Goal: Contribute content: Contribute content

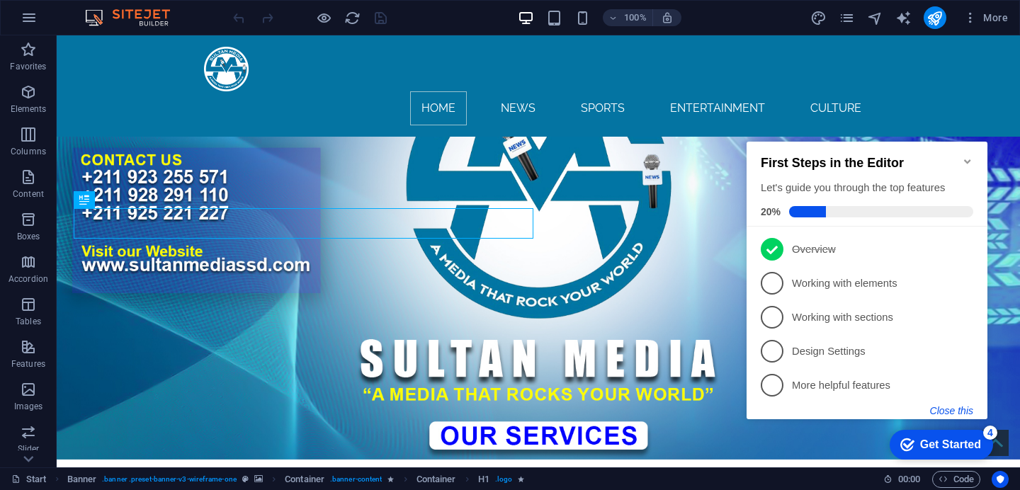
click at [959, 412] on button "Close this" at bounding box center [951, 410] width 43 height 11
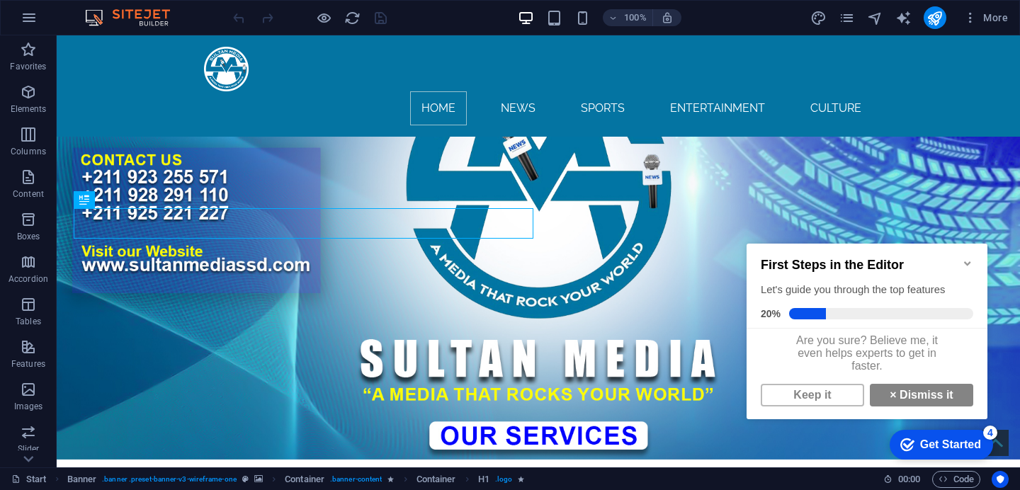
click at [964, 261] on icon "Minimize checklist" at bounding box center [967, 263] width 6 height 4
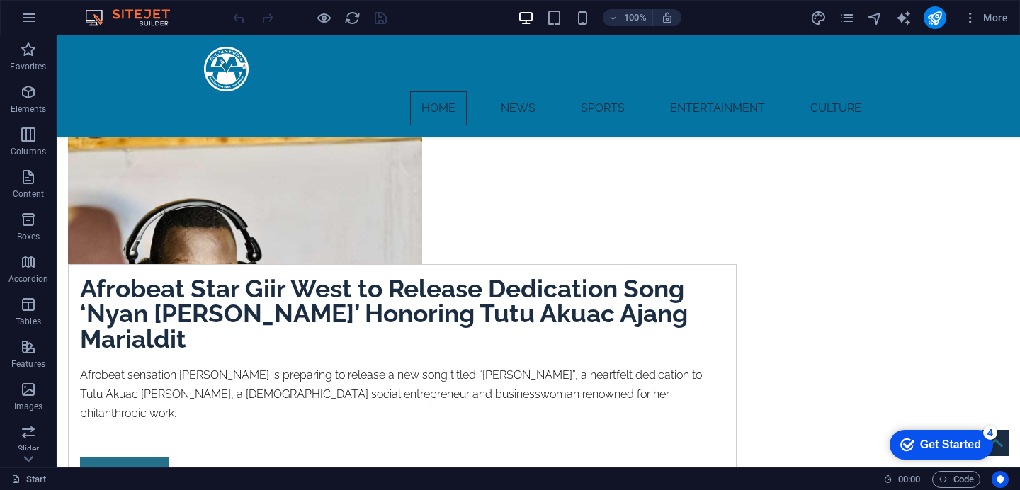
scroll to position [353, 0]
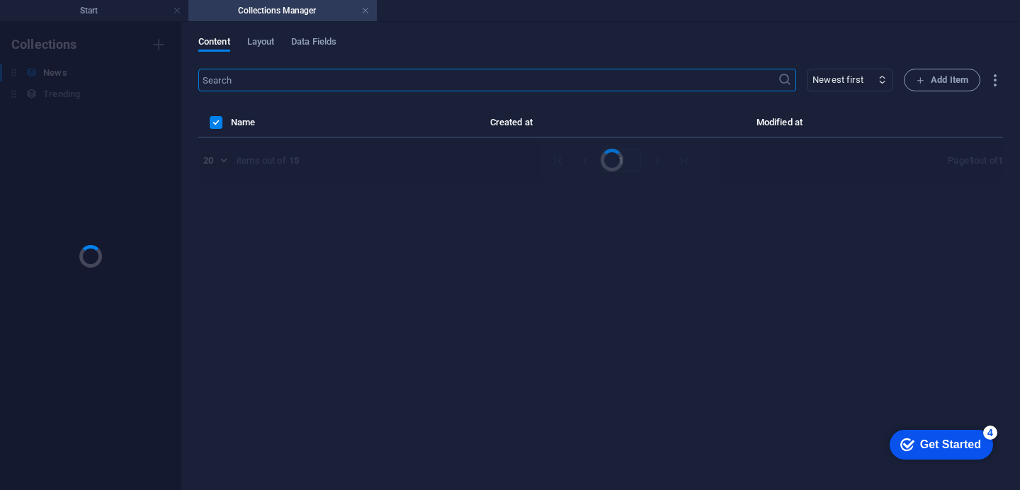
scroll to position [0, 0]
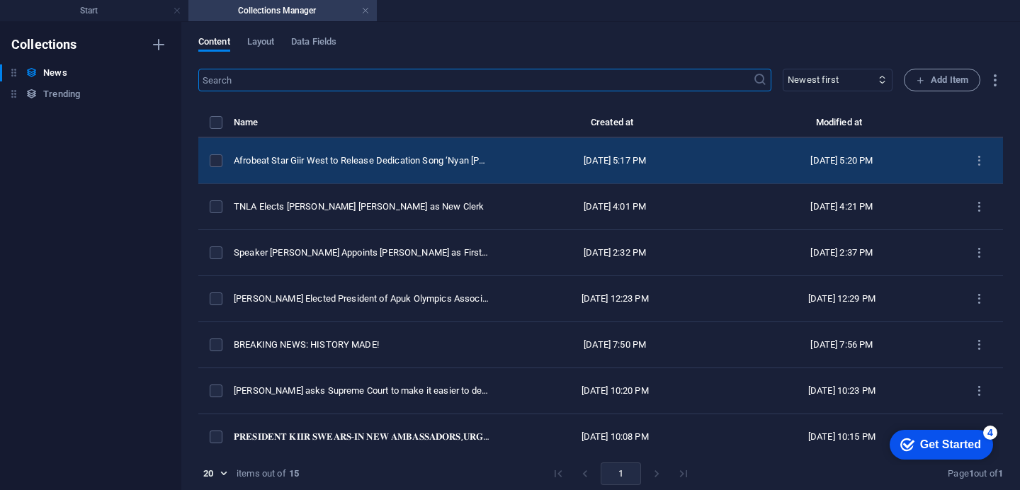
click at [0, 0] on div "Sep 4, 2025 5:17 PM" at bounding box center [0, 0] width 0 height 0
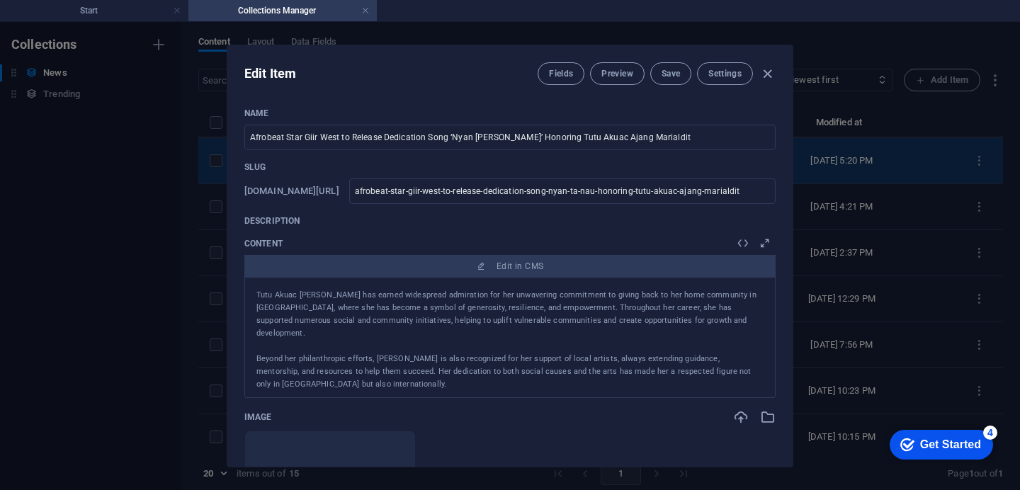
click at [658, 173] on div "Slug www.example.com/news/ afrobeat-star-giir-west-to-release-dedication-song-n…" at bounding box center [509, 182] width 531 height 42
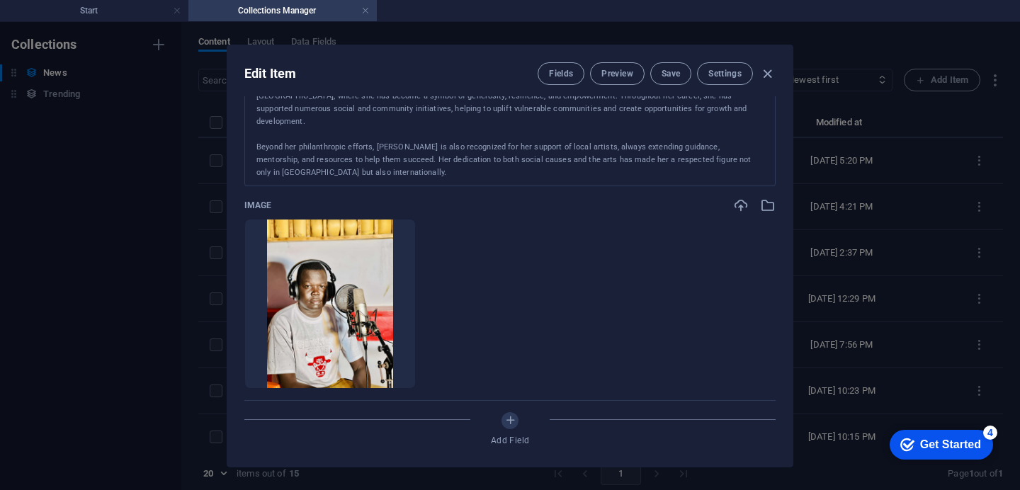
scroll to position [648, 0]
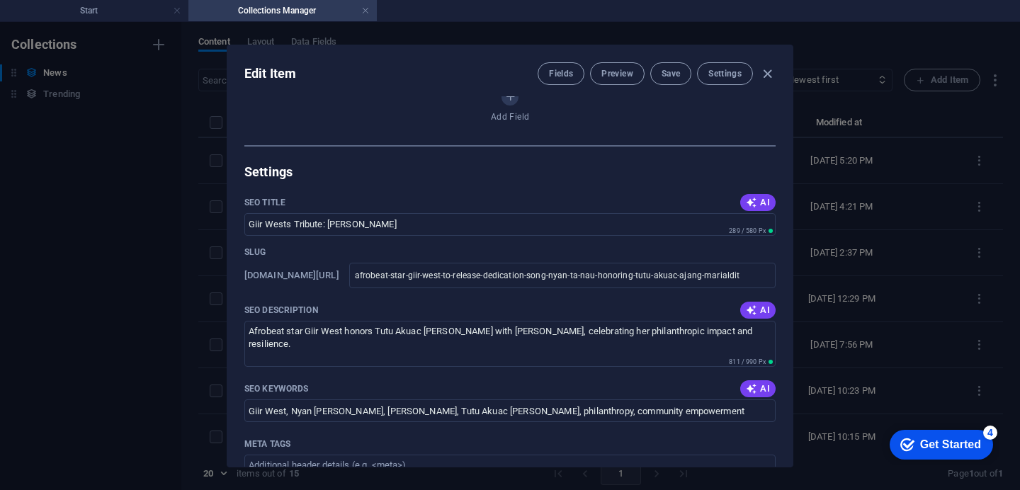
click at [793, 348] on div "Edit Item Fields Preview Save Settings Name Afrobeat Star Giir West to Release …" at bounding box center [510, 256] width 1020 height 468
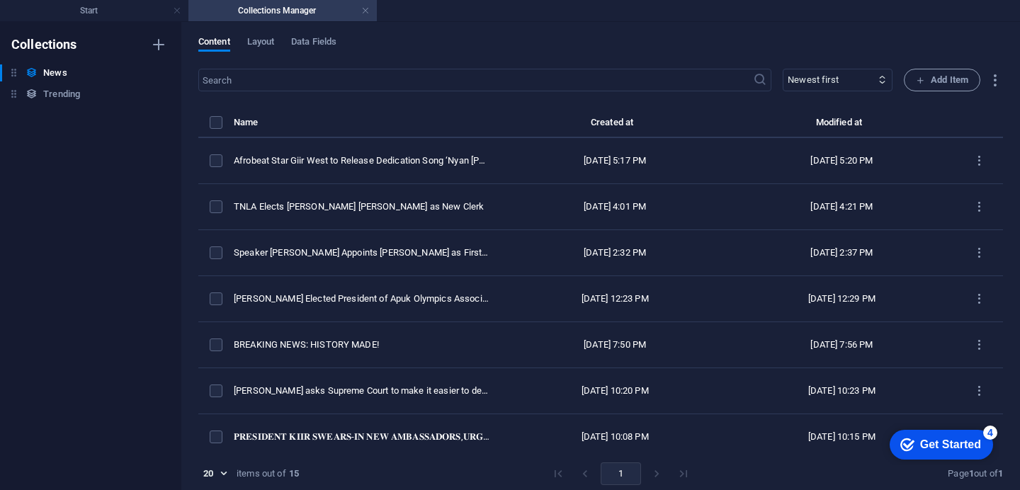
type input "afrobeat-star-giir-west-to-release-dedication-song-nyan-ta-nau-honoring-tutu-ak…"
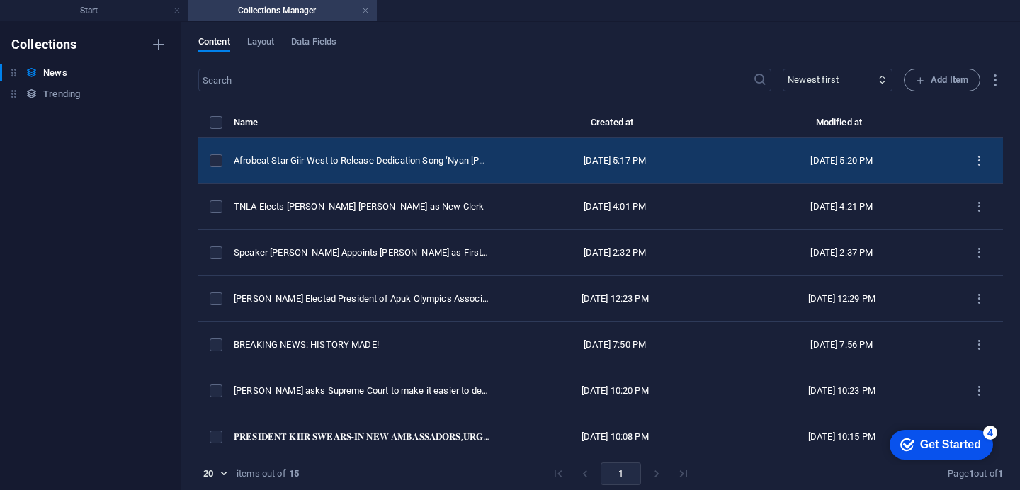
click at [972, 168] on icon "items list" at bounding box center [978, 160] width 13 height 13
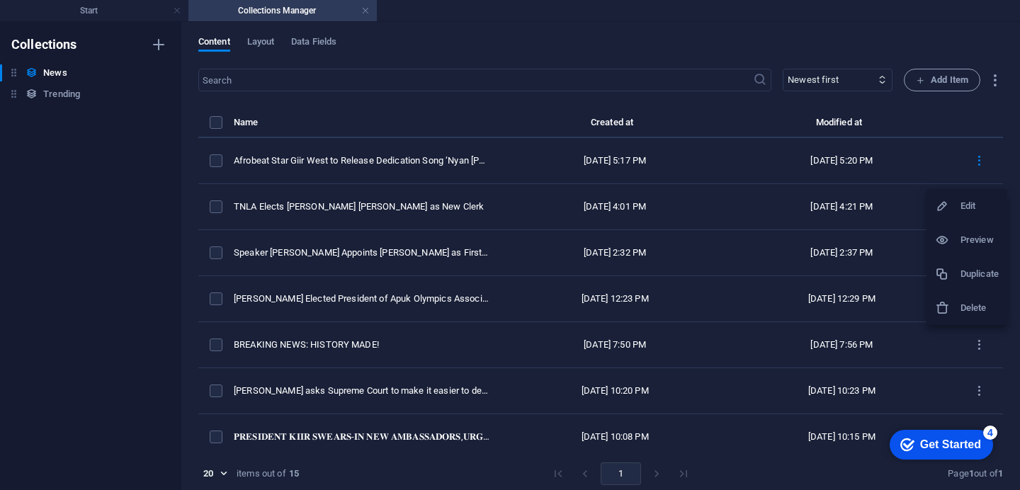
click at [964, 304] on h6 "Delete" at bounding box center [979, 308] width 38 height 17
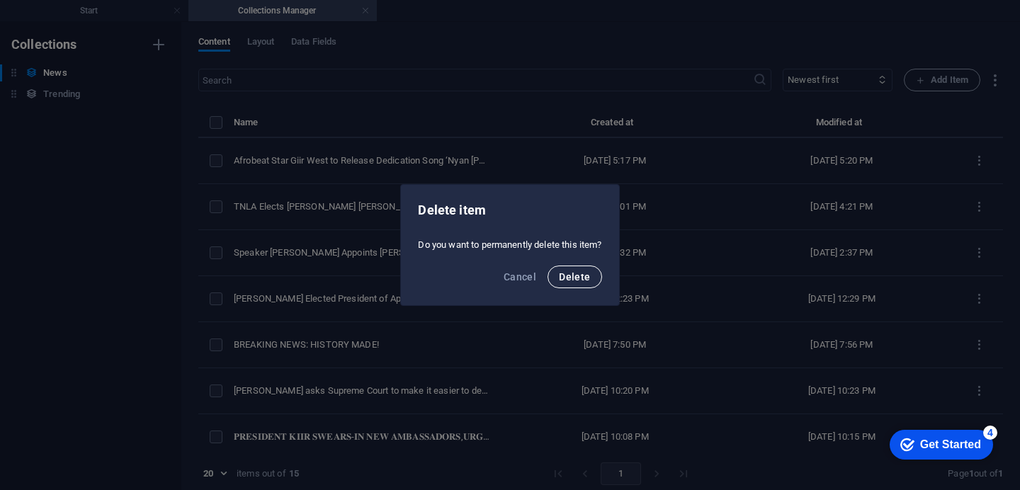
click at [582, 273] on span "Delete" at bounding box center [574, 276] width 31 height 11
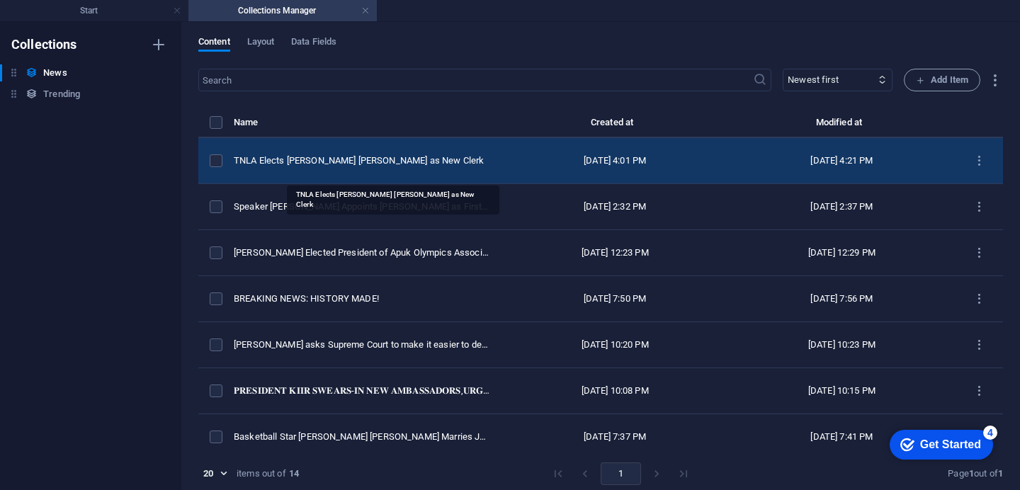
click at [0, 0] on div "TNLA Elects [PERSON_NAME] [PERSON_NAME] as New Clerk" at bounding box center [0, 0] width 0 height 0
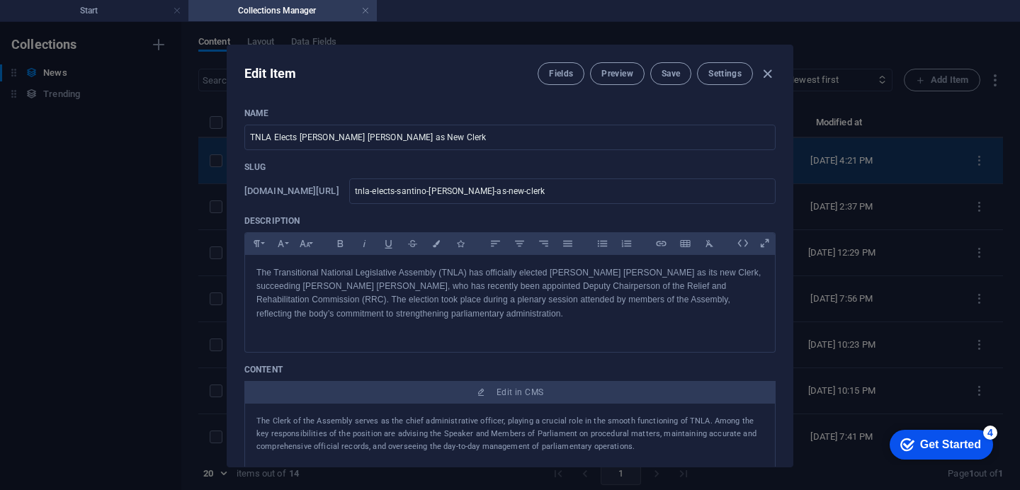
click at [353, 171] on p "Slug" at bounding box center [509, 166] width 531 height 11
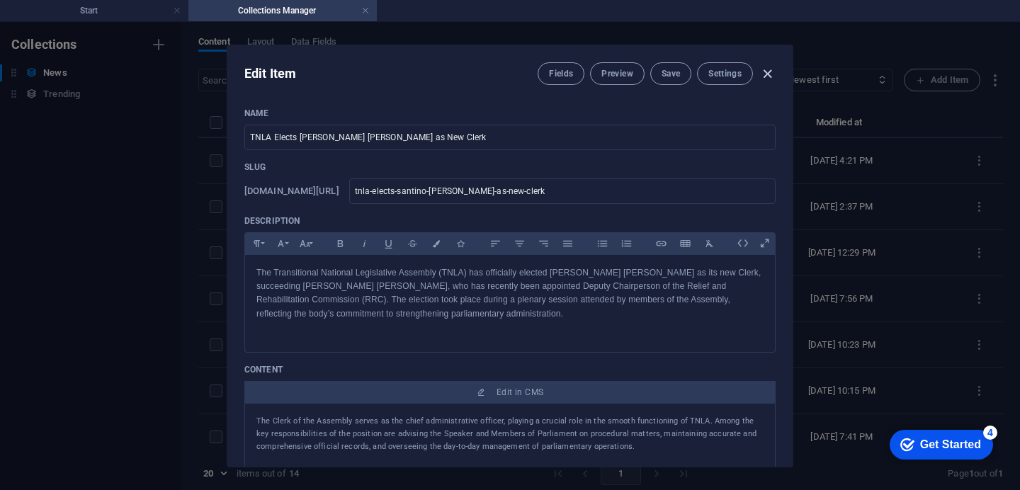
click at [768, 74] on icon "button" at bounding box center [767, 74] width 16 height 16
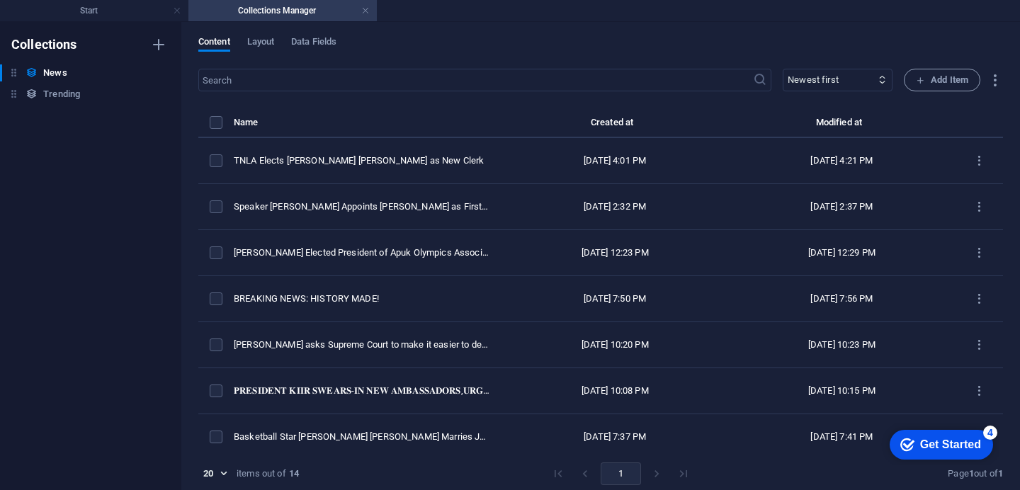
type input "tnla-elects-santino-majak-deng-as-new-clerk"
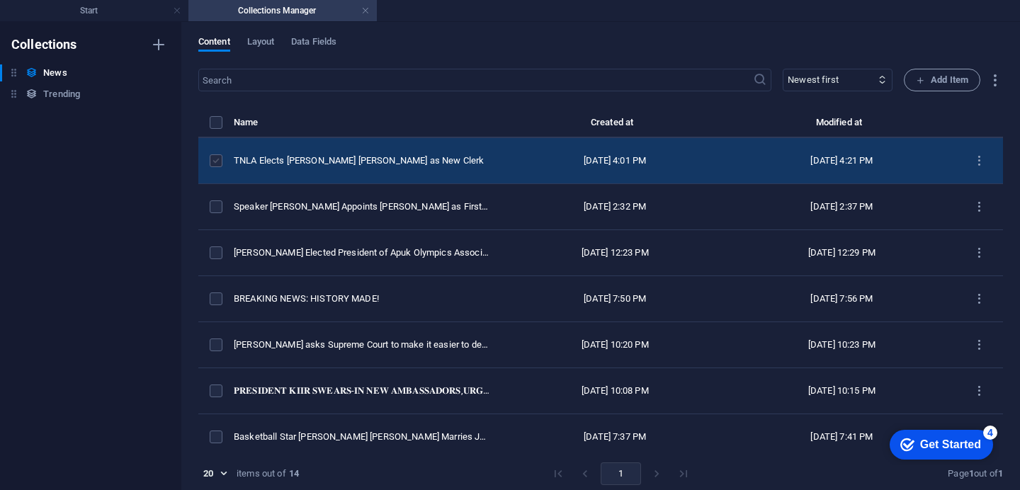
click at [0, 0] on label "items list" at bounding box center [0, 0] width 0 height 0
click at [0, 0] on input "items list" at bounding box center [0, 0] width 0 height 0
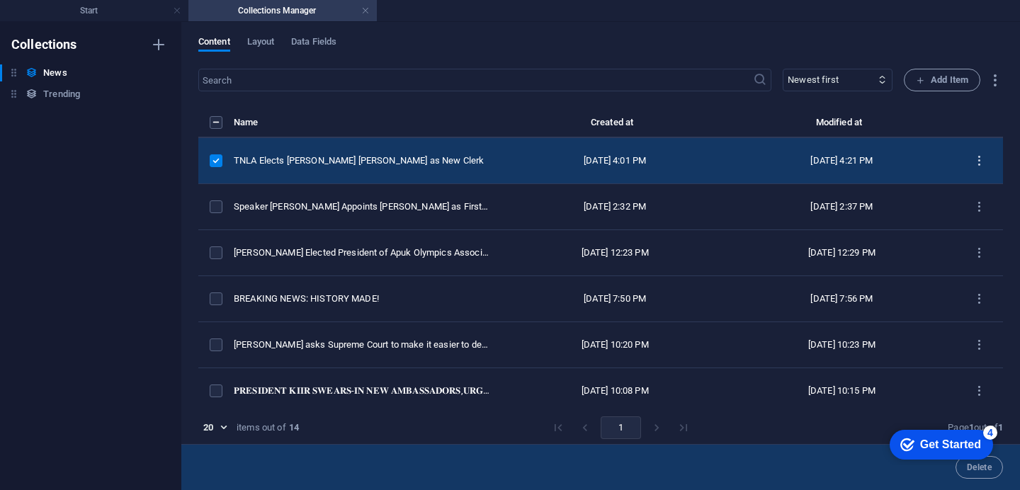
click at [0, 0] on icon "items list" at bounding box center [0, 0] width 0 height 0
click at [986, 272] on h6 "Duplicate" at bounding box center [979, 274] width 38 height 17
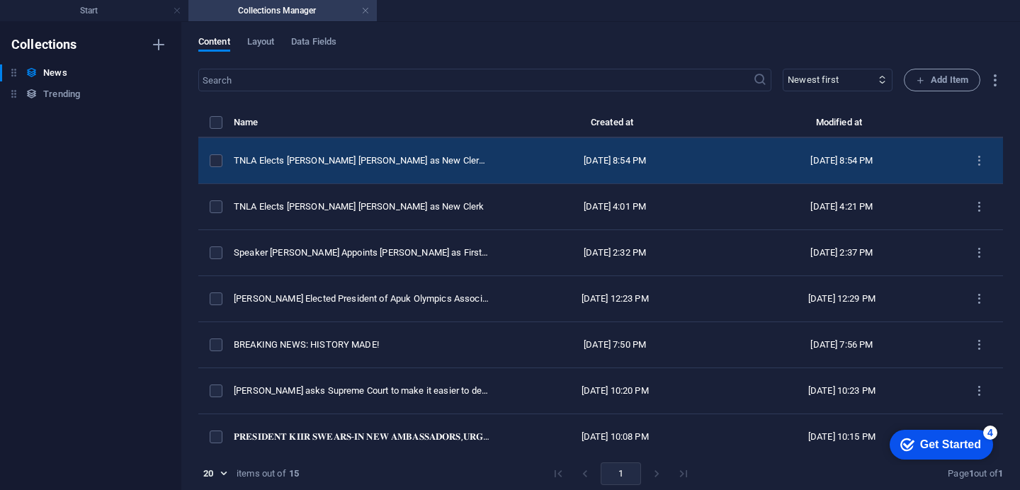
click at [515, 167] on div "Sep 4, 2025 8:54 PM" at bounding box center [615, 160] width 204 height 13
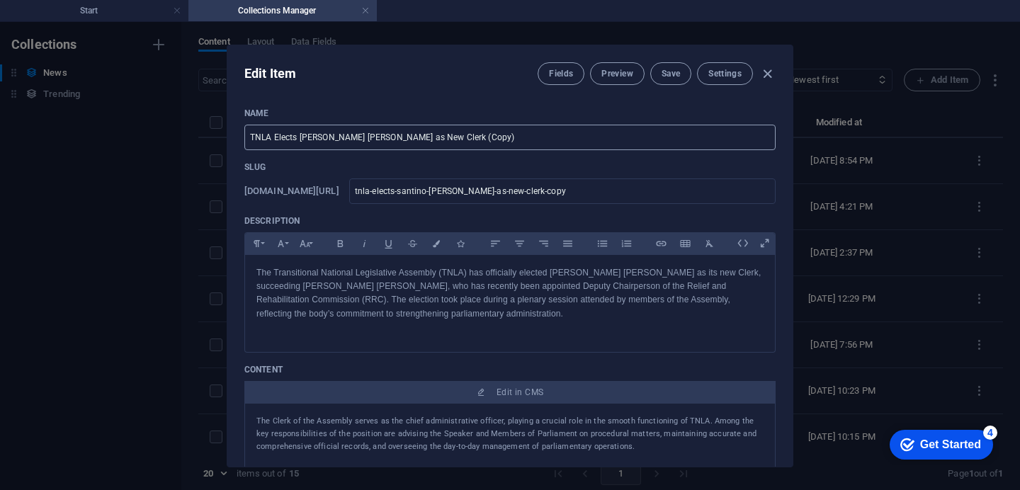
click at [456, 141] on input "TNLA Elects Santino Majak Deng as New Clerk (Copy)" at bounding box center [509, 137] width 531 height 25
paste input "UNMISS Condemns Ambush and Disarmament of Peacekeepers in [GEOGRAPHIC_DATA]"
type input "UNMISS Condemns Ambush and Disarmament of Peacekeepers in [GEOGRAPHIC_DATA]"
type input "unmiss-condemns-ambush-and-disarmament-of-peacekeepers-in-western-equatoria"
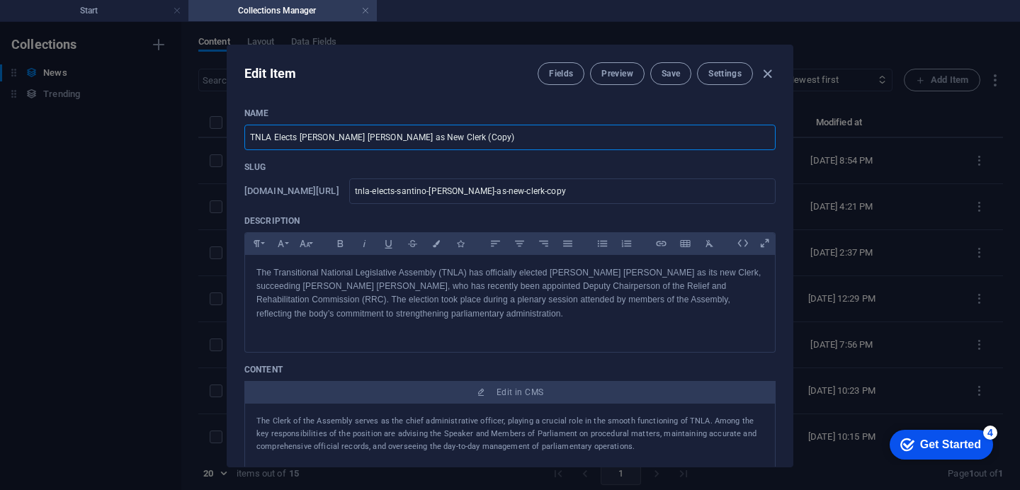
type input "unmiss-condemns-ambush-and-disarmament-of-peacekeepers-in-western-equatoria"
type input "UNMISS Condemns Ambush and Disarmament of Peacekeepers in [GEOGRAPHIC_DATA]"
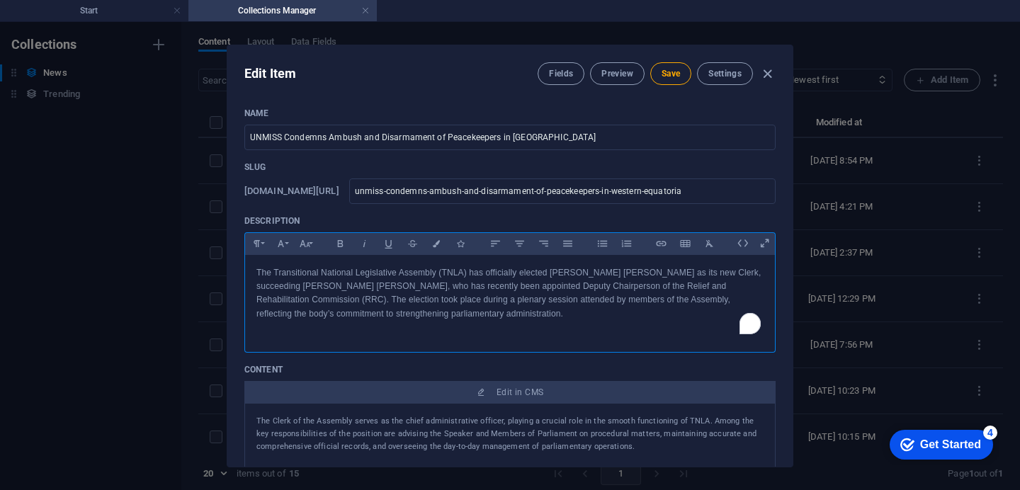
click at [443, 312] on p "The Transitional National Legislative Assembly (TNLA) has officially elected [P…" at bounding box center [509, 293] width 507 height 55
click at [429, 312] on p "The Transitional National Legislative Assembly (TNLA) has officially elected [P…" at bounding box center [509, 293] width 507 height 55
click at [664, 73] on span "Save" at bounding box center [670, 73] width 18 height 11
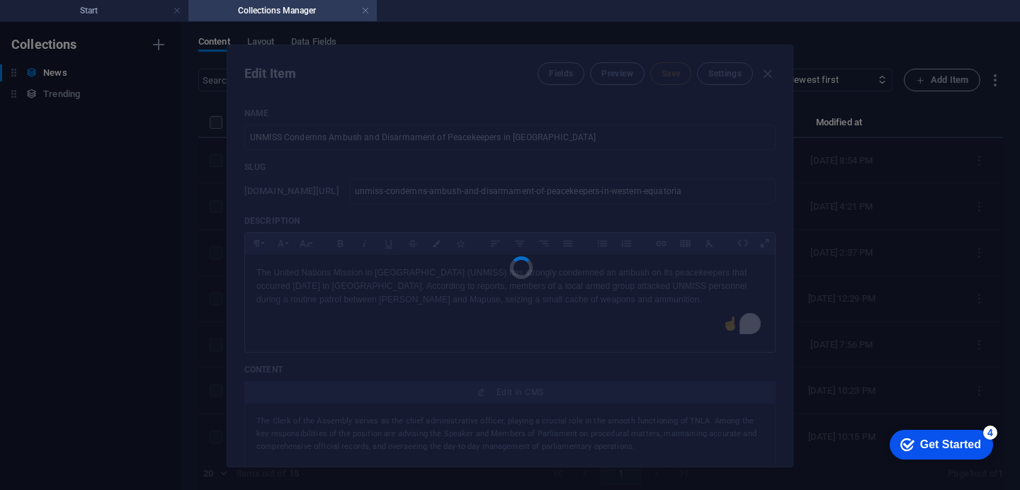
type input "unmiss-condemns-ambush-and-disarmament-of-peacekeepers-in-western-equatoria"
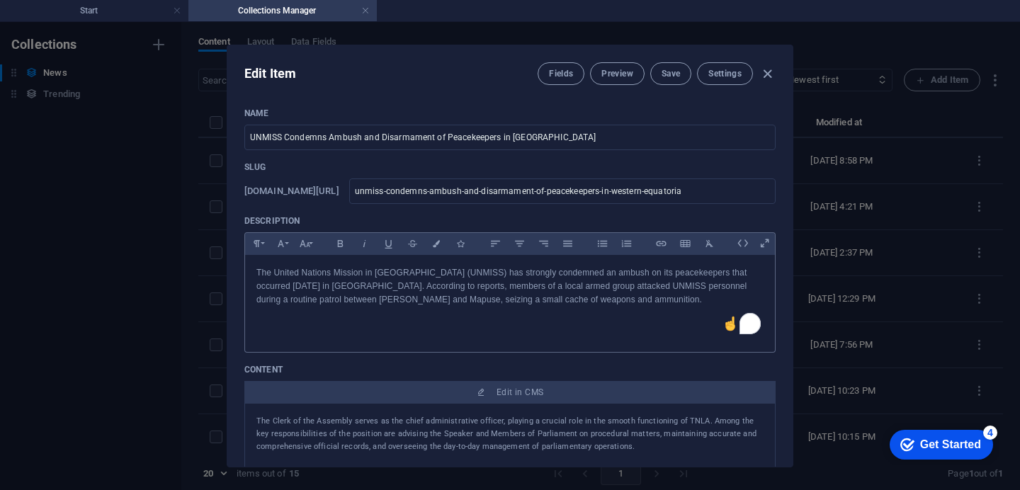
drag, startPoint x: 787, startPoint y: 199, endPoint x: 787, endPoint y: 187, distance: 12.0
click at [787, 188] on div "Name UNMISS Condemns Ambush and Disarmament of Peacekeepers in Western Equatori…" at bounding box center [509, 281] width 565 height 370
click at [792, 195] on div "Edit Item Fields Preview Save Settings Name UNMISS Condemns Ambush and Disarmam…" at bounding box center [510, 256] width 1020 height 468
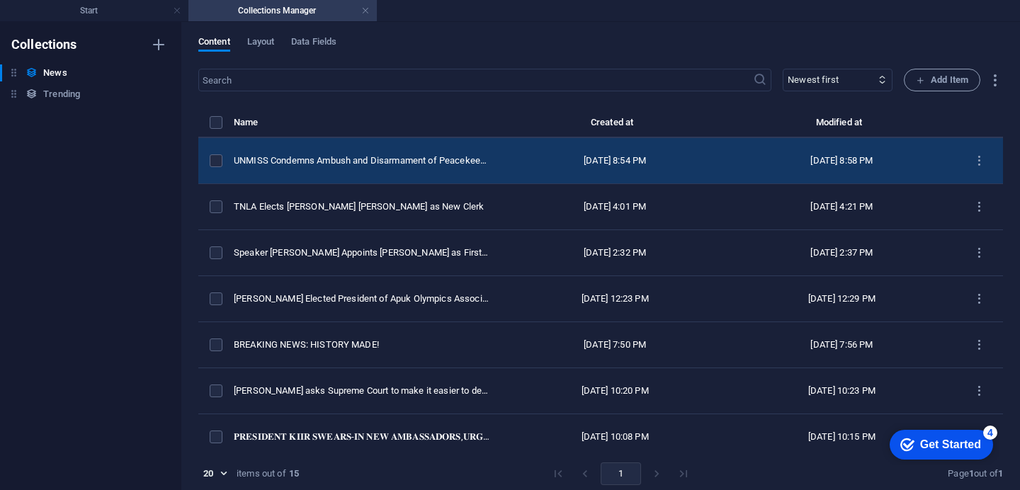
click at [501, 169] on td "Sep 4, 2025 8:54 PM" at bounding box center [614, 161] width 227 height 46
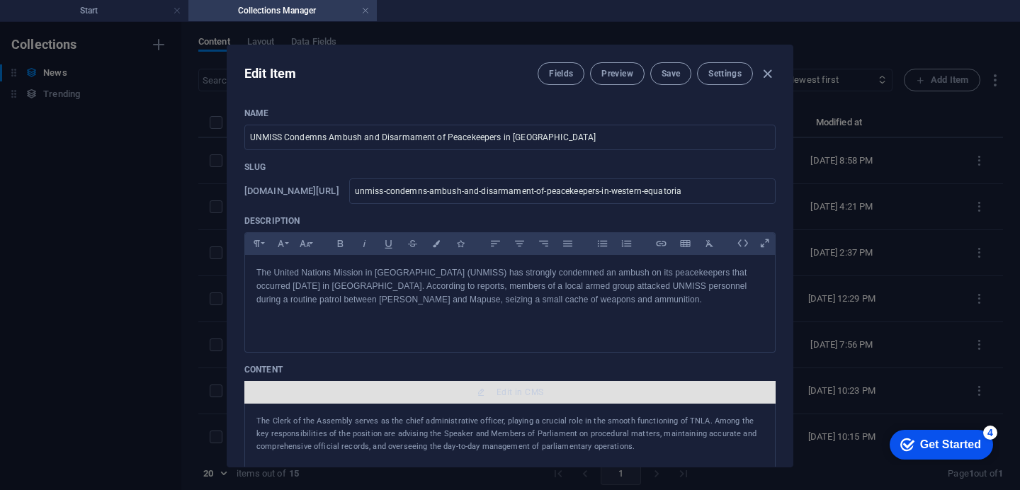
click at [545, 393] on span "Edit in CMS" at bounding box center [510, 392] width 520 height 11
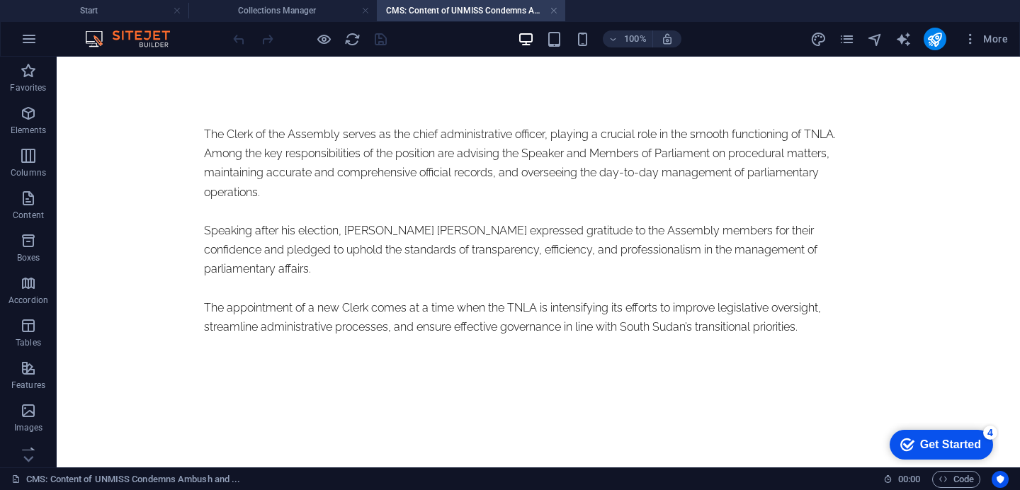
scroll to position [0, 0]
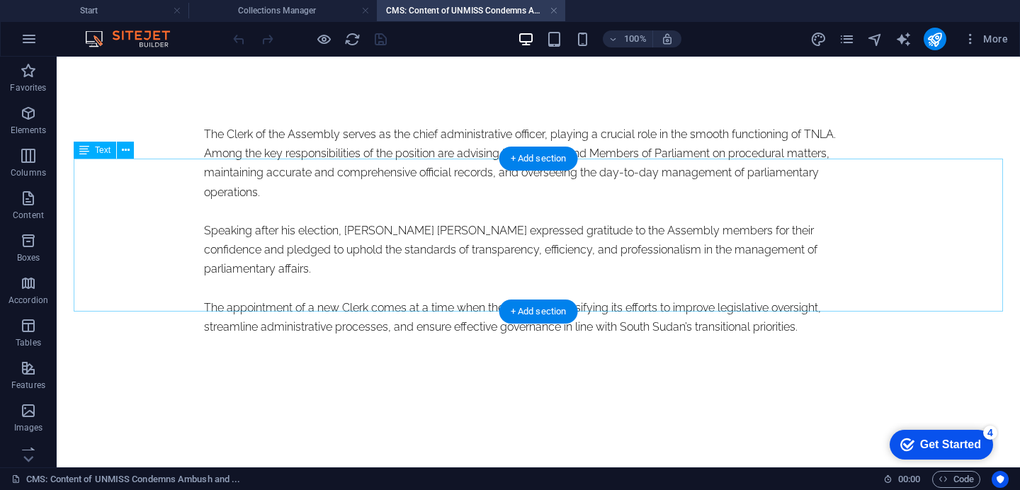
click at [374, 303] on div "The Clerk of the Assembly serves as the chief administrative officer, playing a…" at bounding box center [538, 231] width 668 height 212
click at [376, 302] on div "The Clerk of the Assembly serves as the chief administrative officer, playing a…" at bounding box center [538, 231] width 668 height 212
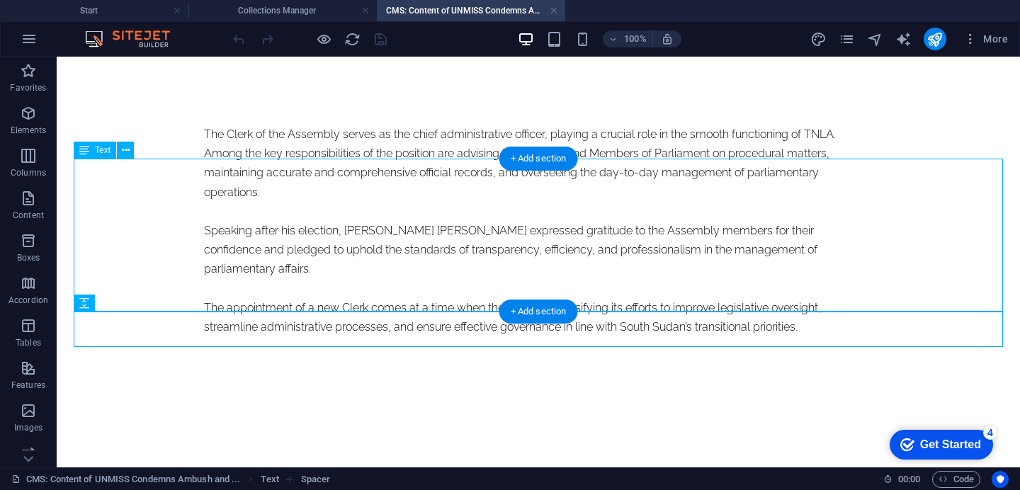
click at [372, 302] on div "The Clerk of the Assembly serves as the chief administrative officer, playing a…" at bounding box center [538, 231] width 668 height 212
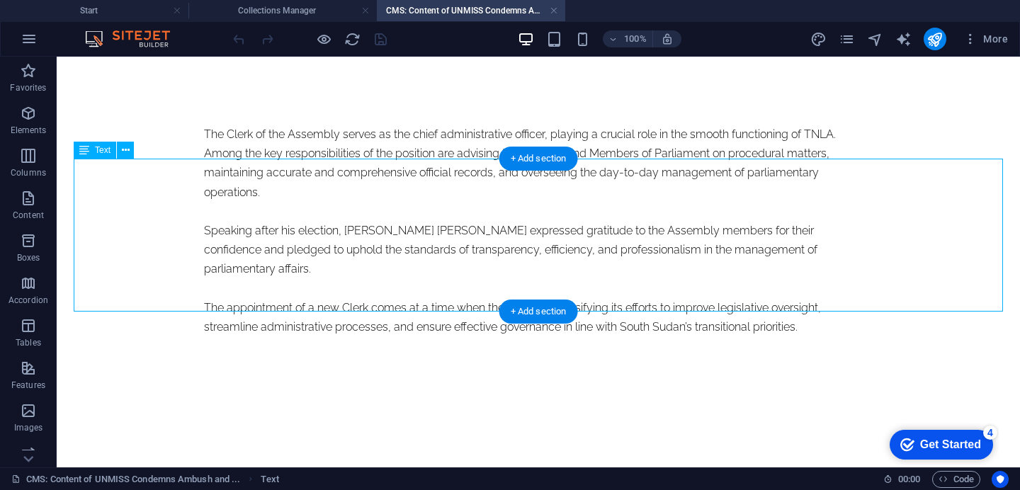
click at [372, 302] on div "The Clerk of the Assembly serves as the chief administrative officer, playing a…" at bounding box center [538, 231] width 668 height 212
click at [387, 287] on div "The Clerk of the Assembly serves as the chief administrative officer, playing a…" at bounding box center [538, 231] width 668 height 212
click at [375, 303] on div "The Clerk of the Assembly serves as the chief administrative officer, playing a…" at bounding box center [538, 231] width 668 height 212
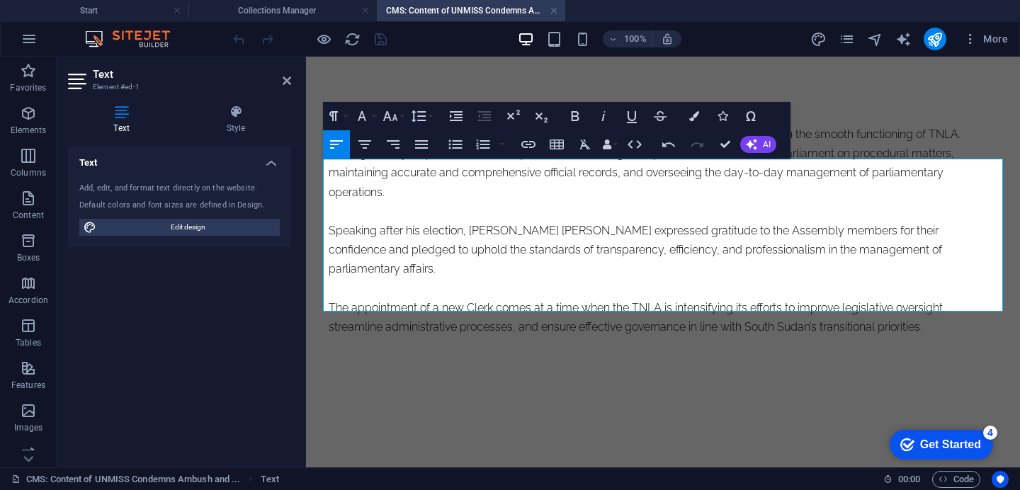
click at [866, 301] on p "The appointment of a new Clerk comes at a time when the TNLA is intensifying it…" at bounding box center [663, 317] width 668 height 38
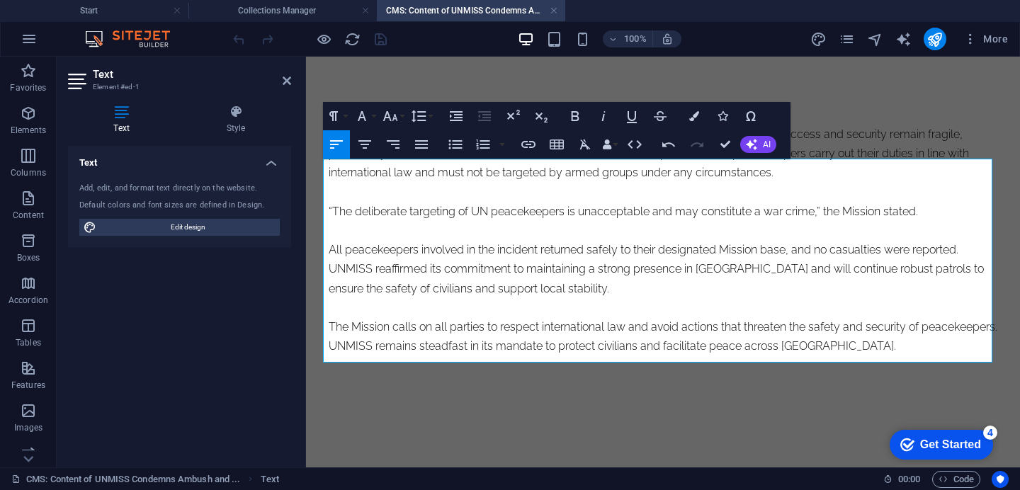
scroll to position [12773, 1]
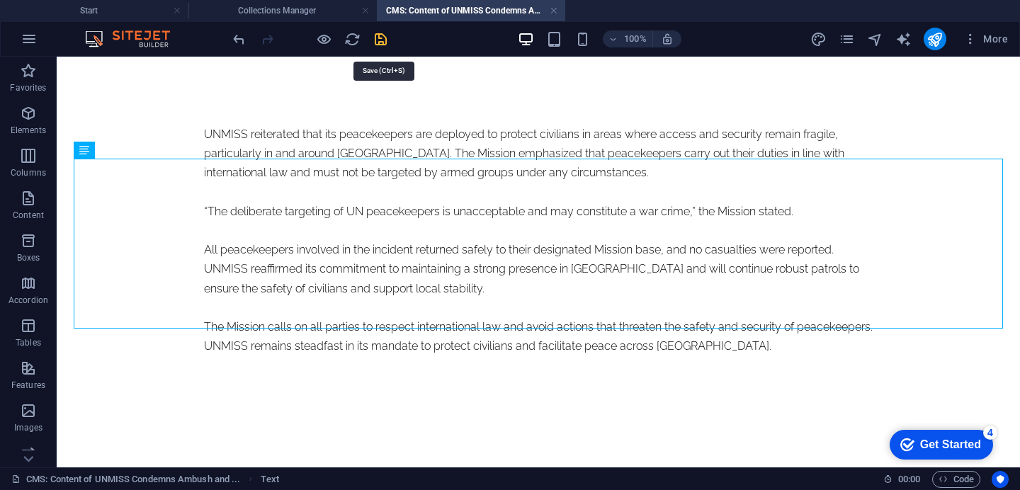
click at [387, 41] on icon "save" at bounding box center [380, 39] width 16 height 16
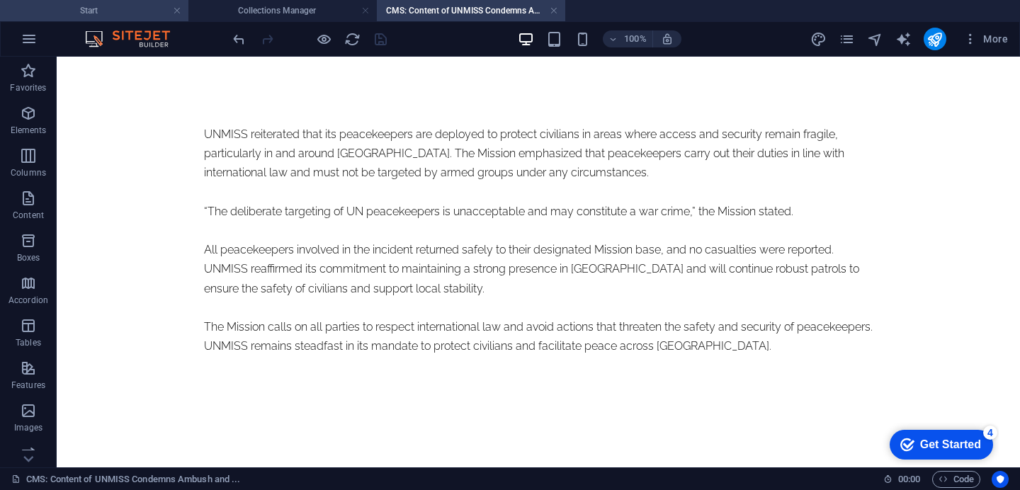
click at [98, 8] on h4 "Start" at bounding box center [94, 11] width 188 height 16
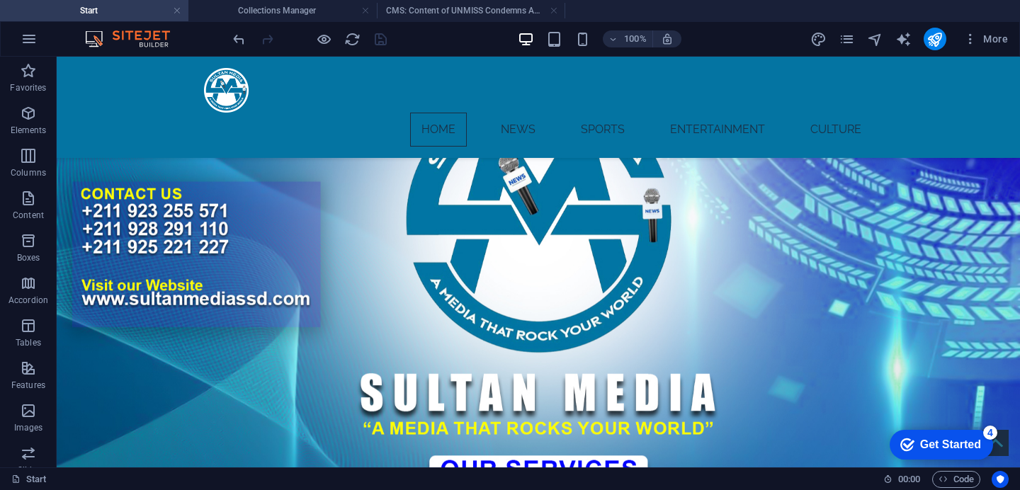
scroll to position [353, 0]
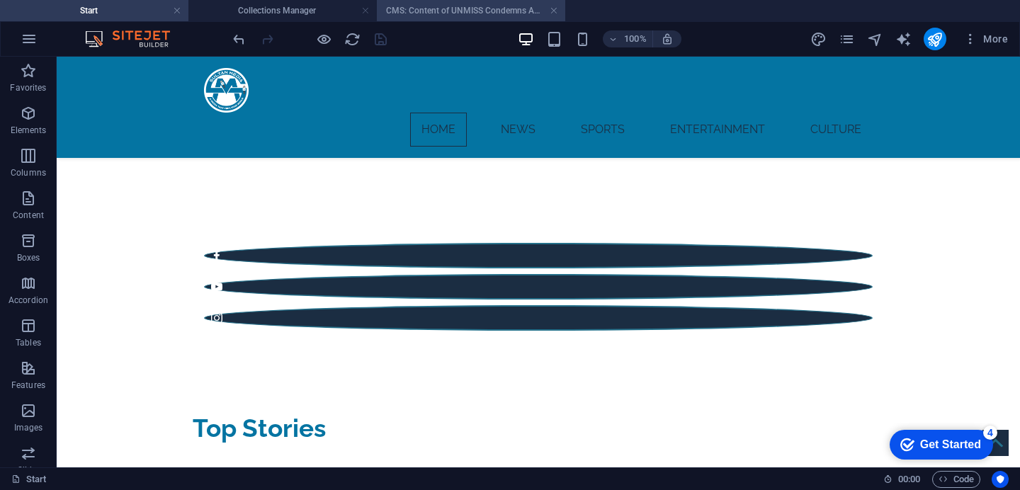
click at [455, 10] on h4 "CMS: Content of UNMISS Condemns Ambush and ..." at bounding box center [471, 11] width 188 height 16
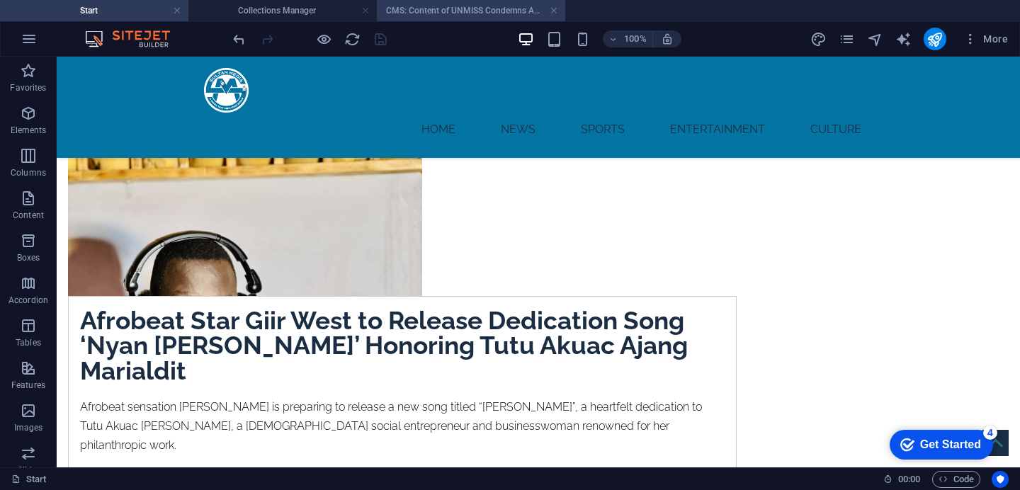
scroll to position [0, 0]
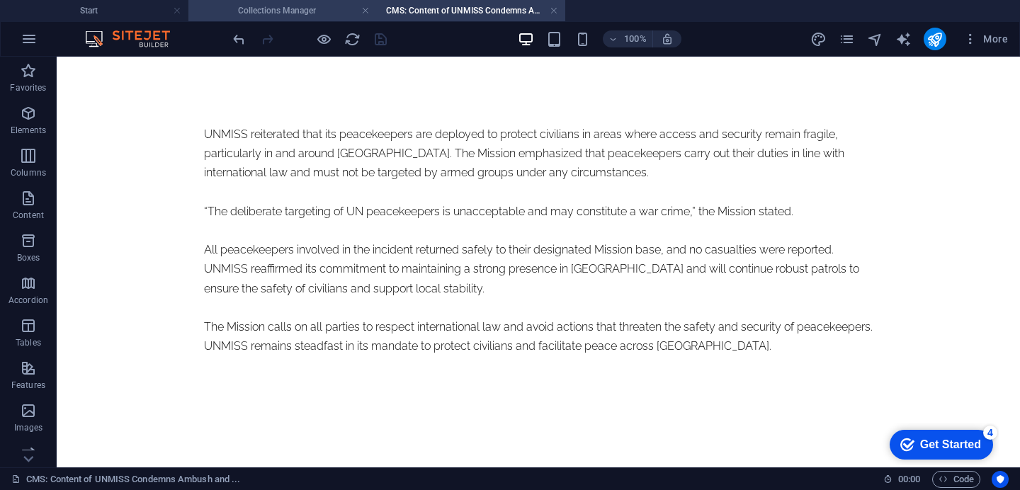
click at [277, 12] on h4 "Collections Manager" at bounding box center [282, 11] width 188 height 16
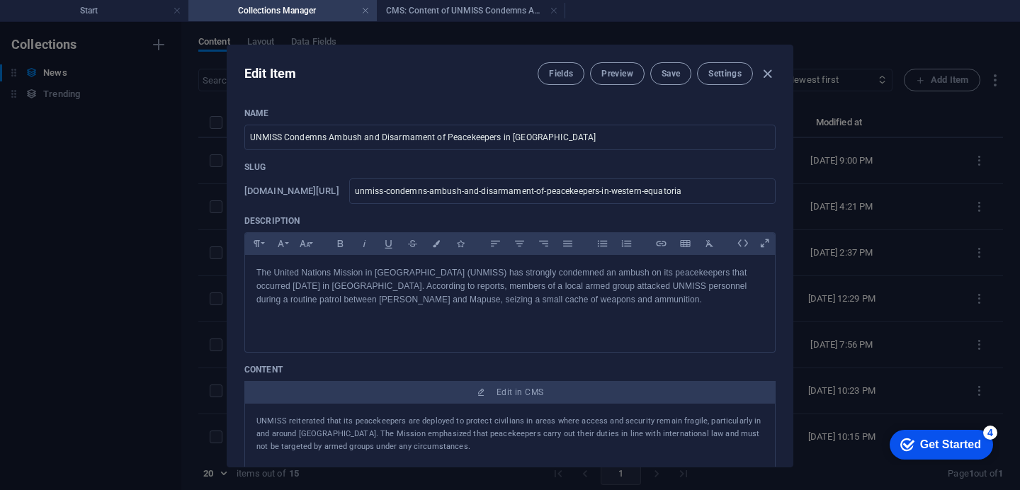
scroll to position [369, 0]
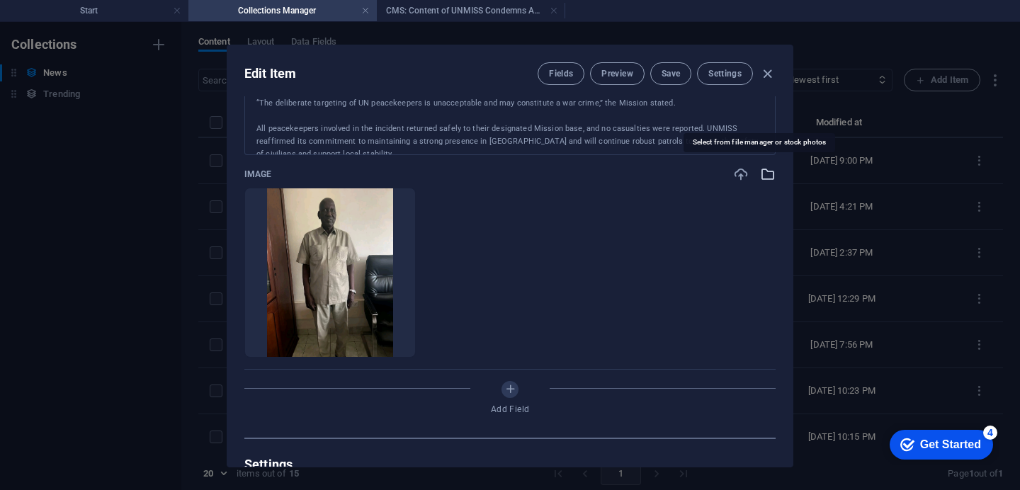
click at [760, 173] on icon "button" at bounding box center [768, 174] width 16 height 16
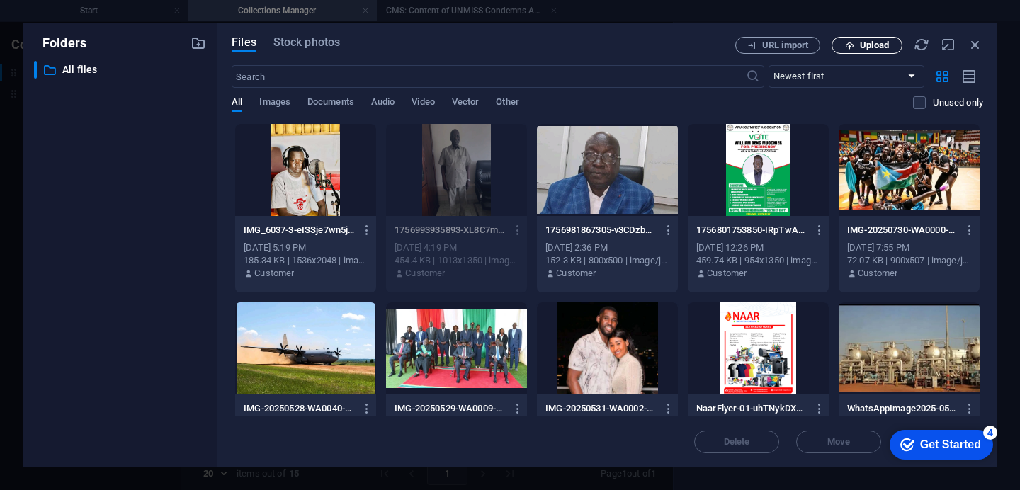
click at [864, 45] on span "Upload" at bounding box center [874, 45] width 29 height 8
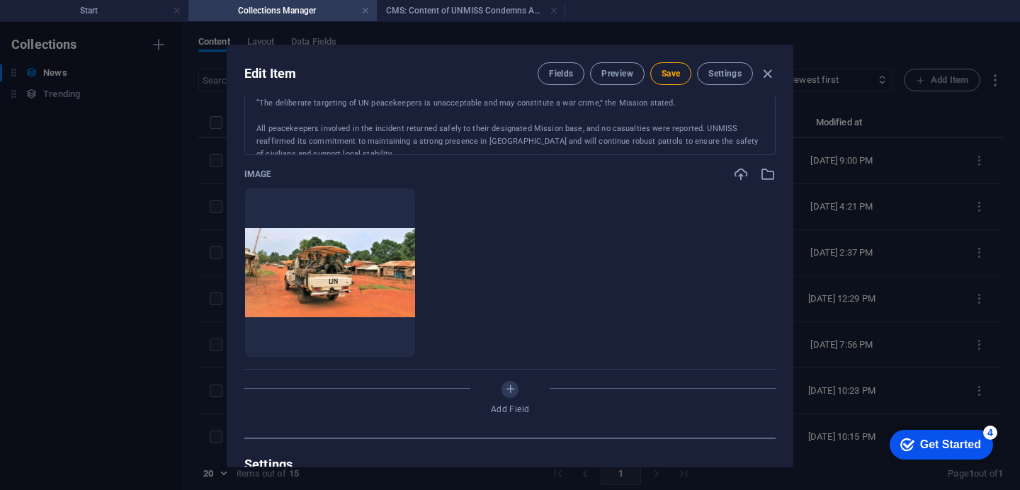
drag, startPoint x: 792, startPoint y: 272, endPoint x: 792, endPoint y: 293, distance: 21.2
click at [792, 293] on div "Edit Item Fields Preview Save Settings Name UNMISS Condemns Ambush and Disarmam…" at bounding box center [510, 256] width 1020 height 468
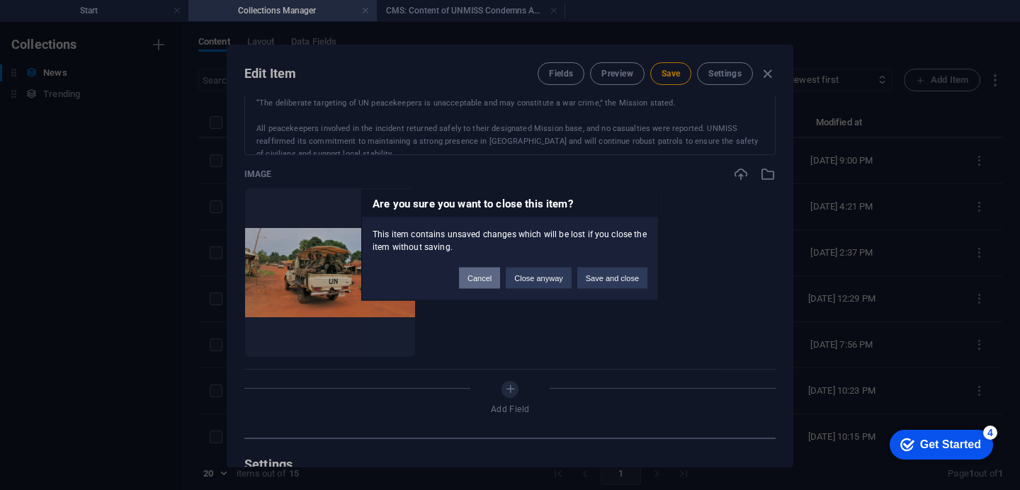
click at [486, 282] on button "Cancel" at bounding box center [479, 278] width 41 height 21
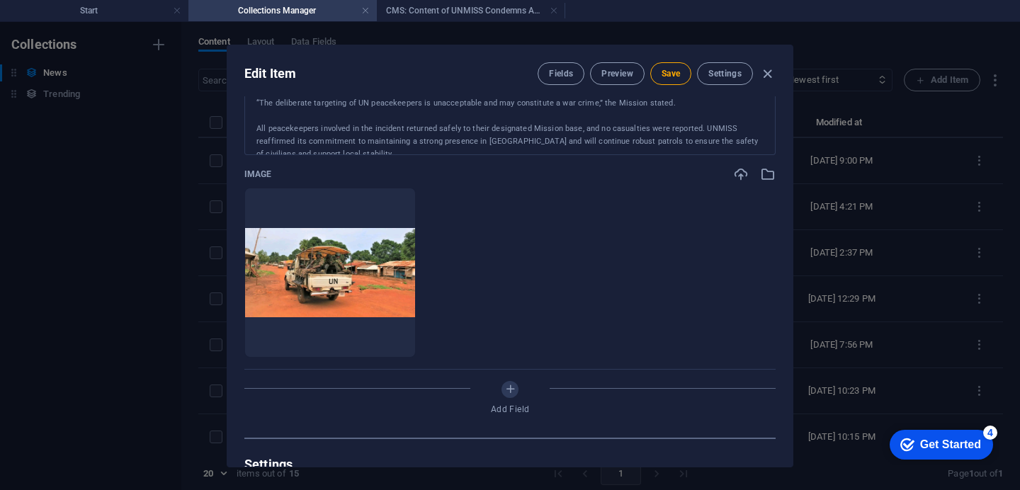
scroll to position [693, 0]
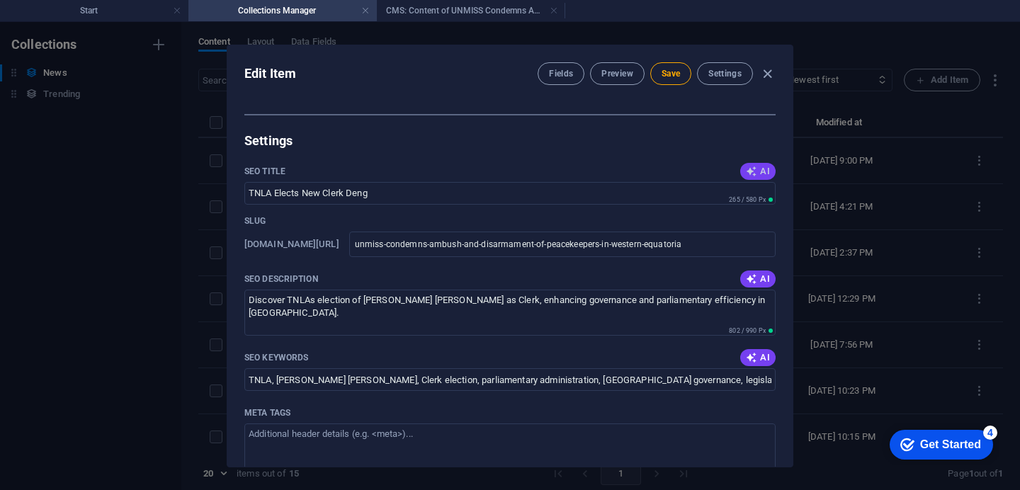
click at [758, 173] on span "AI" at bounding box center [758, 171] width 24 height 11
type input "UNMISS Condemns Attack on Peacekeepers"
click at [755, 278] on span "AI" at bounding box center [758, 278] width 24 height 11
type textarea "UNMISS condemns the ambush of peacekeepers in Western Equatoria, reaffirming it…"
click at [758, 360] on span "AI" at bounding box center [758, 357] width 24 height 11
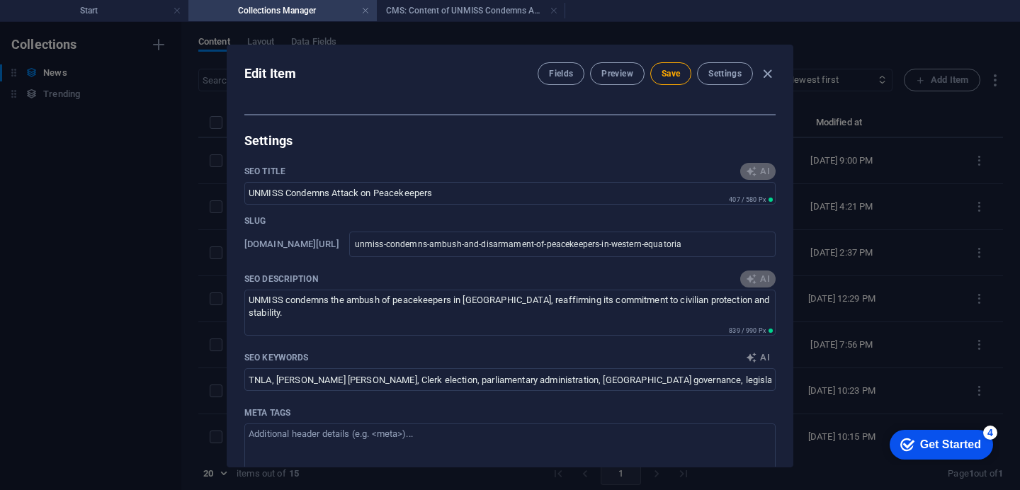
type input "UNMISS, peacekeepers, Western Equatoria, ambush, international law, civilian pr…"
click at [785, 414] on div "Name UNMISS Condemns Ambush and Disarmament of Peacekeepers in Western Equatori…" at bounding box center [509, 281] width 565 height 370
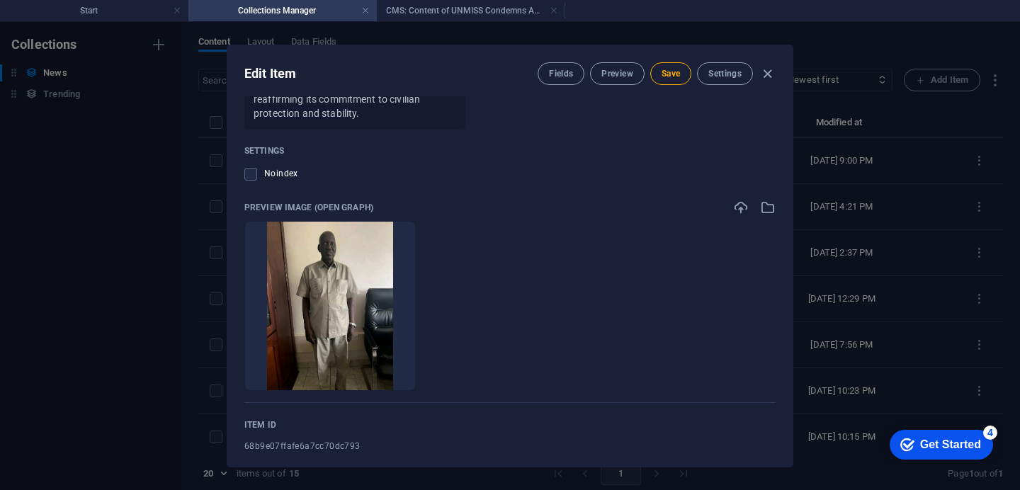
scroll to position [1270, 0]
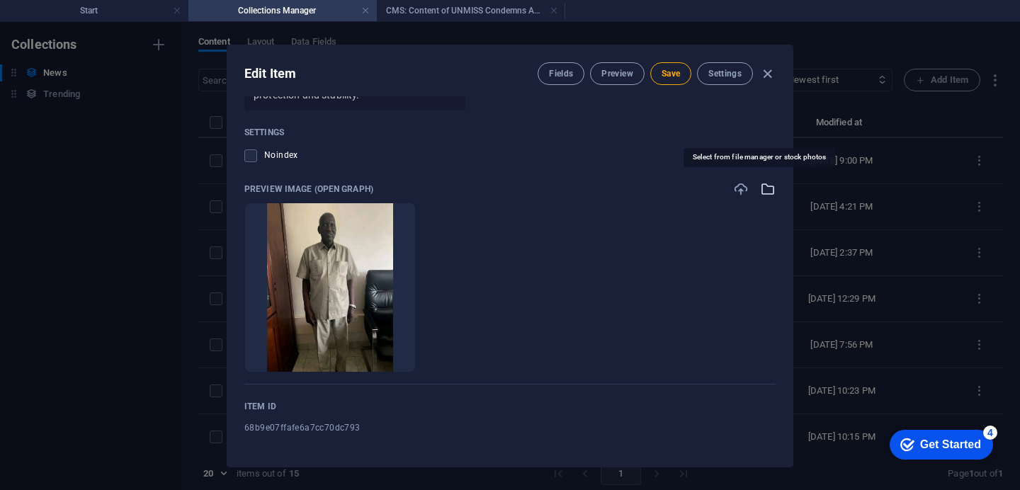
click at [760, 188] on icon "button" at bounding box center [768, 189] width 16 height 16
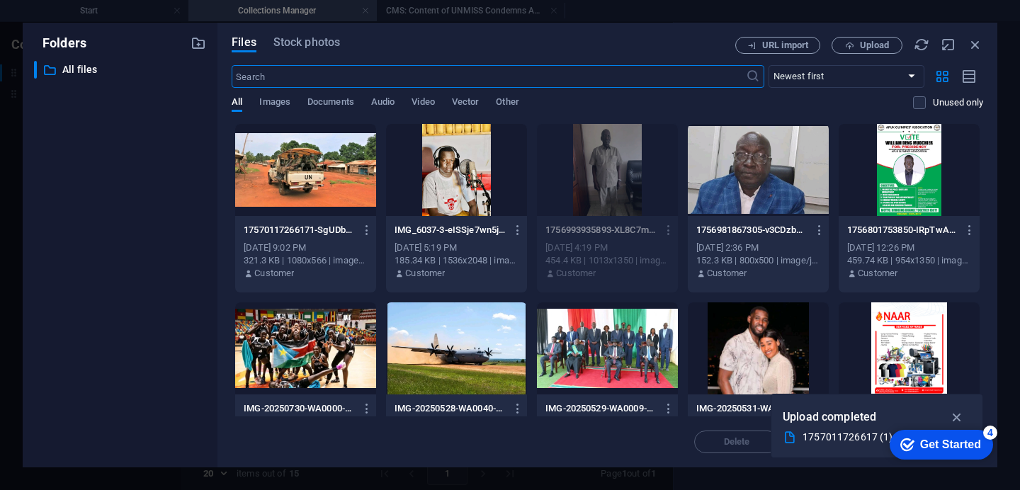
click at [345, 179] on div at bounding box center [305, 170] width 141 height 92
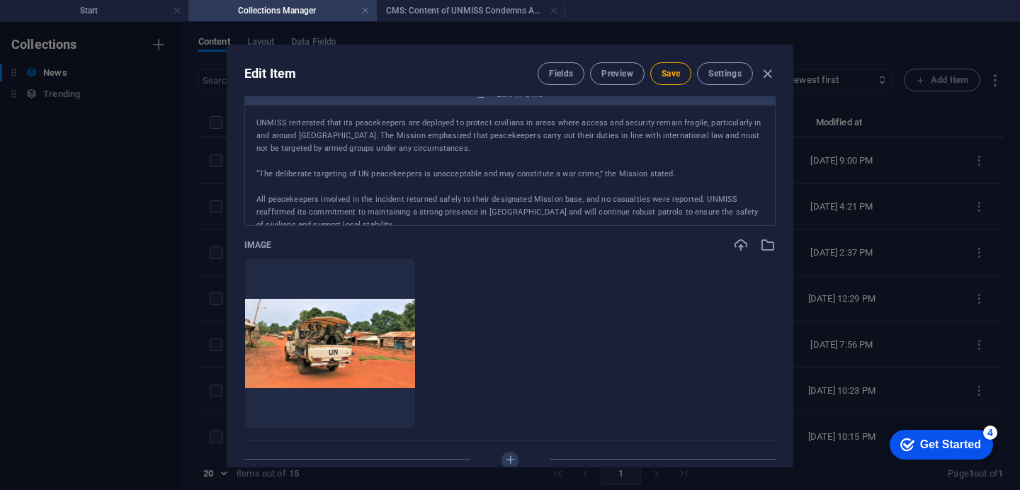
scroll to position [0, 0]
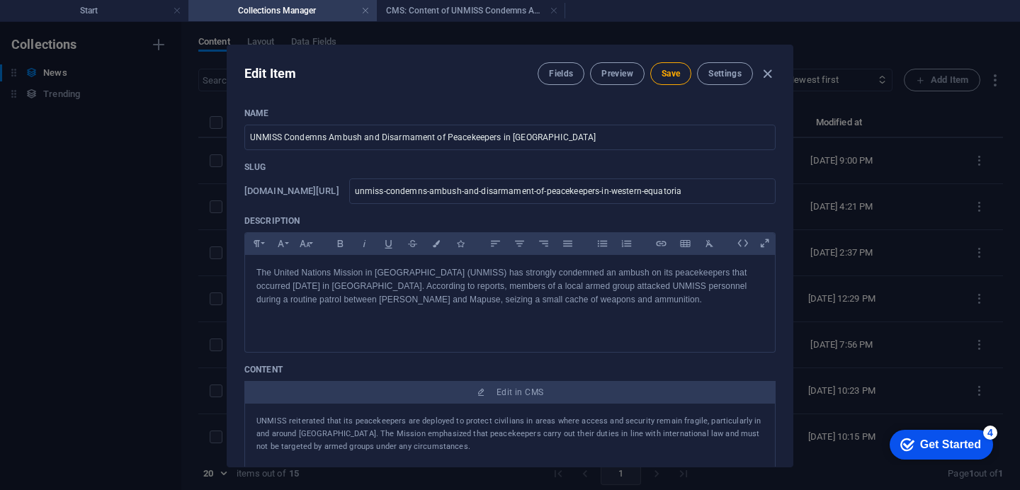
click at [788, 74] on div "Edit Item Fields Preview Save Settings" at bounding box center [509, 70] width 565 height 51
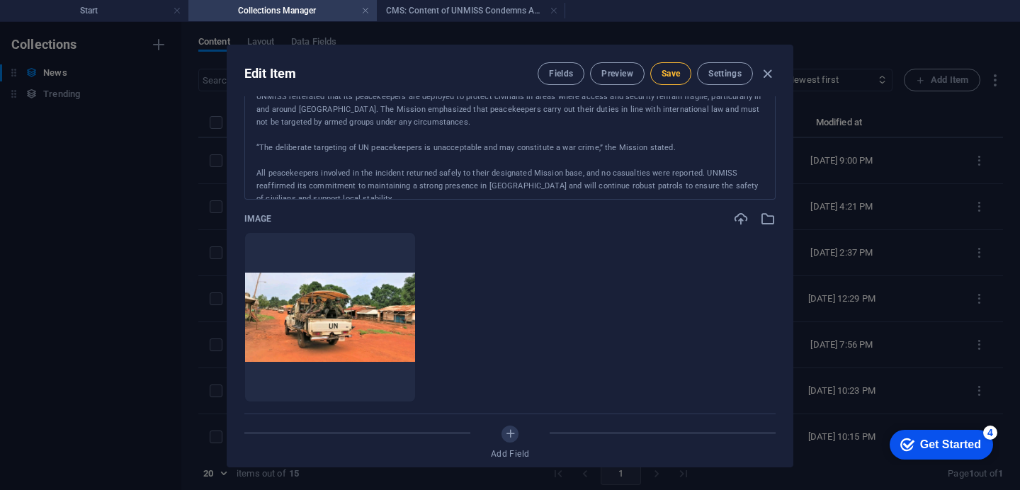
click at [666, 74] on span "Save" at bounding box center [670, 73] width 18 height 11
click at [91, 10] on h4 "Start" at bounding box center [94, 11] width 188 height 16
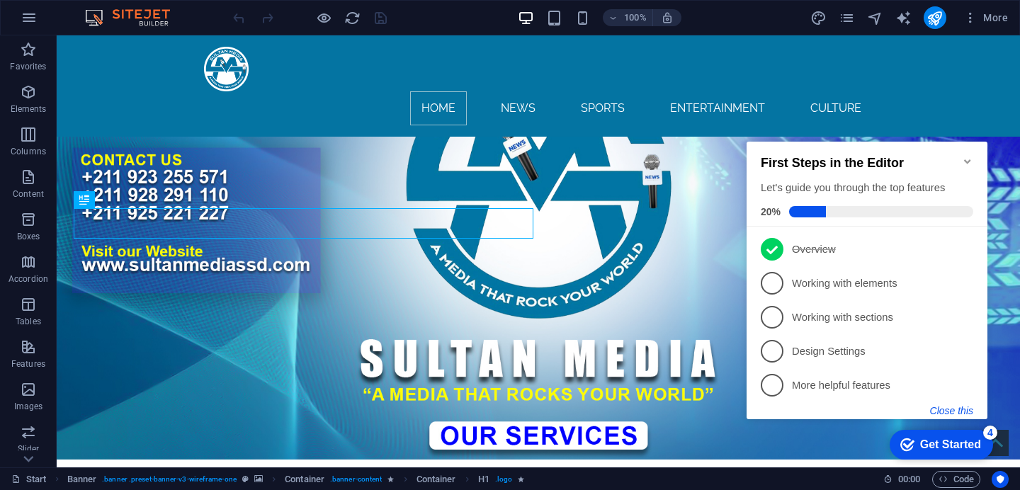
click at [947, 412] on button "Close this" at bounding box center [951, 410] width 43 height 11
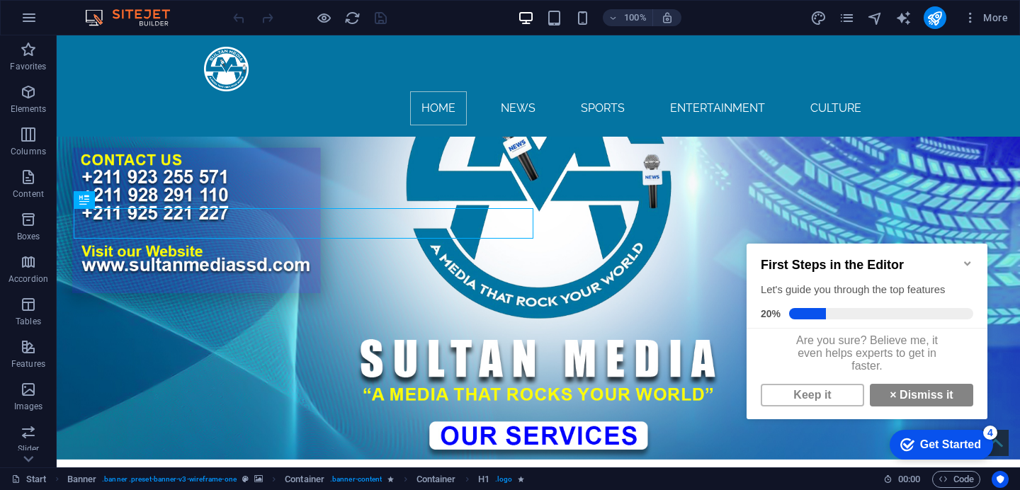
click at [964, 261] on icon "Minimize checklist" at bounding box center [967, 263] width 6 height 4
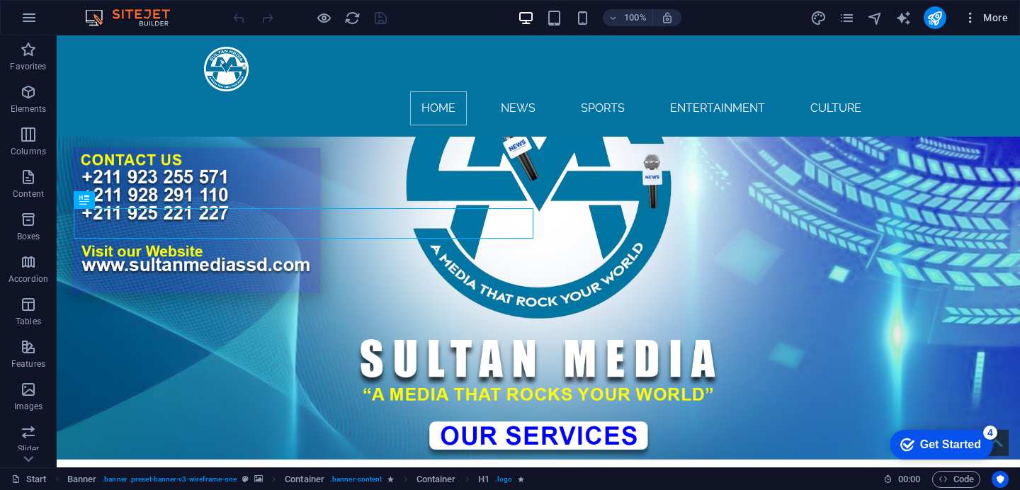
click at [972, 23] on icon "button" at bounding box center [970, 18] width 14 height 14
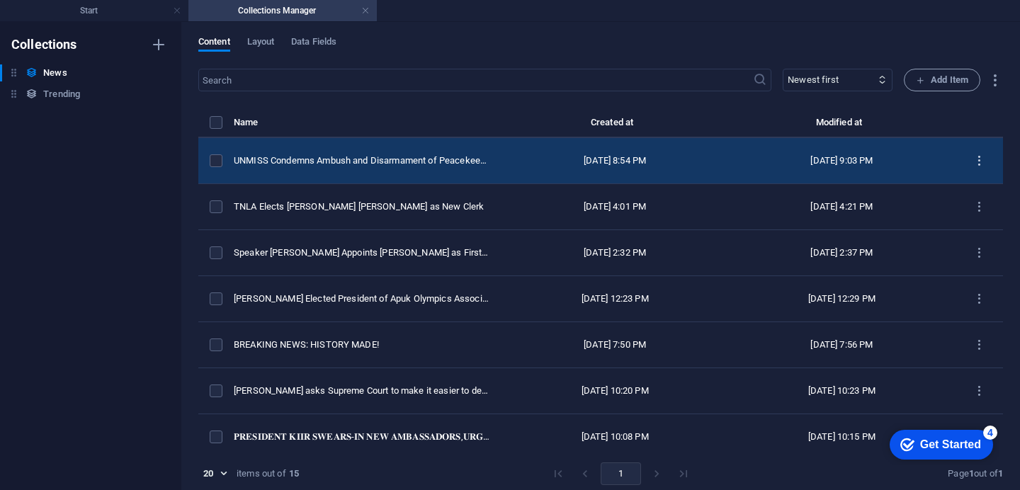
click at [0, 0] on icon "items list" at bounding box center [0, 0] width 0 height 0
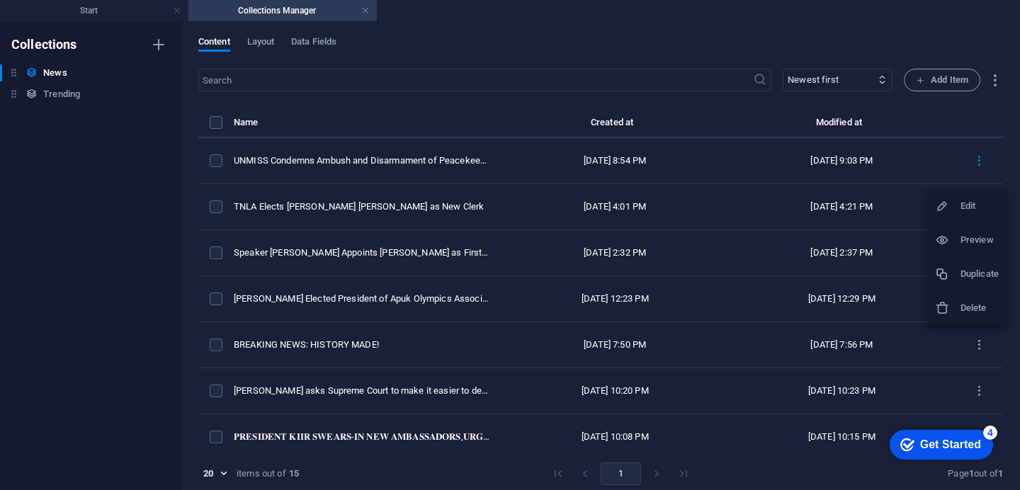
click at [513, 176] on div at bounding box center [510, 245] width 1020 height 490
click at [513, 176] on div "Edit Preview Duplicate Delete" at bounding box center [510, 249] width 1020 height 482
click at [0, 0] on td "Sep 4, 2025 8:54 PM" at bounding box center [0, 0] width 0 height 0
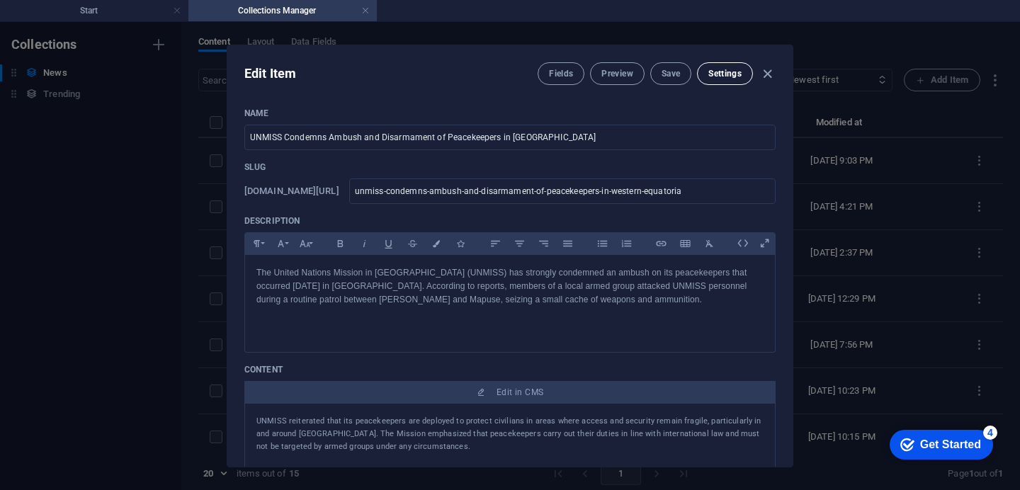
click at [737, 73] on span "Settings" at bounding box center [724, 73] width 33 height 11
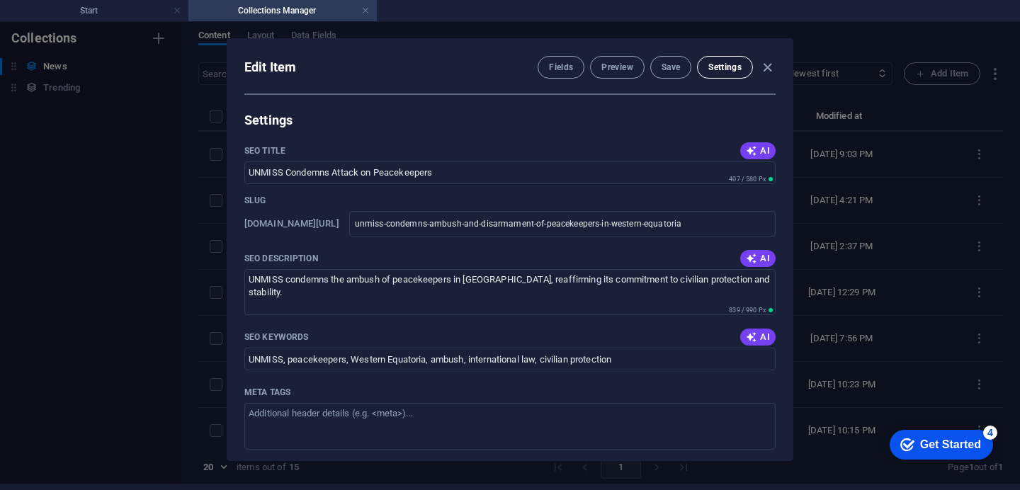
scroll to position [729, 0]
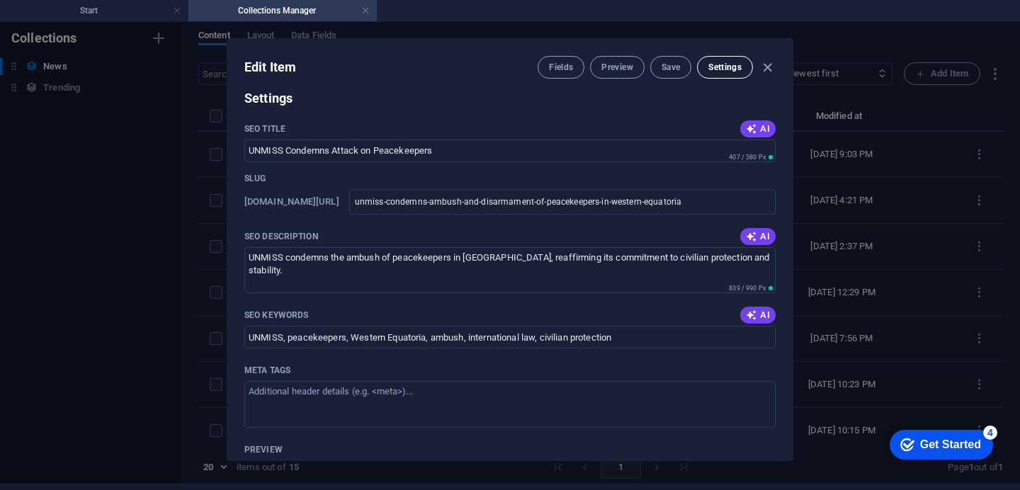
click at [734, 69] on span "Settings" at bounding box center [724, 67] width 33 height 11
click at [717, 69] on span "Settings" at bounding box center [724, 67] width 33 height 11
click at [311, 10] on h4 "Collections Manager" at bounding box center [282, 11] width 188 height 16
click at [306, 14] on h4 "Collections Manager" at bounding box center [282, 11] width 188 height 16
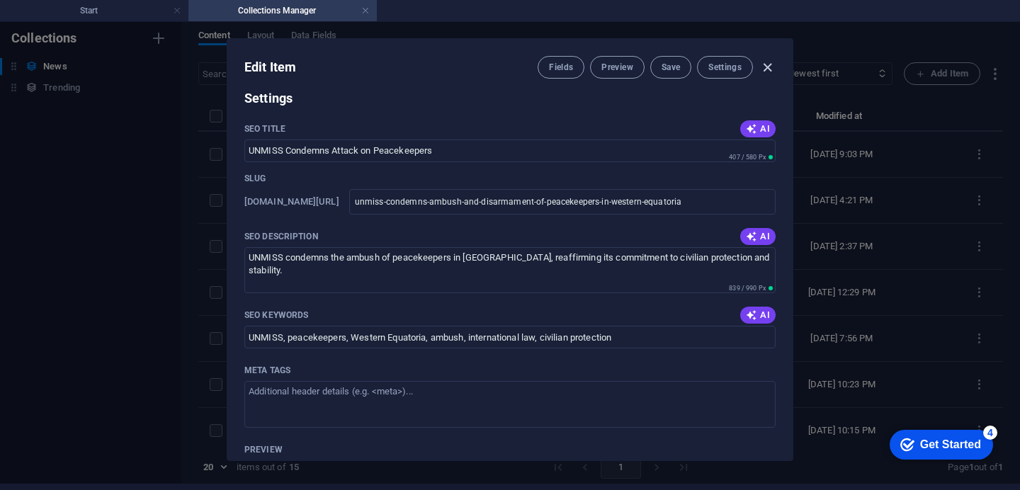
click at [765, 69] on icon "button" at bounding box center [767, 67] width 16 height 16
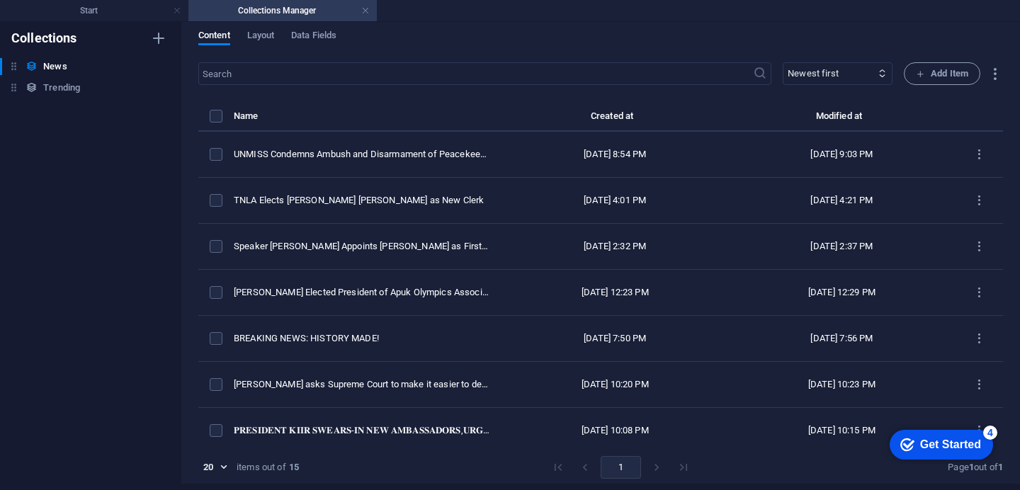
type input "unmiss-condemns-ambush-and-disarmament-of-peacekeepers-in-western-equatoria"
click at [962, 72] on span "Add Item" at bounding box center [942, 73] width 52 height 17
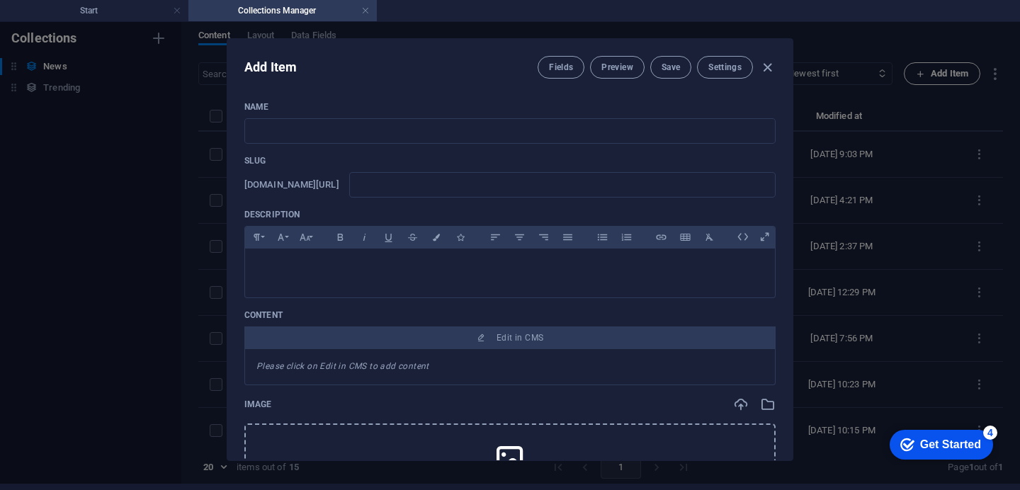
scroll to position [0, 0]
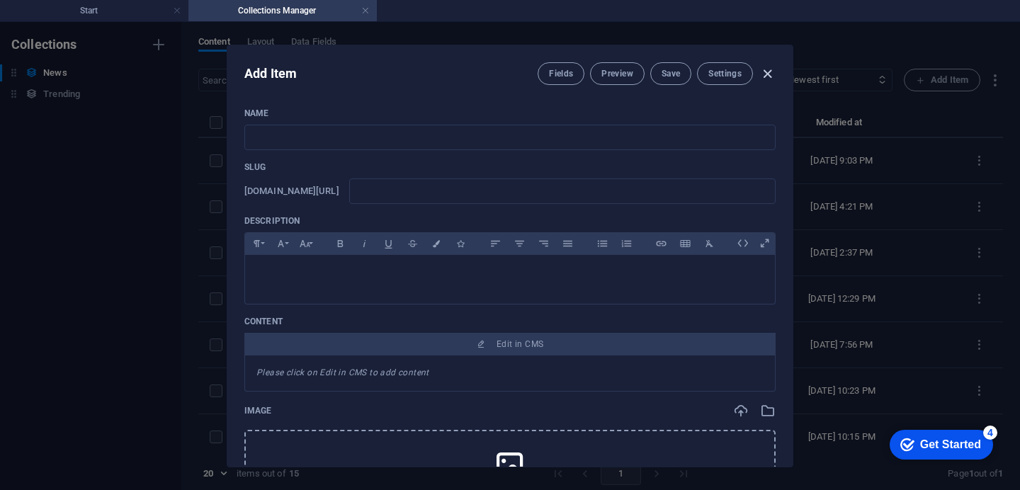
click at [762, 71] on icon "button" at bounding box center [767, 74] width 16 height 16
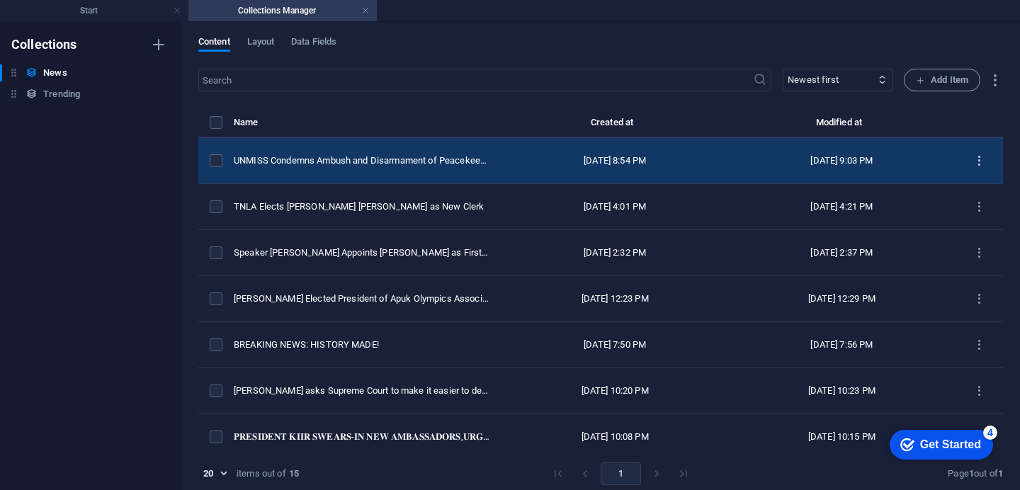
click at [0, 0] on icon "items list" at bounding box center [0, 0] width 0 height 0
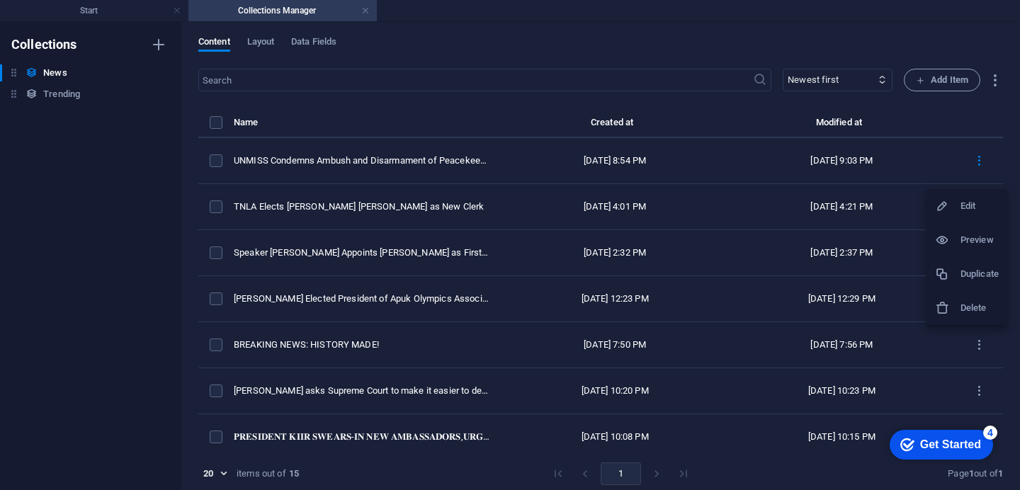
click at [969, 237] on h6 "Preview" at bounding box center [979, 240] width 38 height 17
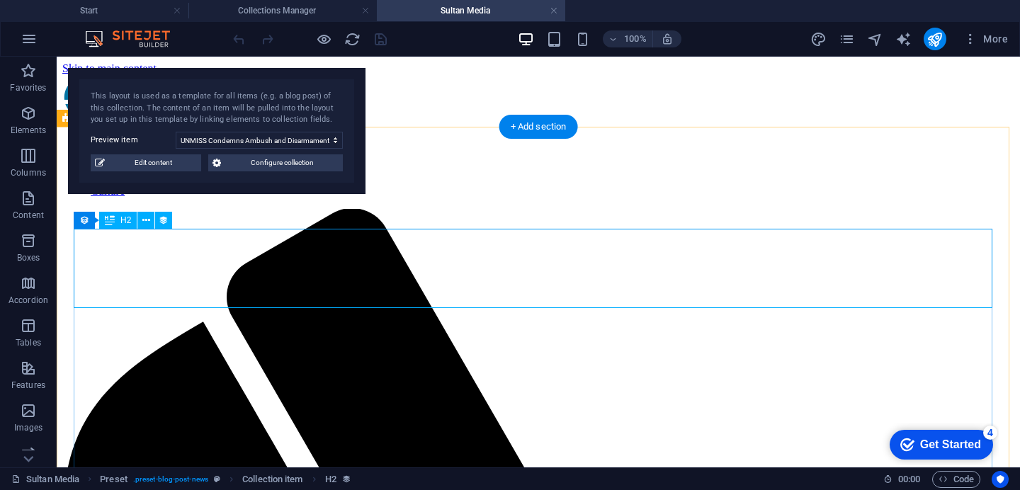
select select "68b9e07ffafe6a7cc70dc793"
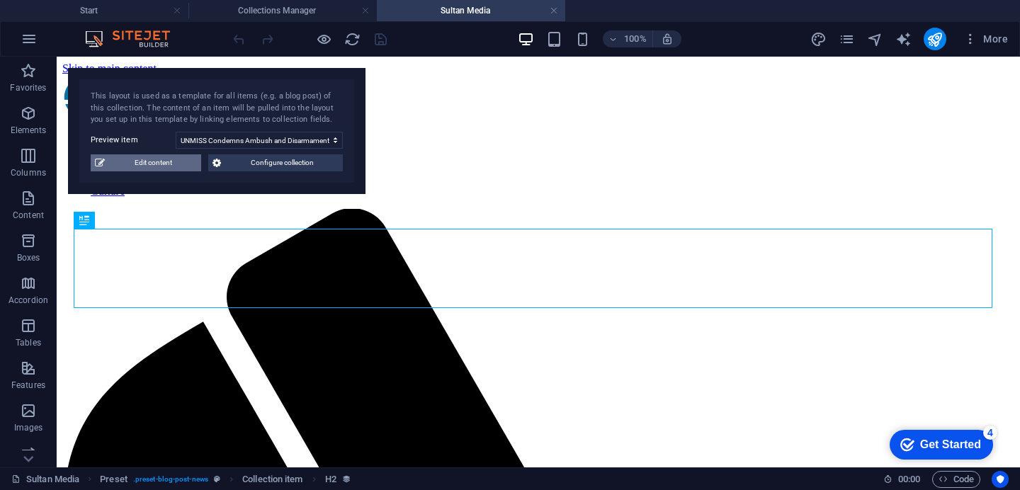
click at [159, 169] on span "Edit content" at bounding box center [153, 162] width 88 height 17
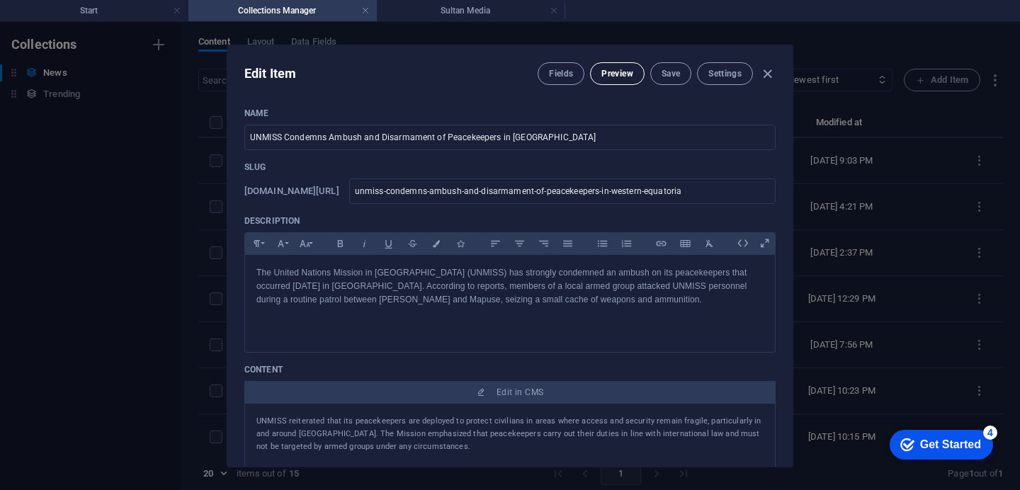
click at [616, 75] on span "Preview" at bounding box center [616, 73] width 31 height 11
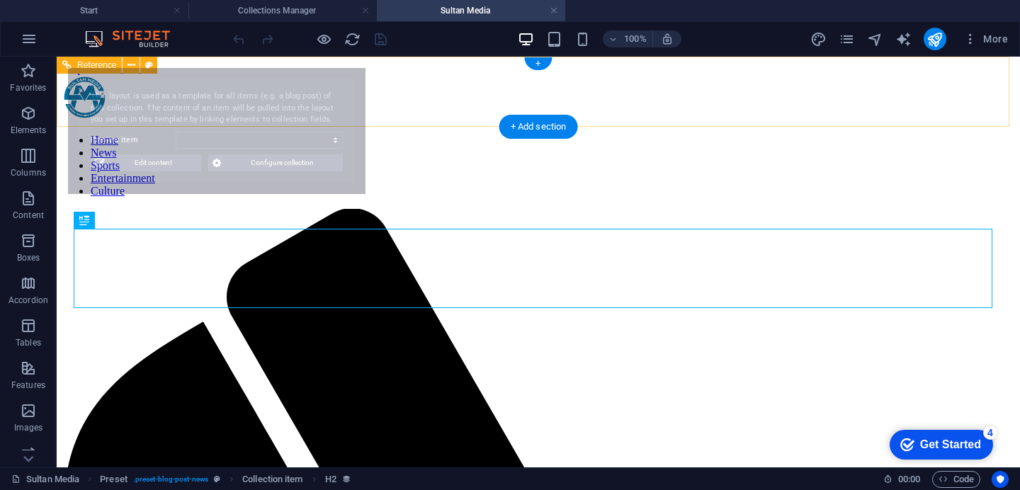
select select "68b9e07ffafe6a7cc70dc793"
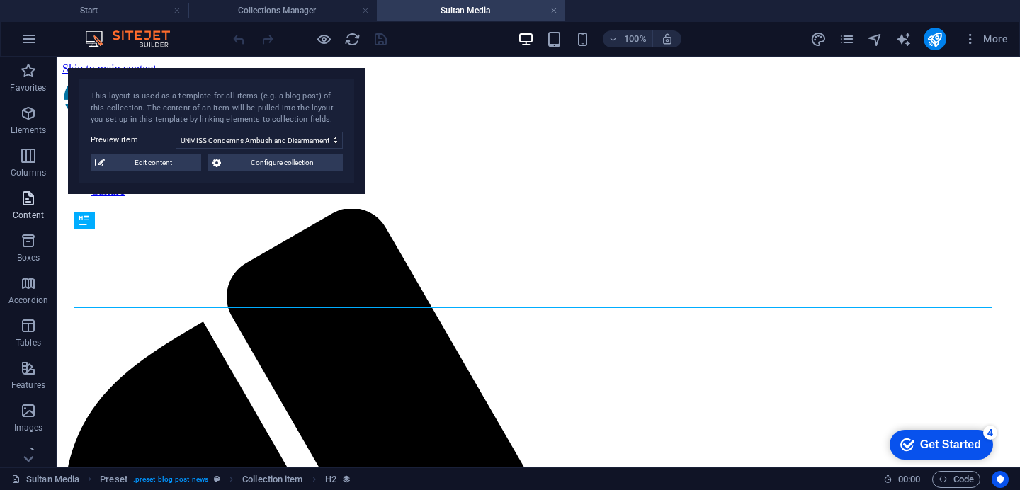
click at [30, 208] on span "Content" at bounding box center [28, 207] width 57 height 34
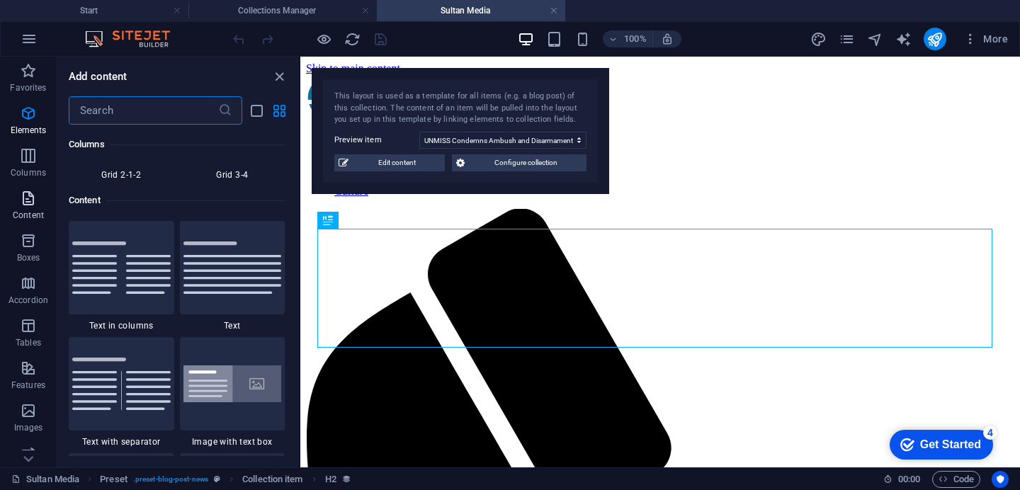
scroll to position [2478, 0]
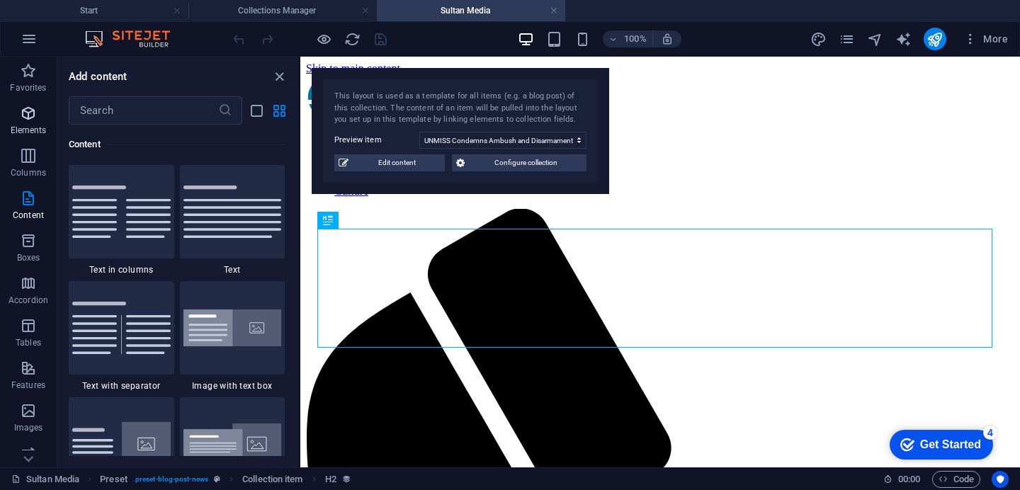
click at [30, 118] on icon "button" at bounding box center [28, 113] width 17 height 17
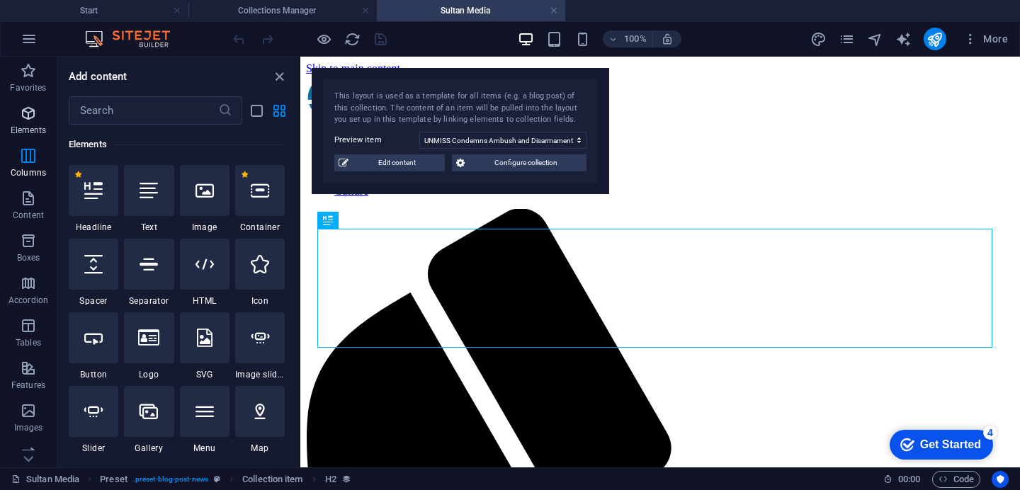
scroll to position [151, 0]
click at [278, 81] on icon "close panel" at bounding box center [279, 77] width 16 height 16
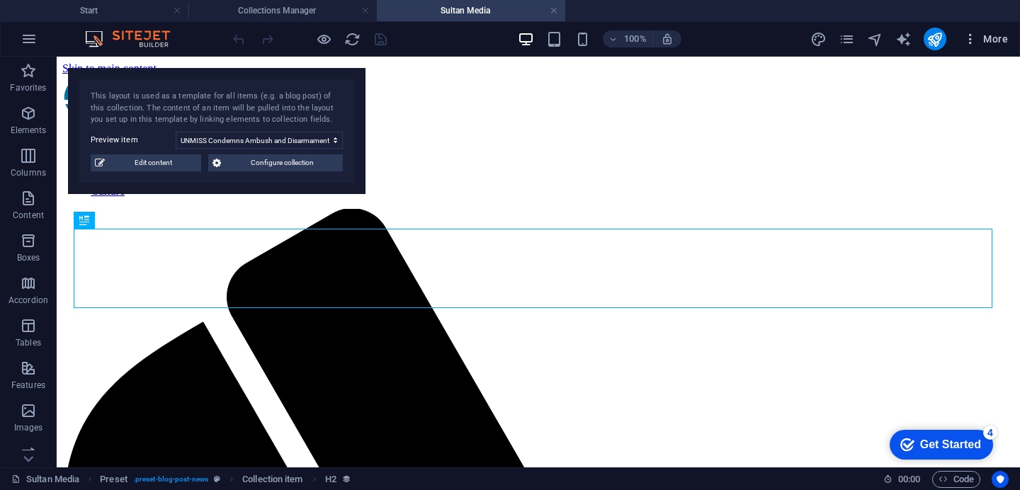
click at [969, 45] on icon "button" at bounding box center [970, 39] width 14 height 14
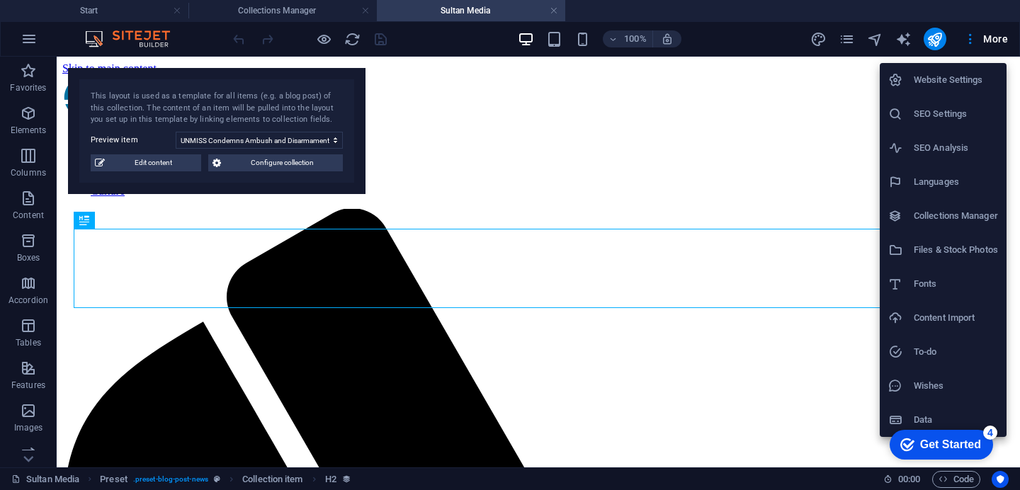
click at [951, 8] on div at bounding box center [510, 245] width 1020 height 490
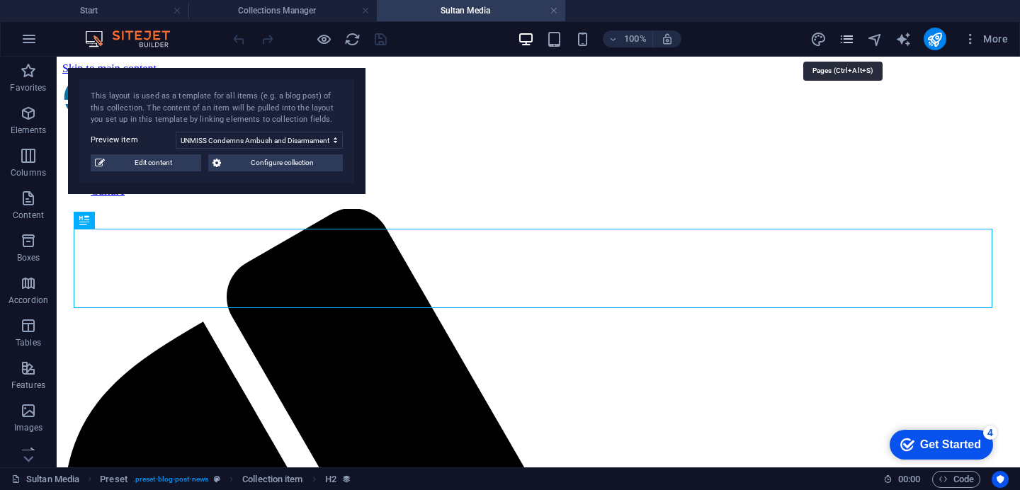
click at [852, 42] on icon "pages" at bounding box center [846, 39] width 16 height 16
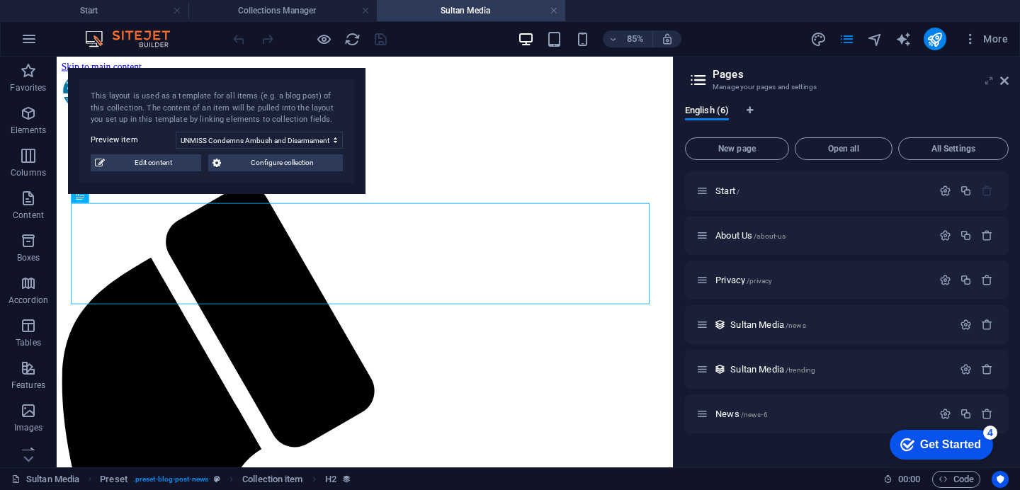
click at [989, 80] on icon at bounding box center [989, 80] width 0 height 11
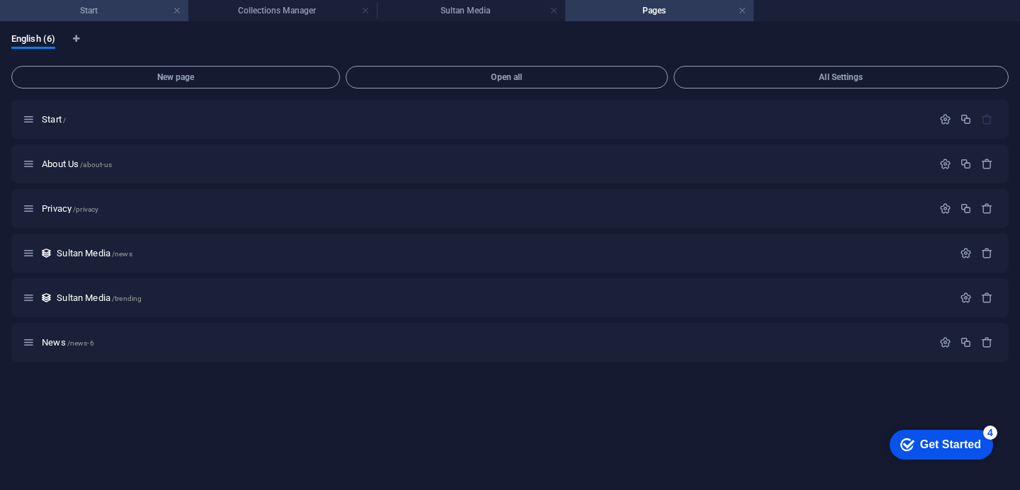
click at [93, 8] on h4 "Start" at bounding box center [94, 11] width 188 height 16
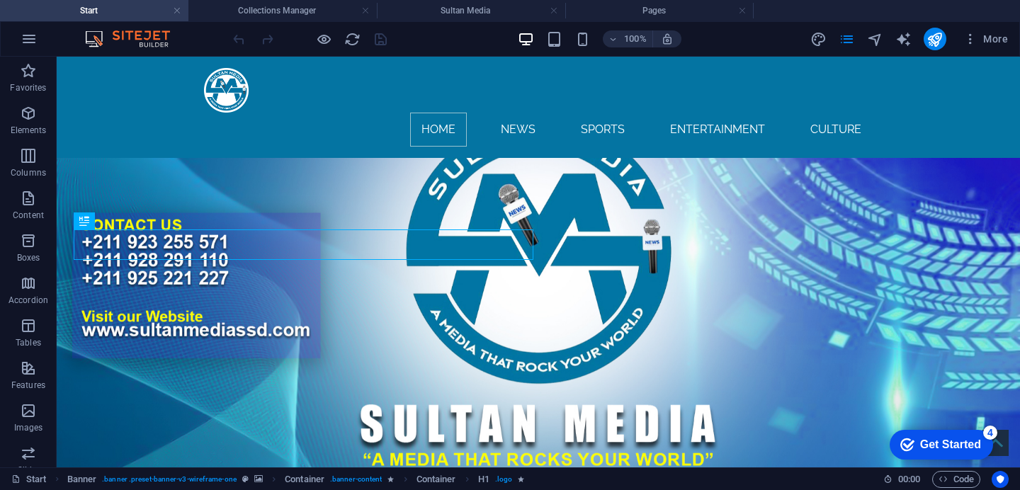
click at [93, 8] on h4 "Start" at bounding box center [94, 11] width 188 height 16
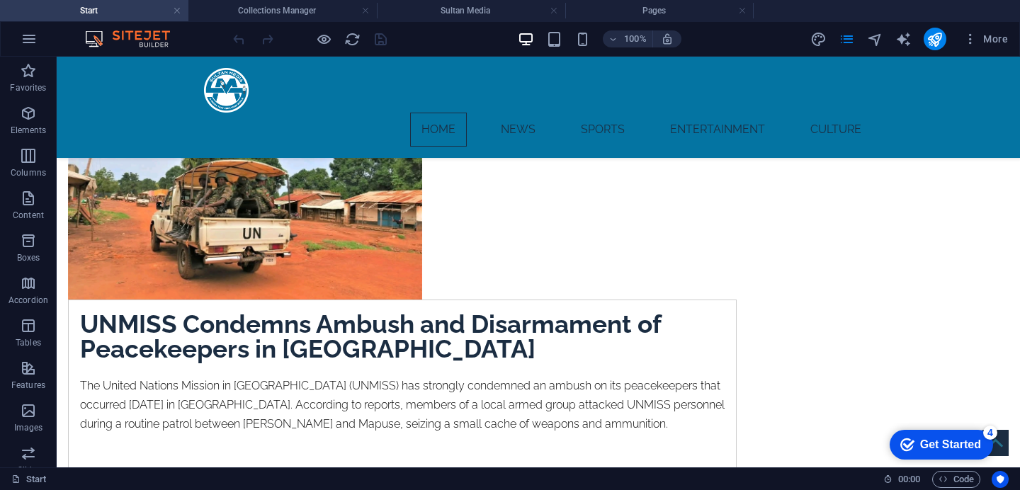
scroll to position [1124, 0]
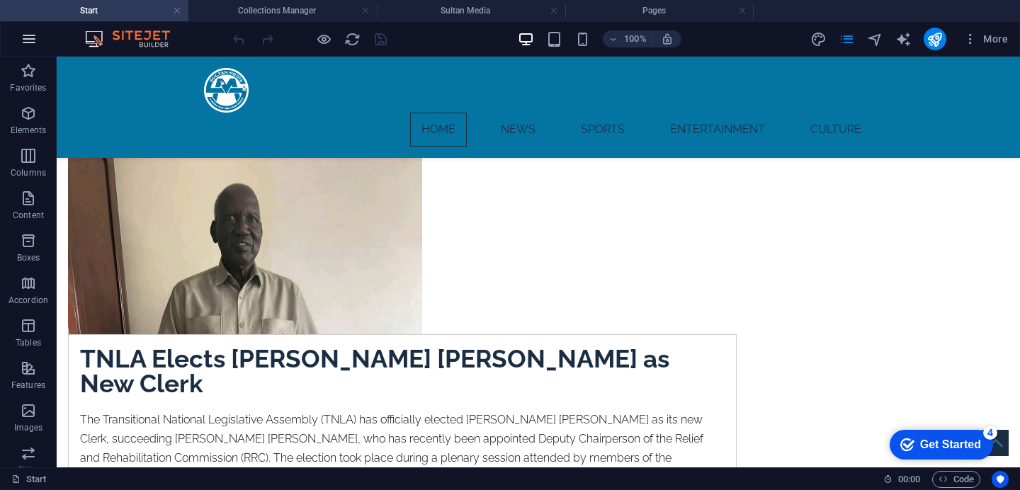
click at [32, 45] on icon "button" at bounding box center [29, 38] width 17 height 17
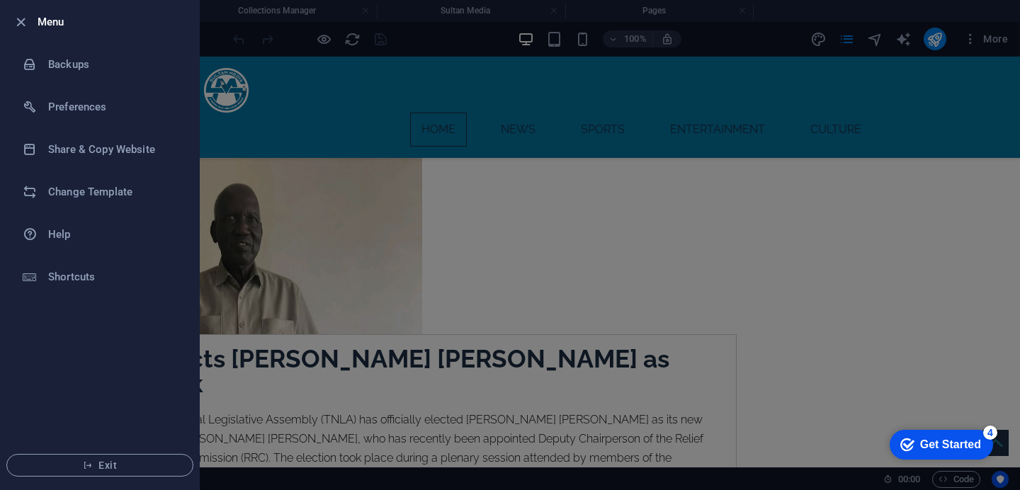
click at [222, 38] on div at bounding box center [510, 245] width 1020 height 490
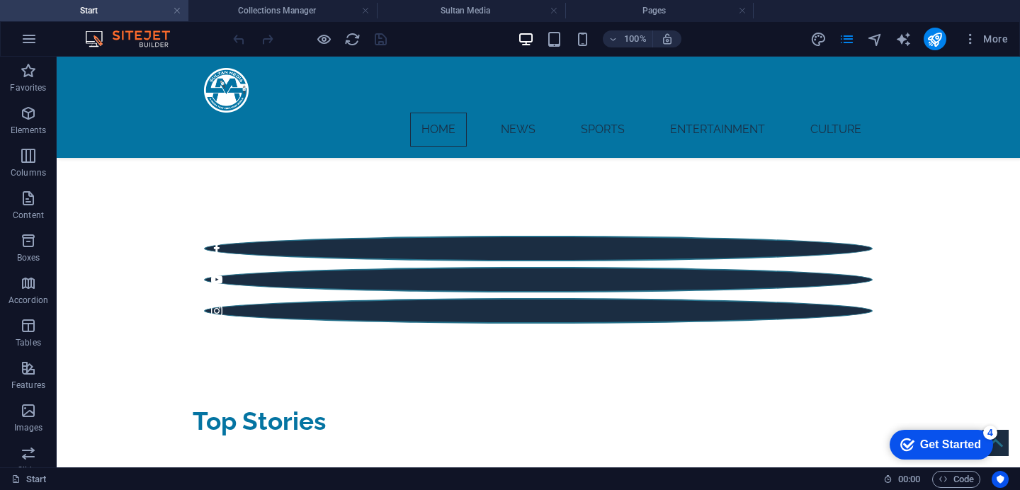
scroll to position [0, 0]
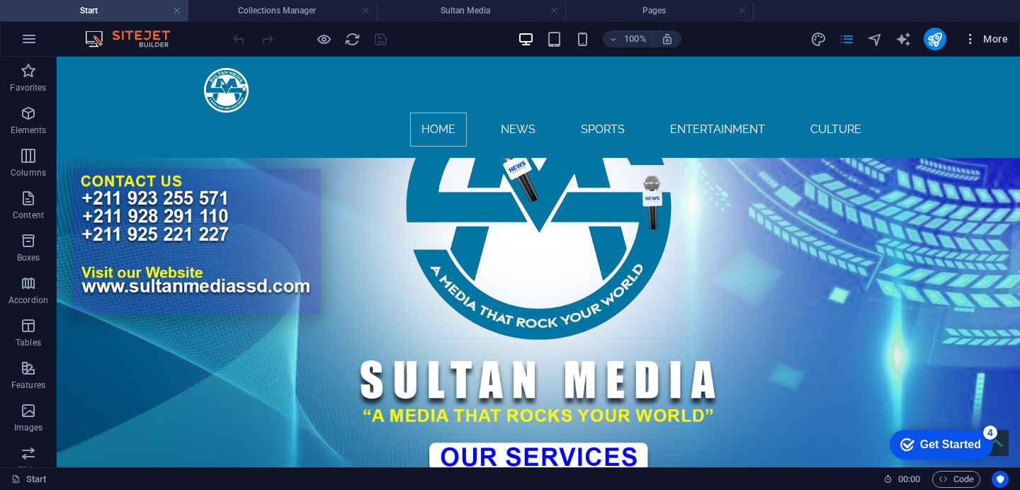
click at [972, 43] on icon "button" at bounding box center [970, 39] width 14 height 14
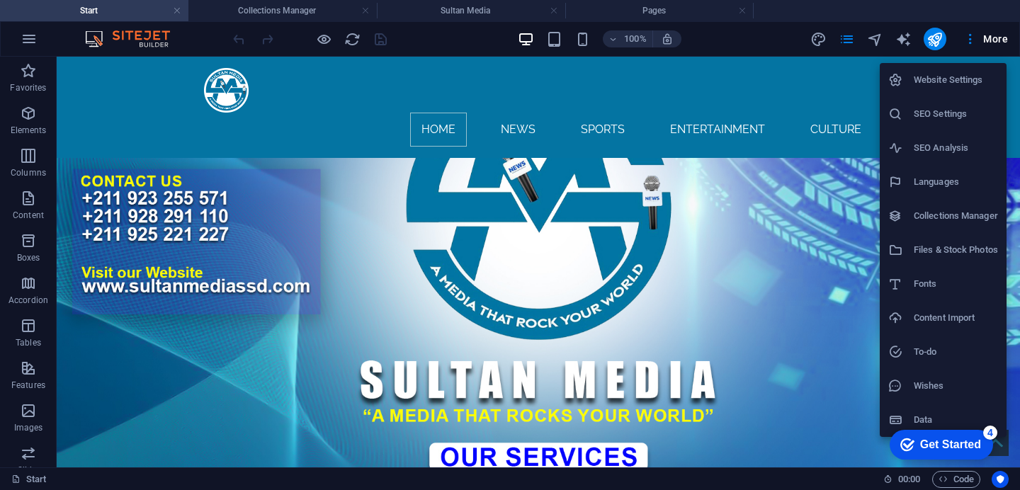
click at [955, 221] on h6 "Collections Manager" at bounding box center [955, 215] width 84 height 17
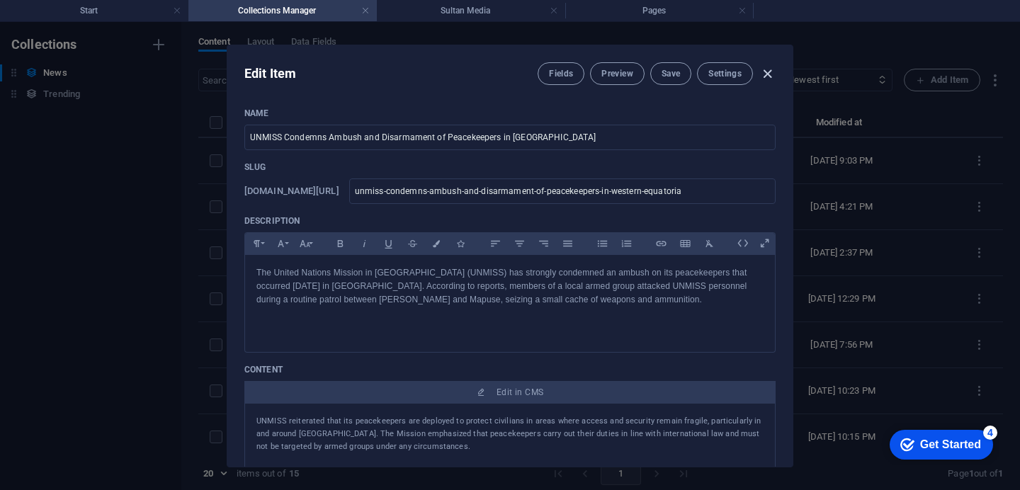
click at [765, 72] on icon "button" at bounding box center [767, 74] width 16 height 16
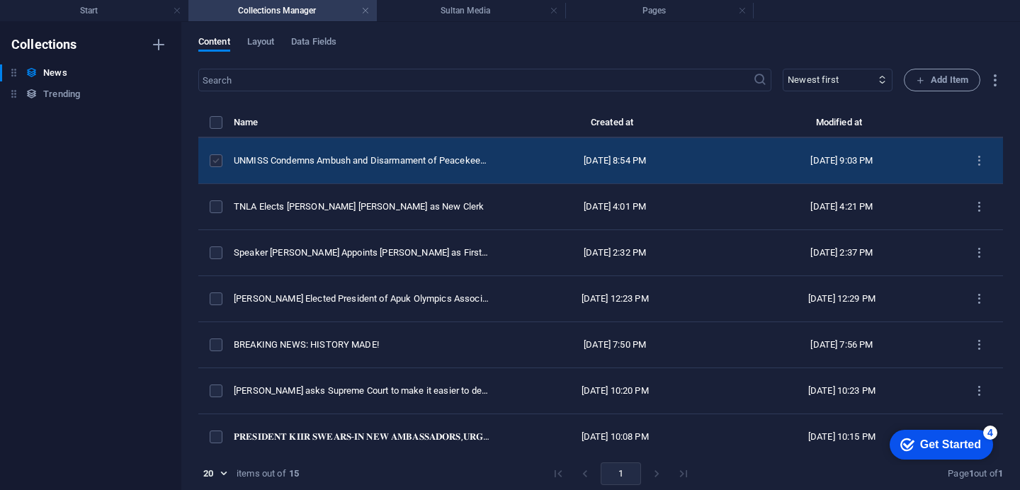
click at [0, 0] on label "items list" at bounding box center [0, 0] width 0 height 0
click at [0, 0] on input "items list" at bounding box center [0, 0] width 0 height 0
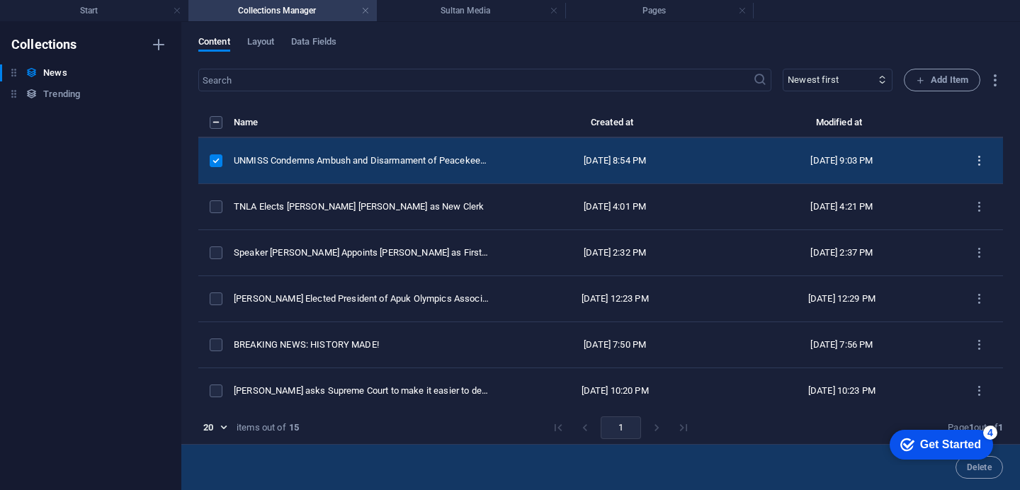
click at [0, 0] on icon "items list" at bounding box center [0, 0] width 0 height 0
click at [967, 275] on h6 "Duplicate" at bounding box center [979, 274] width 38 height 17
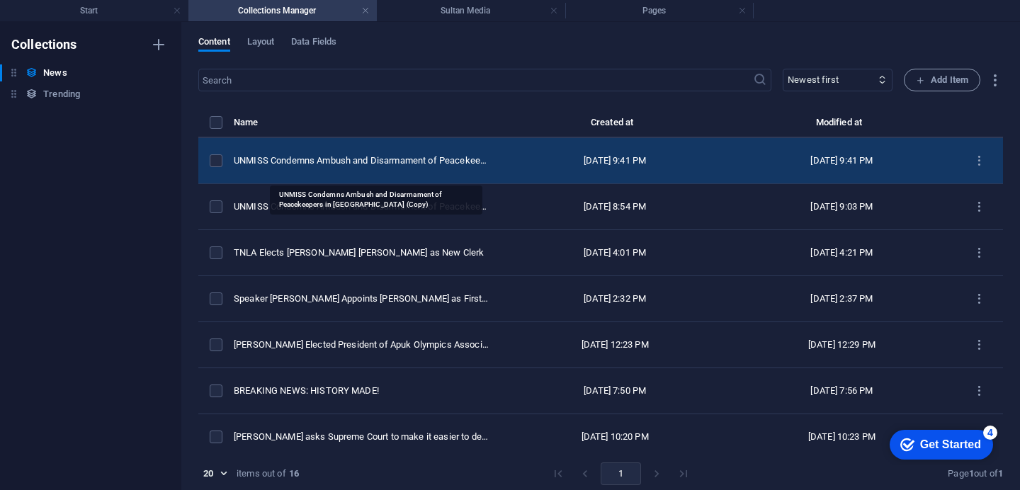
click at [296, 166] on div "UNMISS Condemns Ambush and Disarmament of Peacekeepers in Western Equatoria (Co…" at bounding box center [362, 160] width 256 height 13
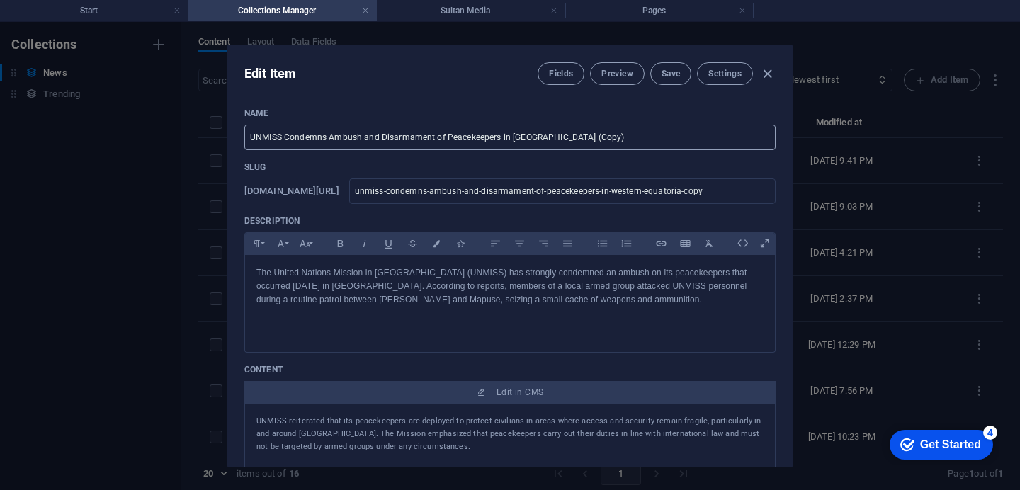
click at [606, 137] on input "UNMISS Condemns Ambush and Disarmament of Peacekeepers in Western Equatoria (Co…" at bounding box center [509, 137] width 531 height 25
type input "UNMISS Condemns Ambush and Disarmament of Peacekeepers in Western Equatoria (Co…"
type input "unmiss-condemns-ambush-and-disarmament-of-peacekeepers-in-western-equatoria-cop…"
type input "UNMISS Condemns Ambush and Disarmament of Peacekeepers in Western Equatoria (Co…"
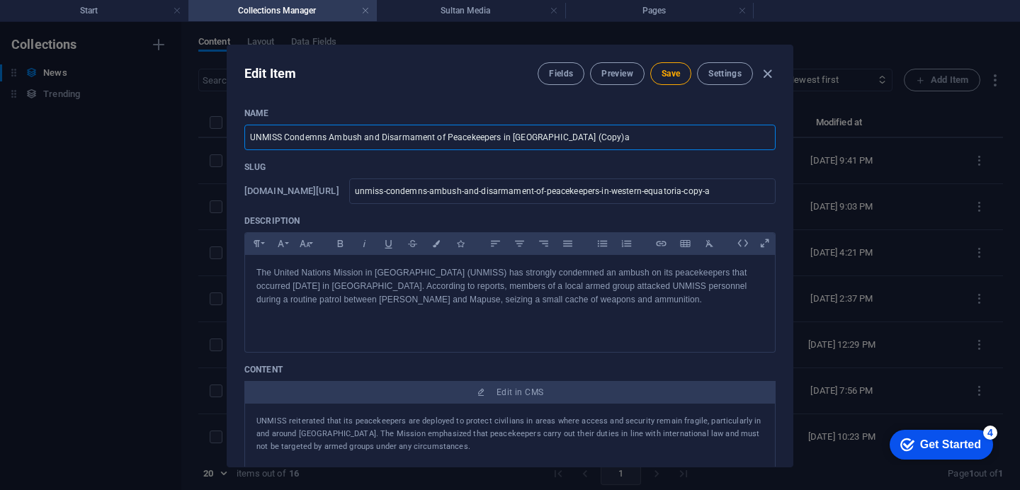
type input "unmiss-condemns-ambush-and-disarmament-of-peacekeepers-in-western-equatoria-copy"
click at [603, 141] on input "UNMISS Condemns Ambush and Disarmament of Peacekeepers in Western Equatoria (Co…" at bounding box center [509, 137] width 531 height 25
paste input "reiterated that its peacekeepers are deployed to protect civilians in areas whe…"
type input "UNMISS reiterated that its peacekeepers are deployed to protect civilians in ar…"
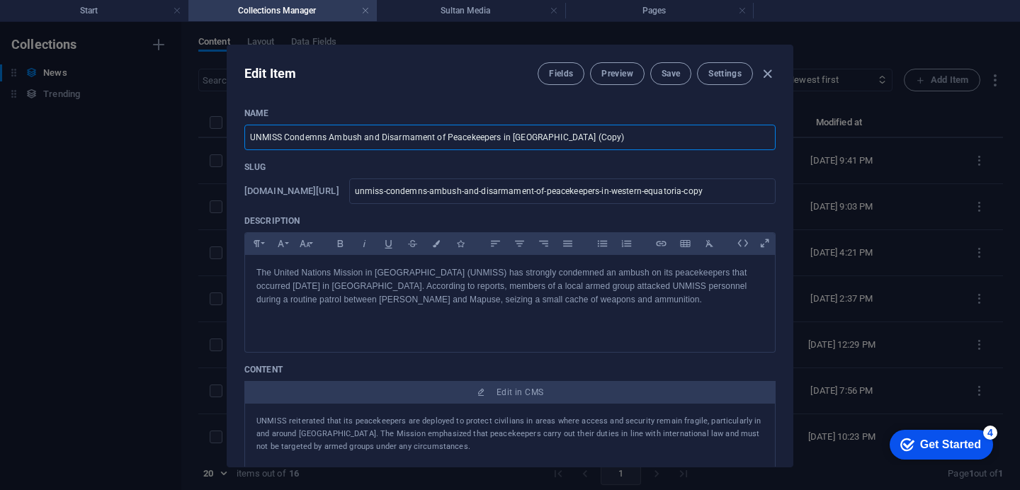
type input "unmiss-reiterated-that-its-peacekeepers-are-deployed-to-protect-civilians-in-ar…"
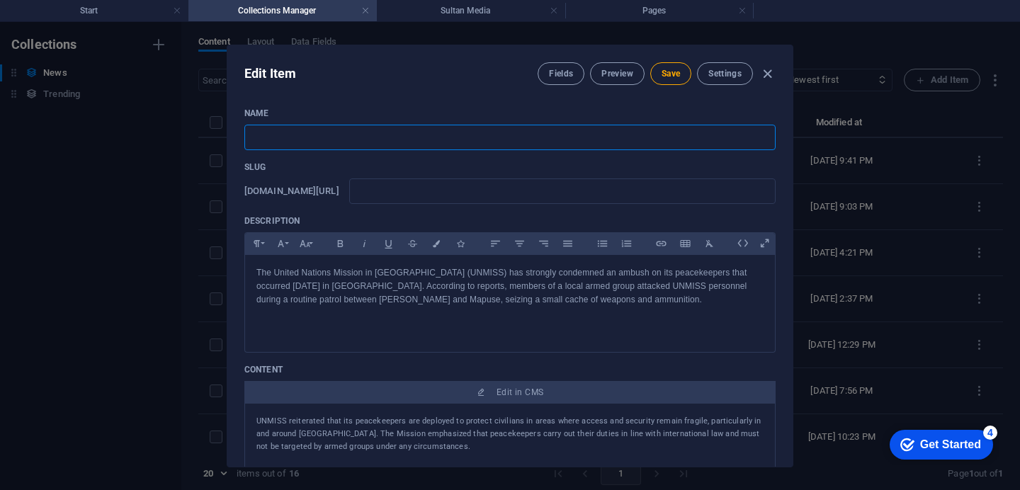
paste input "UNMISS reiterated that its peacekeepers are deployed to protect civilians in ar…"
type input "UNMISS reiterated that its peacekeepers are deployed to protect civilians in ar…"
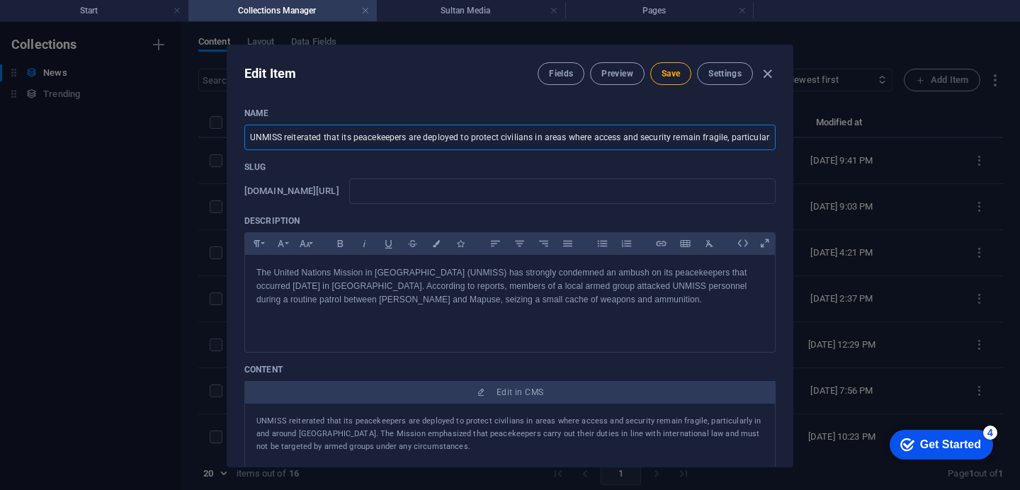
type input "unmiss-reiterated-that-its-peacekeepers-are-deployed-to-protect-civilians-in-ar…"
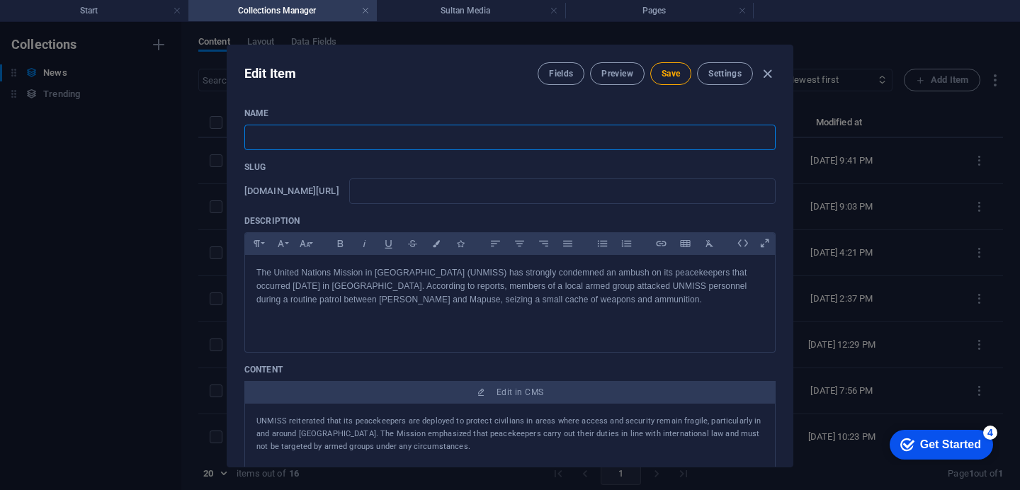
click at [262, 135] on input "text" at bounding box center [509, 137] width 531 height 25
paste input "Former [DEMOGRAPHIC_DATA] Foreign Minister [PERSON_NAME] Sentenced to Four Year…"
type input "Former [DEMOGRAPHIC_DATA] Foreign Minister [PERSON_NAME] Sentenced to Four Year…"
type input "former-zambian-foreign-minister-joseph-malanji-sentenced-to-four-years-for-corr…"
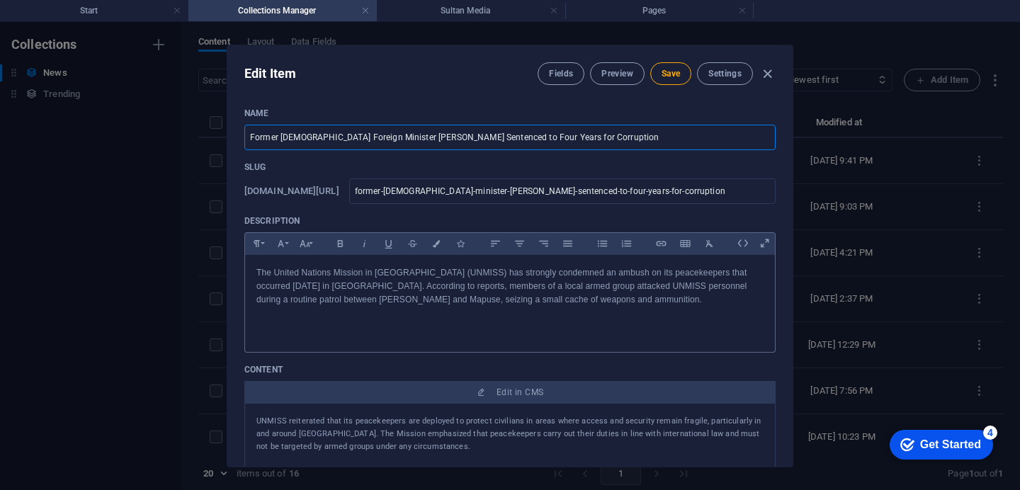
type input "Former [DEMOGRAPHIC_DATA] Foreign Minister [PERSON_NAME] Sentenced to Four Year…"
click at [626, 300] on p "The United Nations Mission in [GEOGRAPHIC_DATA] (UNMISS) has strongly condemned…" at bounding box center [509, 286] width 507 height 41
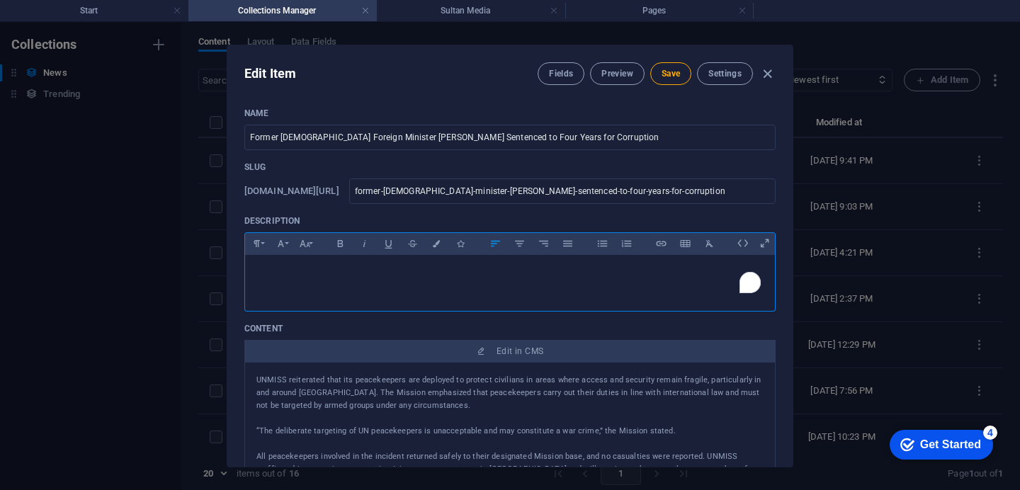
click at [268, 272] on p "​" at bounding box center [509, 272] width 507 height 13
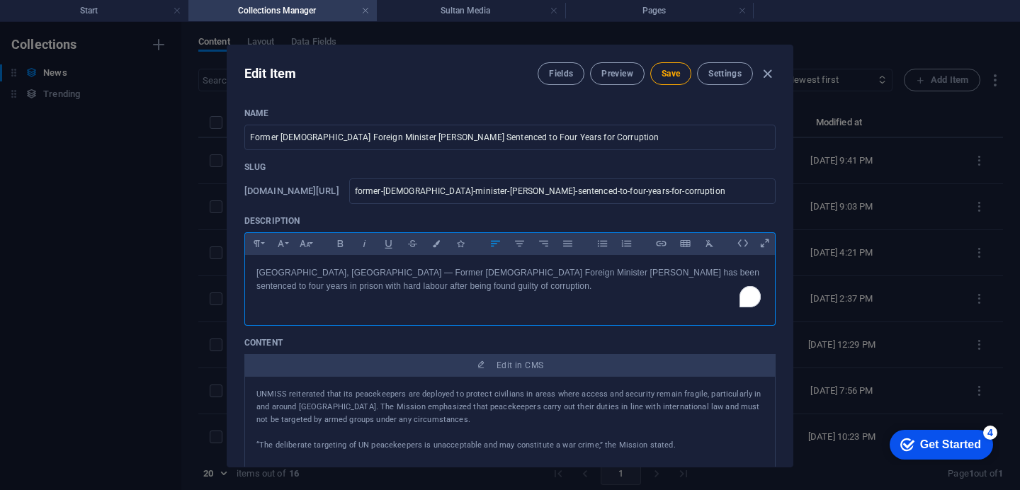
scroll to position [1287, 1]
click at [329, 272] on p "Lusaka, Zambia — Former Zambian Foreign Minister Joseph Malanji has been senten…" at bounding box center [509, 279] width 507 height 27
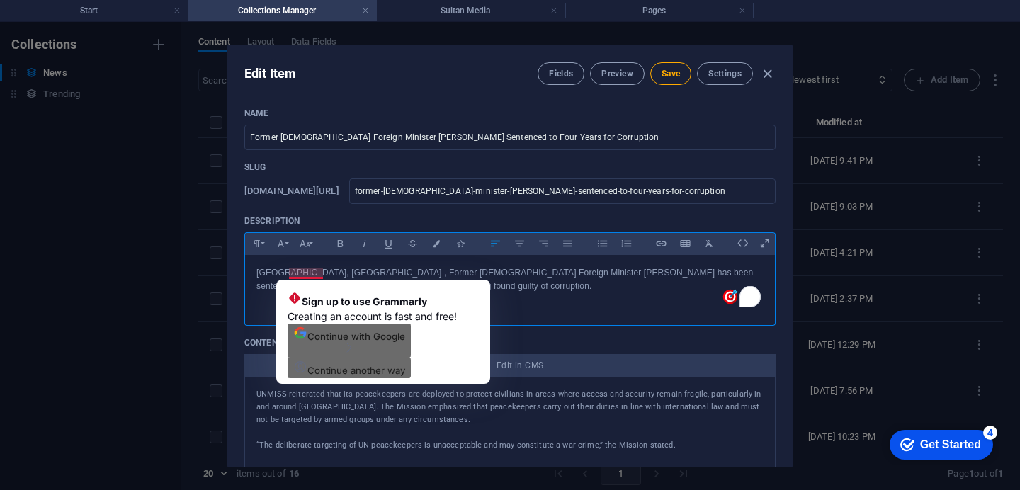
click at [321, 270] on p "[GEOGRAPHIC_DATA], [GEOGRAPHIC_DATA] , Former [DEMOGRAPHIC_DATA] Foreign Minist…" at bounding box center [509, 279] width 507 height 27
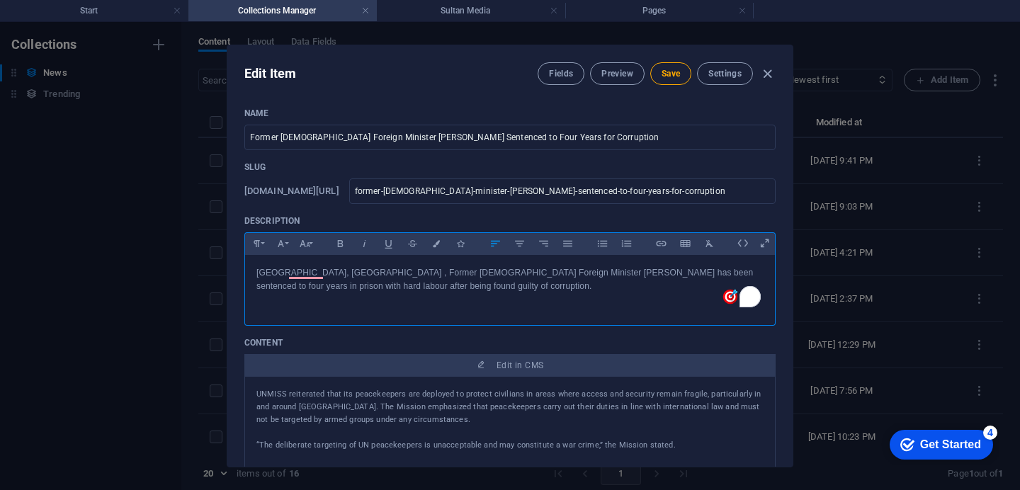
click at [572, 277] on p "[GEOGRAPHIC_DATA], [GEOGRAPHIC_DATA] , Former [DEMOGRAPHIC_DATA] Foreign Minist…" at bounding box center [509, 279] width 507 height 27
click at [669, 77] on span "Save" at bounding box center [670, 73] width 18 height 11
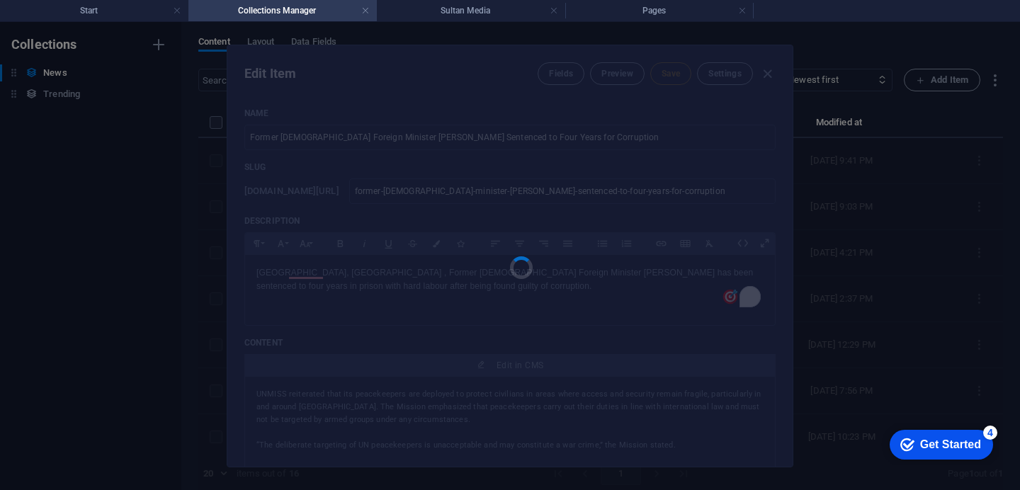
type input "former-zambian-foreign-minister-joseph-malanji-sentenced-to-four-years-for-corr…"
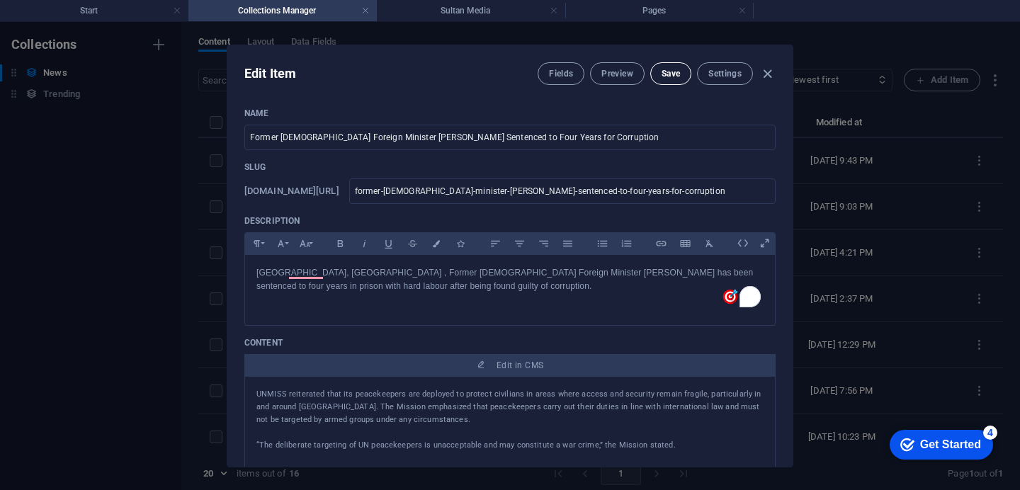
click at [665, 74] on span "Save" at bounding box center [670, 73] width 18 height 11
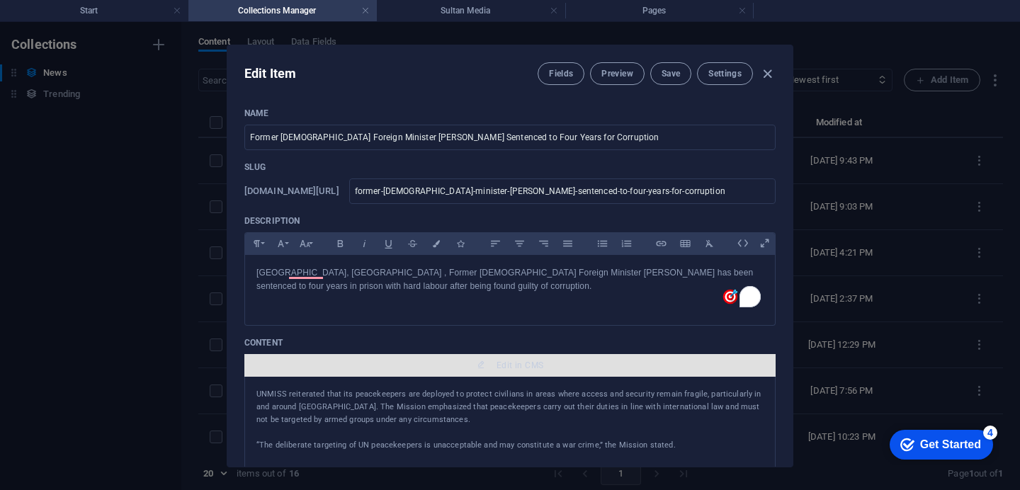
click at [530, 365] on span "Edit in CMS" at bounding box center [519, 365] width 47 height 11
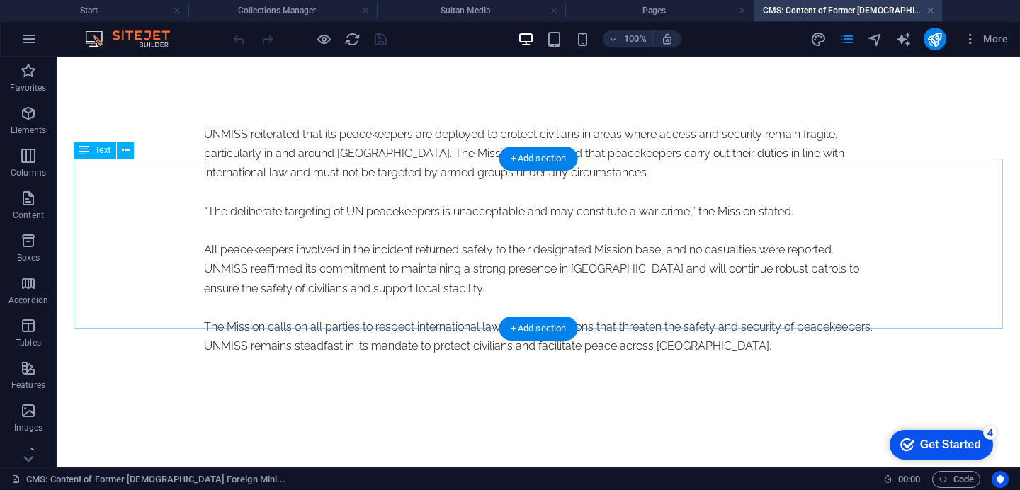
scroll to position [0, 0]
click at [365, 321] on div "UNMISS reiterated that its peacekeepers are deployed to protect civilians in ar…" at bounding box center [538, 240] width 668 height 231
click at [364, 318] on div "UNMISS reiterated that its peacekeepers are deployed to protect civilians in ar…" at bounding box center [538, 240] width 668 height 231
click at [359, 318] on div "UNMISS reiterated that its peacekeepers are deployed to protect civilians in ar…" at bounding box center [538, 240] width 668 height 231
click at [392, 292] on div "UNMISS reiterated that its peacekeepers are deployed to protect civilians in ar…" at bounding box center [538, 240] width 668 height 231
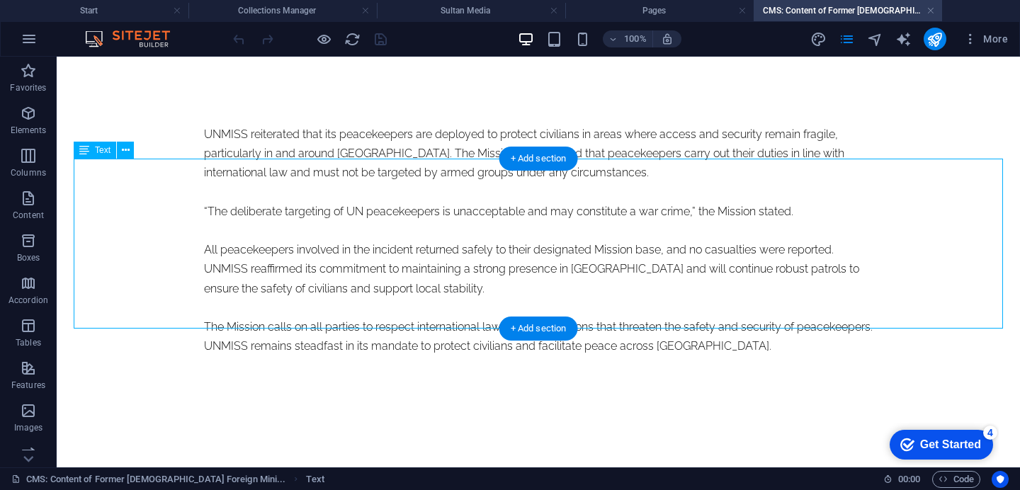
click at [361, 318] on div "UNMISS reiterated that its peacekeepers are deployed to protect civilians in ar…" at bounding box center [538, 240] width 668 height 231
click at [363, 320] on div "UNMISS reiterated that its peacekeepers are deployed to protect civilians in ar…" at bounding box center [538, 240] width 668 height 231
click at [365, 302] on div "UNMISS reiterated that its peacekeepers are deployed to protect civilians in ar…" at bounding box center [538, 240] width 668 height 231
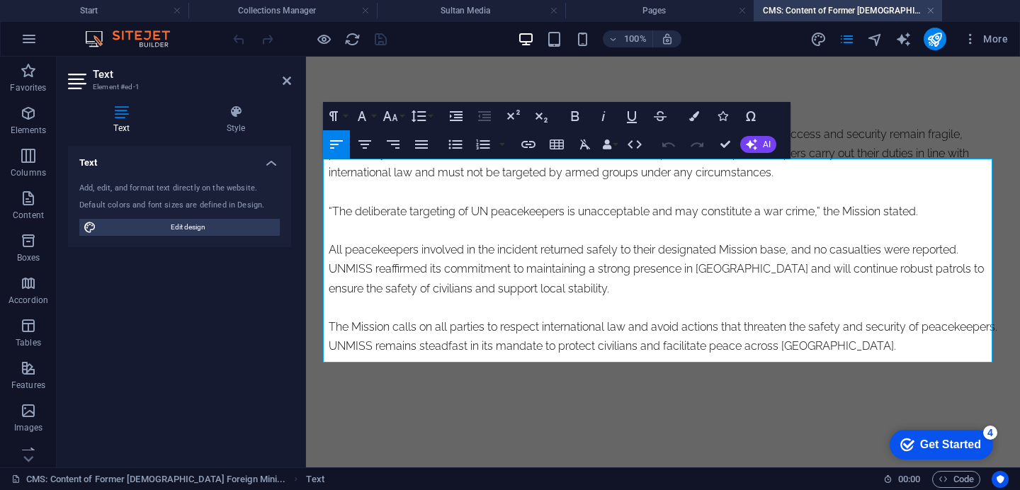
click at [916, 352] on p "The Mission calls on all parties to respect international law and avoid actions…" at bounding box center [663, 336] width 668 height 38
click at [923, 353] on p "The Mission calls on all parties to respect international law and avoid actions…" at bounding box center [663, 336] width 668 height 38
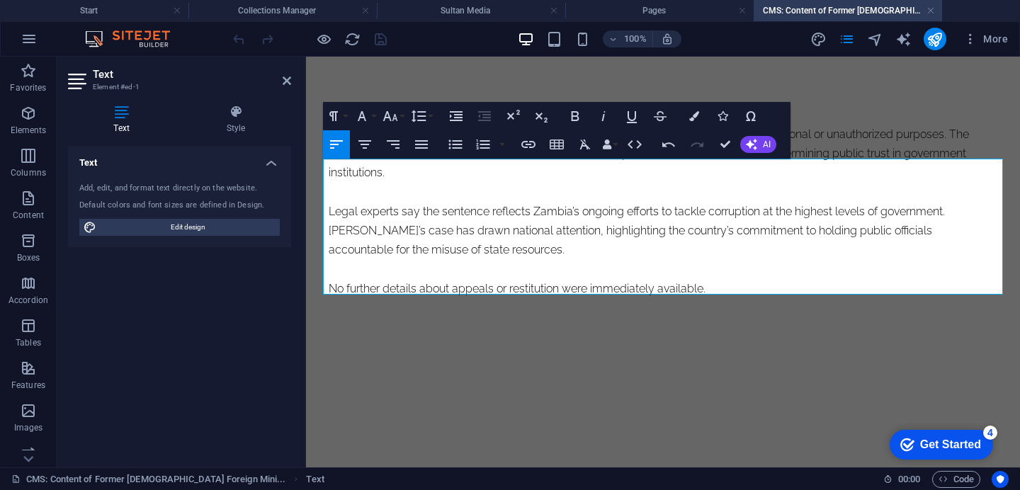
scroll to position [7949, 1]
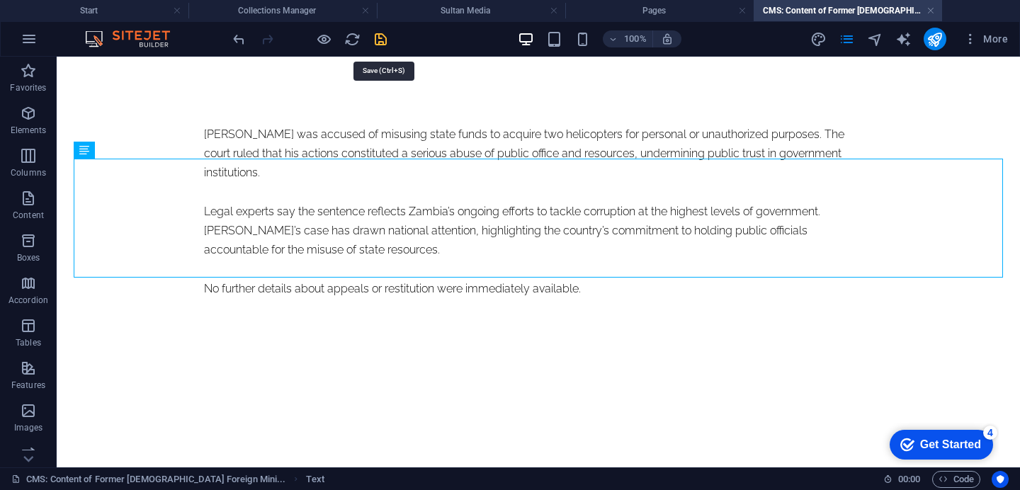
click at [389, 47] on icon "save" at bounding box center [380, 39] width 16 height 16
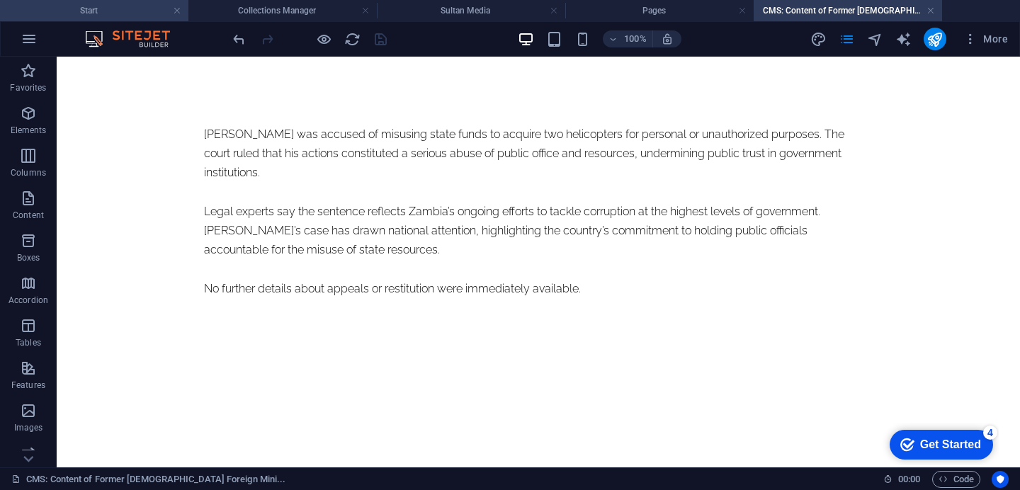
click at [99, 6] on h4 "Start" at bounding box center [94, 11] width 188 height 16
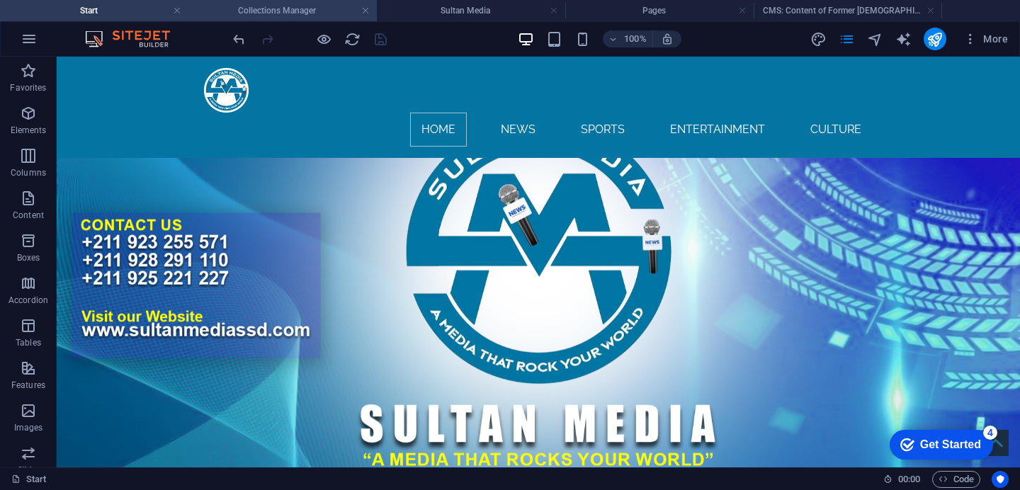
click at [268, 13] on h4 "Collections Manager" at bounding box center [282, 11] width 188 height 16
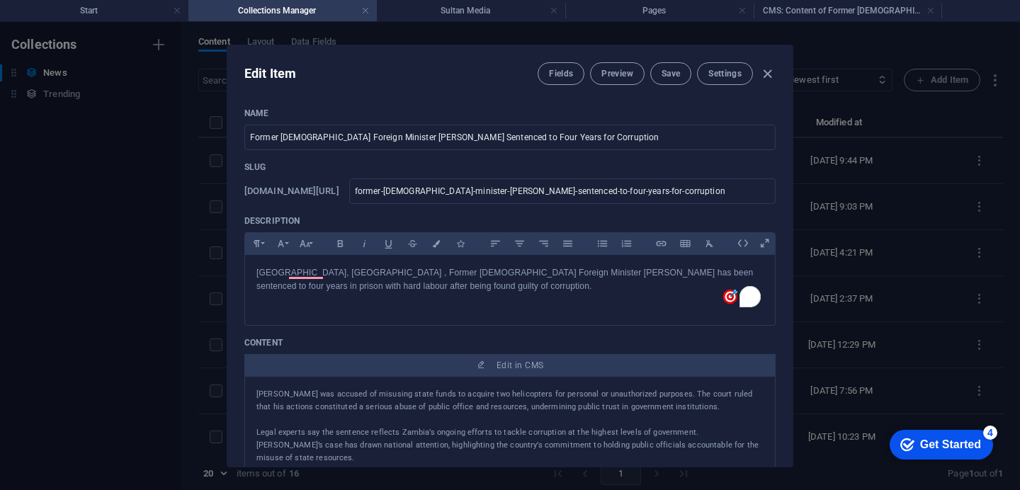
scroll to position [369, 0]
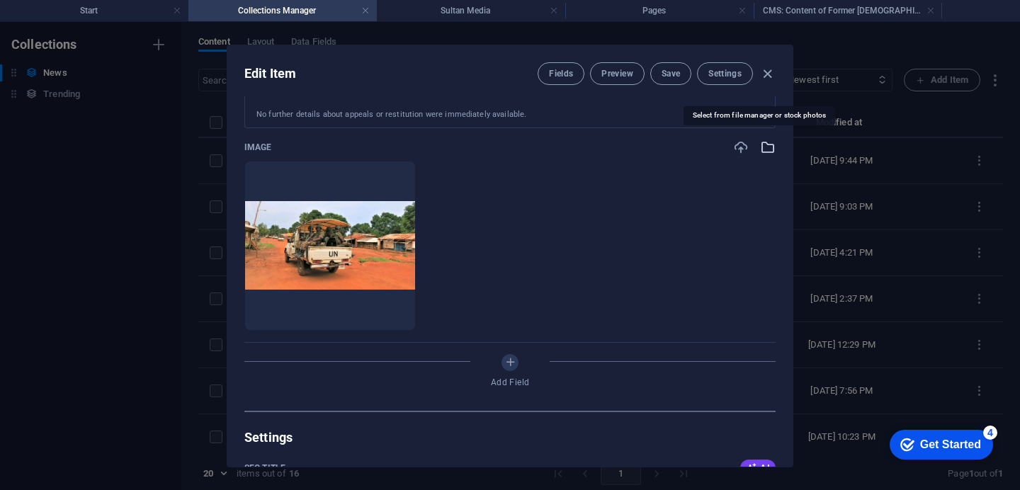
click at [765, 150] on icon "button" at bounding box center [768, 147] width 16 height 16
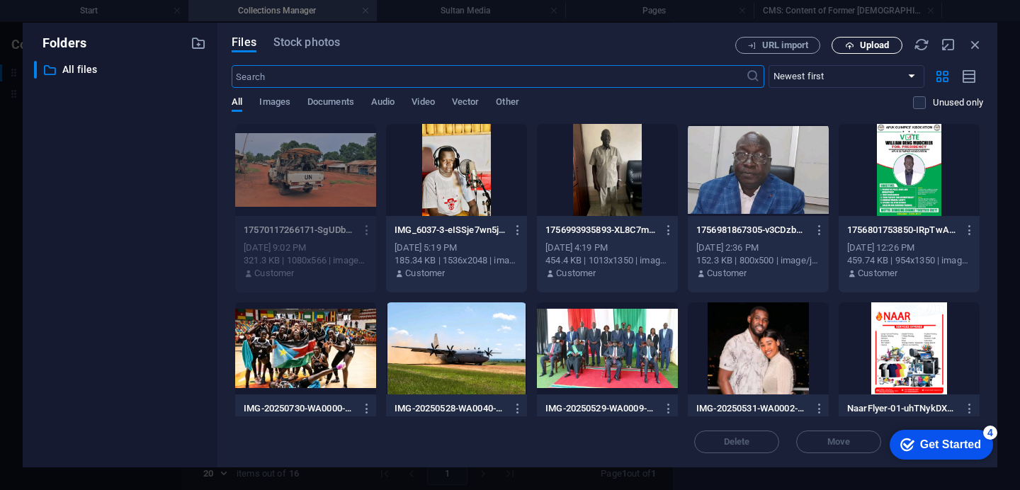
click at [859, 38] on button "Upload" at bounding box center [866, 45] width 71 height 17
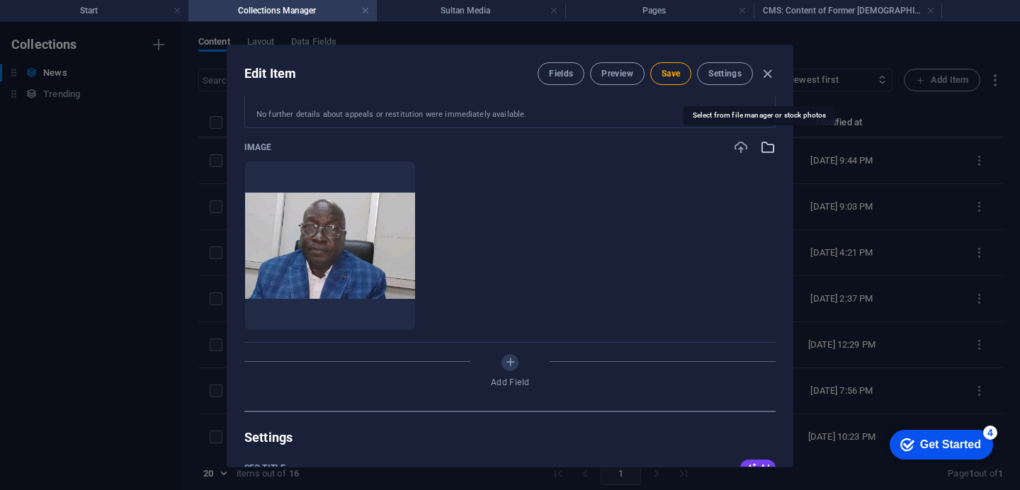
click at [761, 149] on icon "button" at bounding box center [768, 147] width 16 height 16
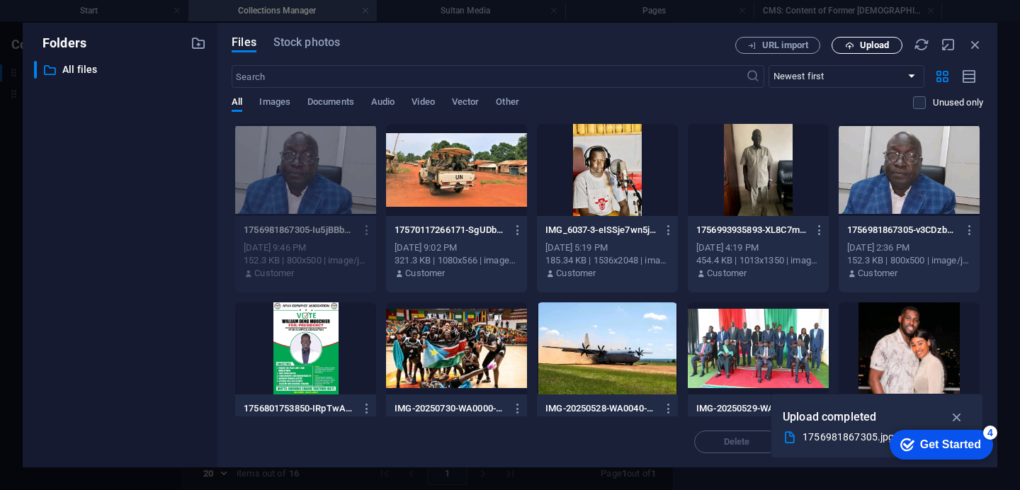
click at [870, 51] on button "Upload" at bounding box center [866, 45] width 71 height 17
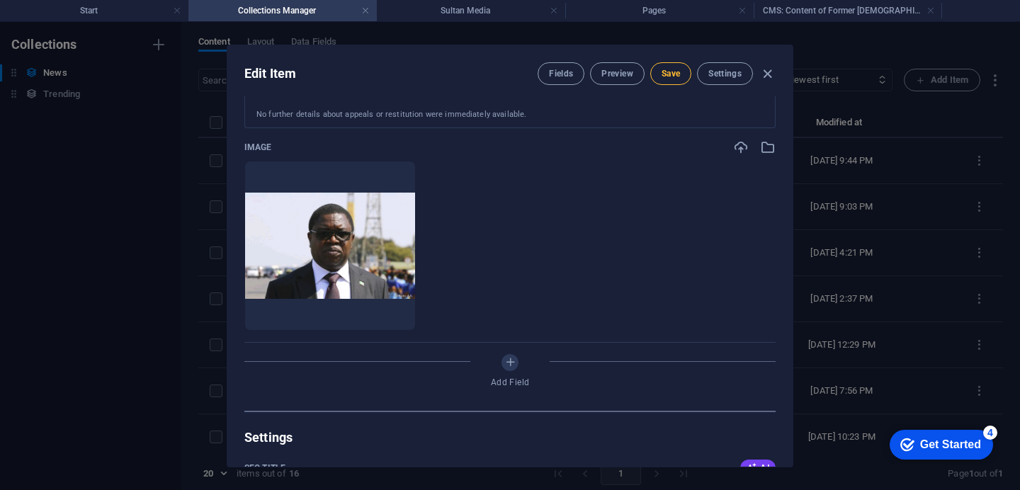
click at [671, 69] on span "Save" at bounding box center [670, 73] width 18 height 11
click at [787, 279] on div "Name Former Zambian Foreign Minister Joseph Malanji Sentenced to Four Years for…" at bounding box center [509, 281] width 565 height 370
click at [792, 280] on div "Edit Item Fields Preview Save Settings Name Former Zambian Foreign Minister Jos…" at bounding box center [510, 256] width 1020 height 468
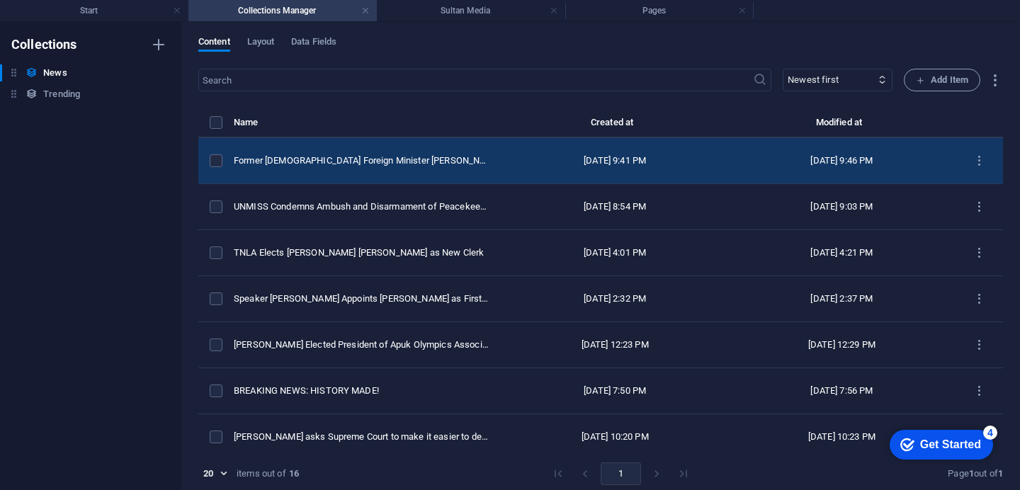
click at [479, 169] on td "Former [DEMOGRAPHIC_DATA] Foreign Minister [PERSON_NAME] Sentenced to Four Year…" at bounding box center [368, 161] width 268 height 46
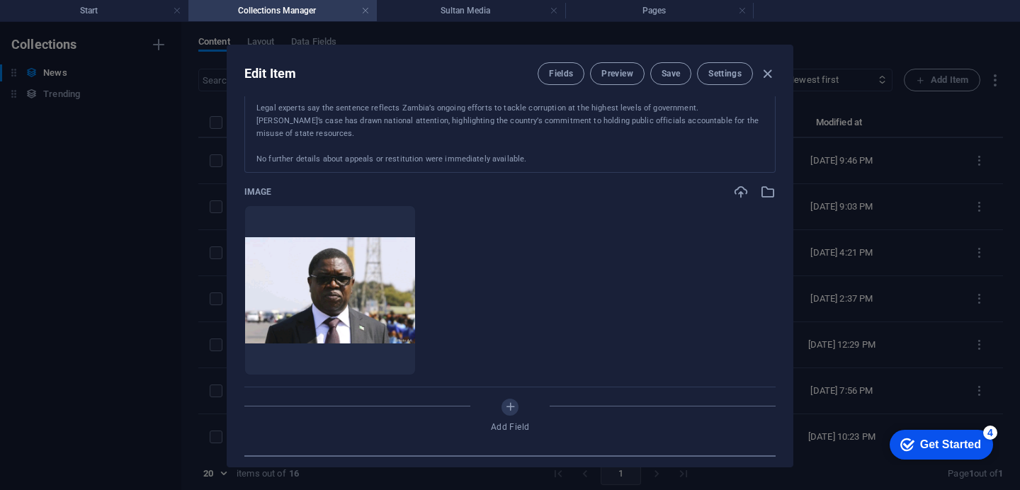
scroll to position [648, 0]
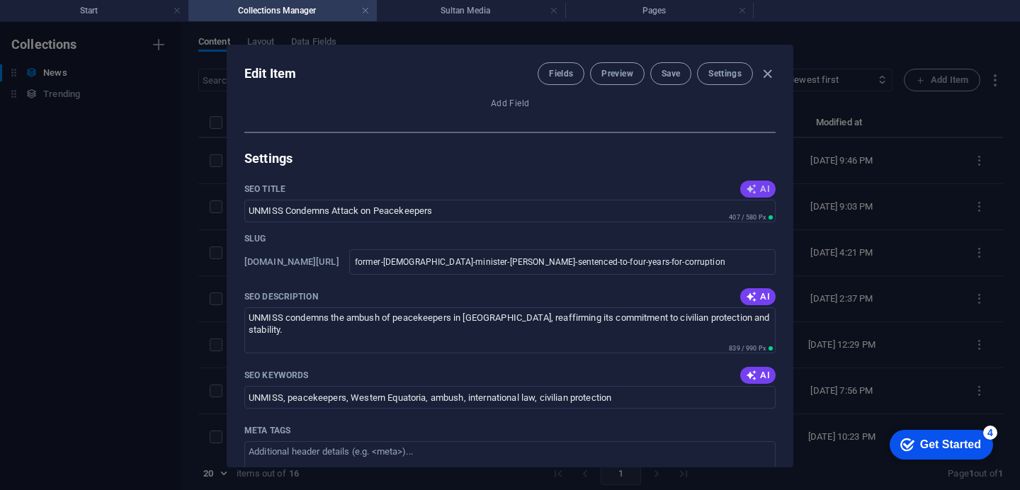
click at [760, 188] on span "AI" at bounding box center [758, 188] width 24 height 11
type input "Joseph Malanji: 4-Year Corruption Sentence"
click at [756, 297] on span "AI" at bounding box center [758, 296] width 24 height 11
type textarea "Former Zambian Foreign Minister Joseph Malanji sentenced to 4 years for corrupt…"
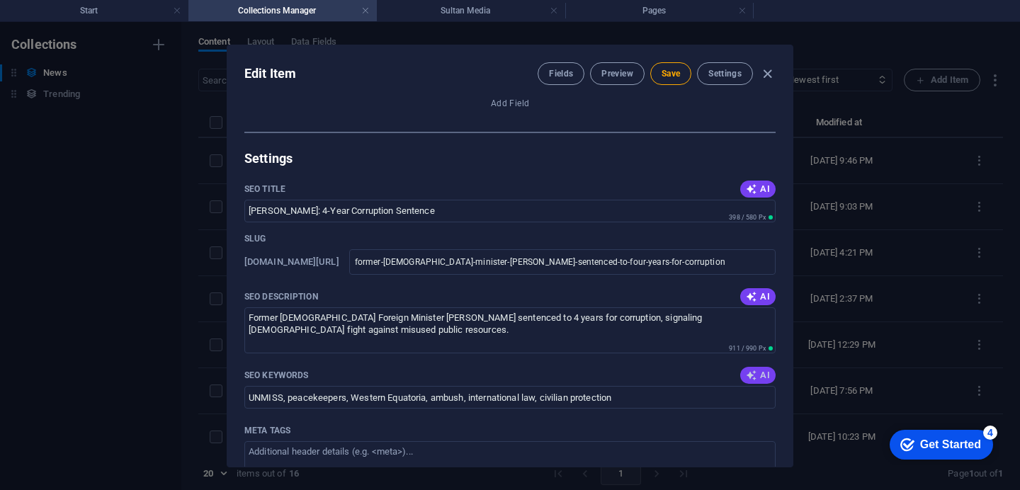
click at [750, 373] on icon "button" at bounding box center [751, 375] width 11 height 11
type input "Joseph Malanji, Zambian Foreign Minister, corruption sentencing, misuse of stat…"
click at [788, 363] on div "Name Former Zambian Foreign Minister Joseph Malanji Sentenced to Four Years for…" at bounding box center [509, 281] width 565 height 370
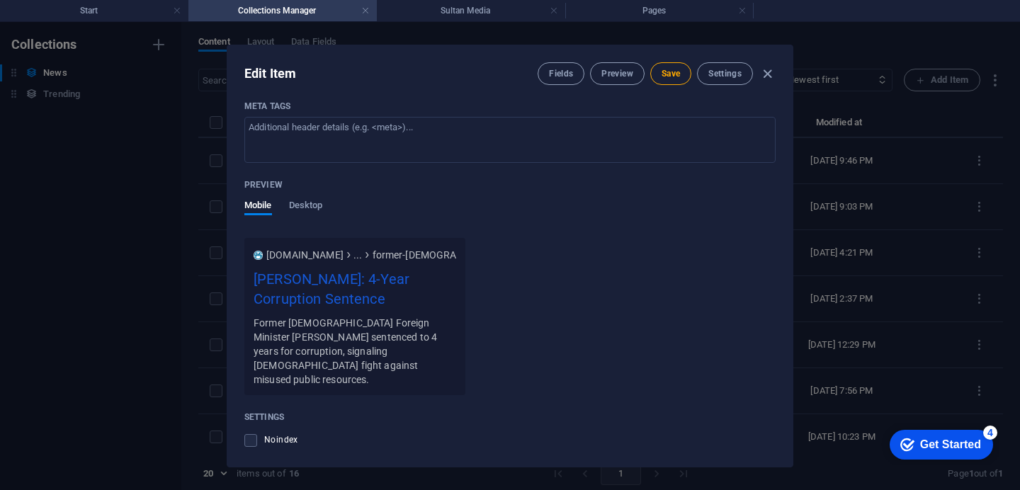
scroll to position [1243, 0]
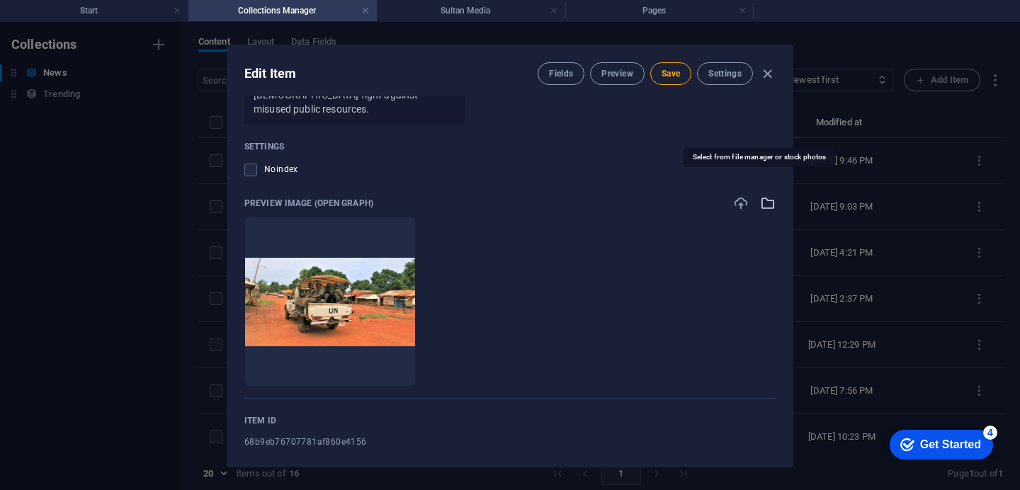
click at [763, 195] on icon "button" at bounding box center [768, 203] width 16 height 16
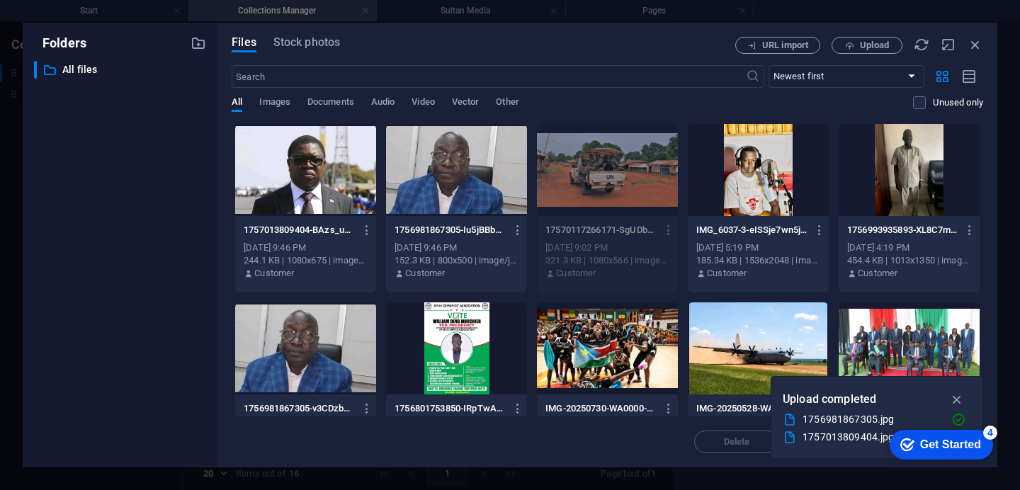
click at [329, 169] on div at bounding box center [305, 170] width 141 height 92
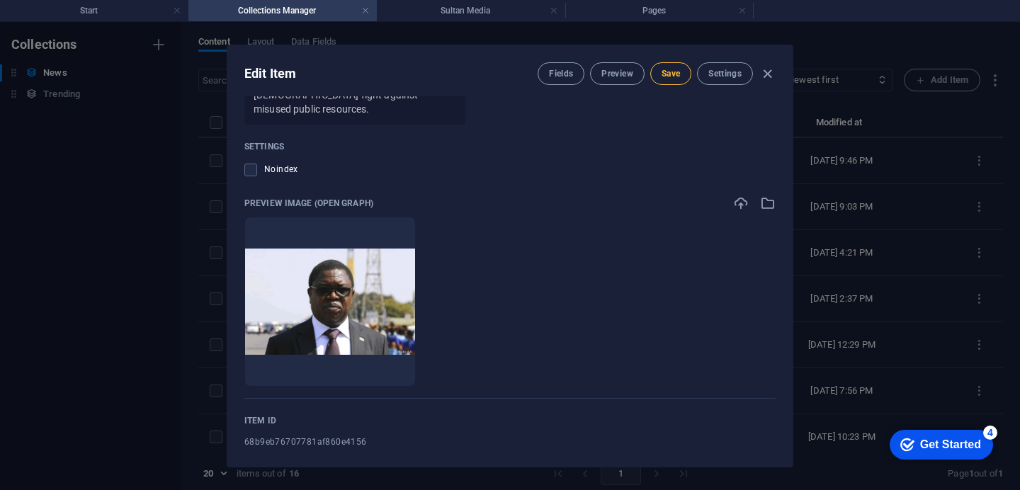
click at [669, 77] on span "Save" at bounding box center [670, 73] width 18 height 11
click at [93, 12] on h4 "Start" at bounding box center [94, 11] width 188 height 16
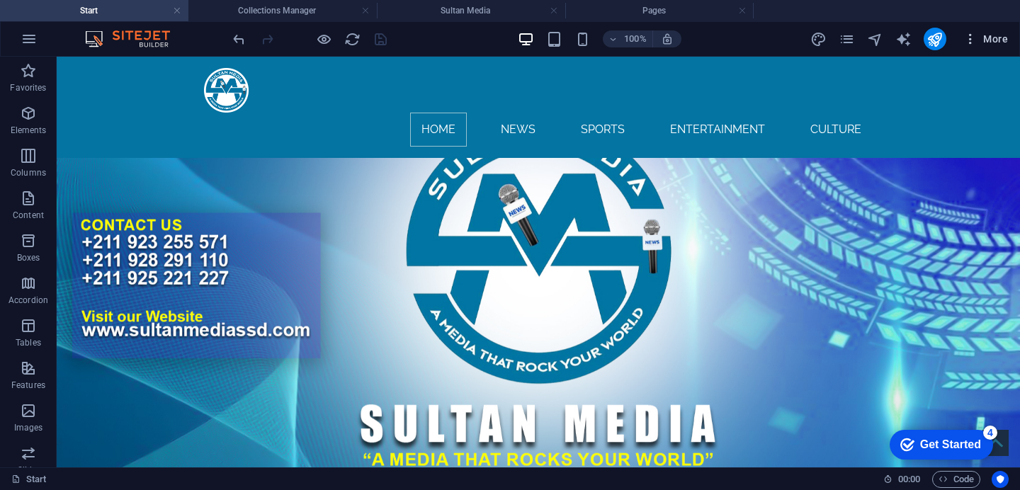
click at [971, 42] on icon "button" at bounding box center [970, 39] width 14 height 14
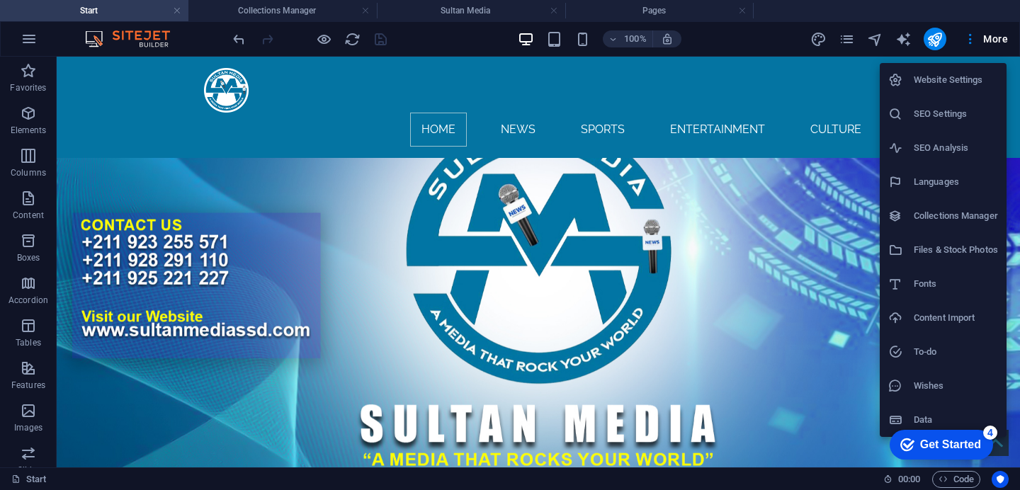
click at [947, 223] on h6 "Collections Manager" at bounding box center [955, 215] width 84 height 17
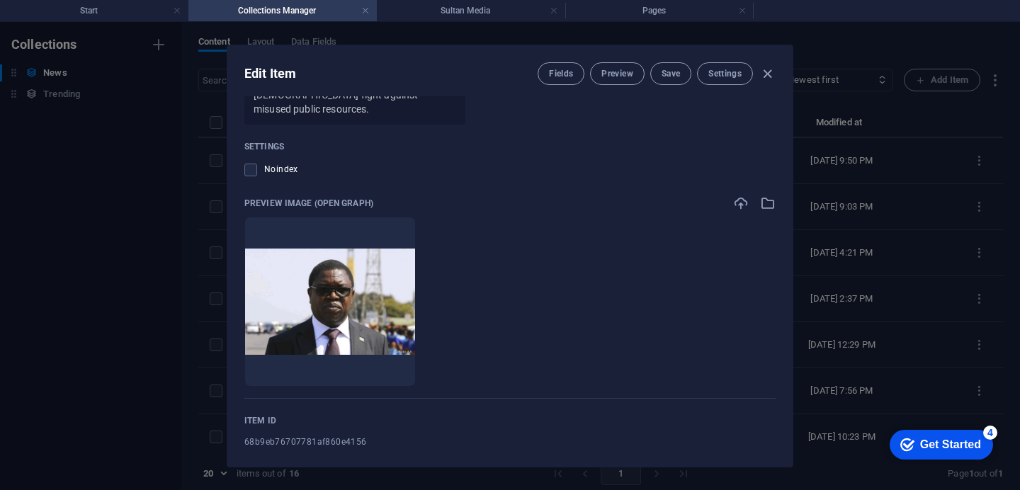
click at [304, 6] on h4 "Collections Manager" at bounding box center [282, 11] width 188 height 16
click at [303, 11] on h4 "Collections Manager" at bounding box center [282, 11] width 188 height 16
click at [97, 11] on h4 "Start" at bounding box center [94, 11] width 188 height 16
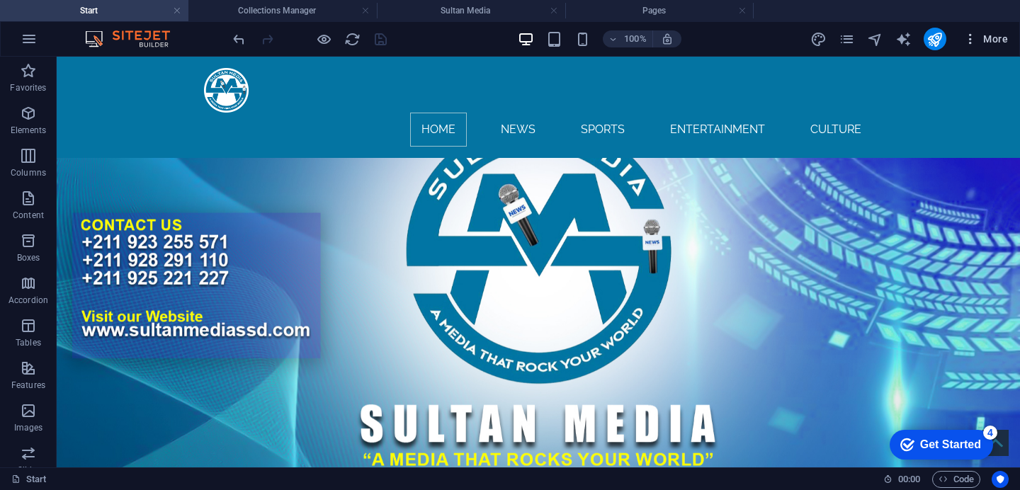
click at [972, 45] on icon "button" at bounding box center [970, 39] width 14 height 14
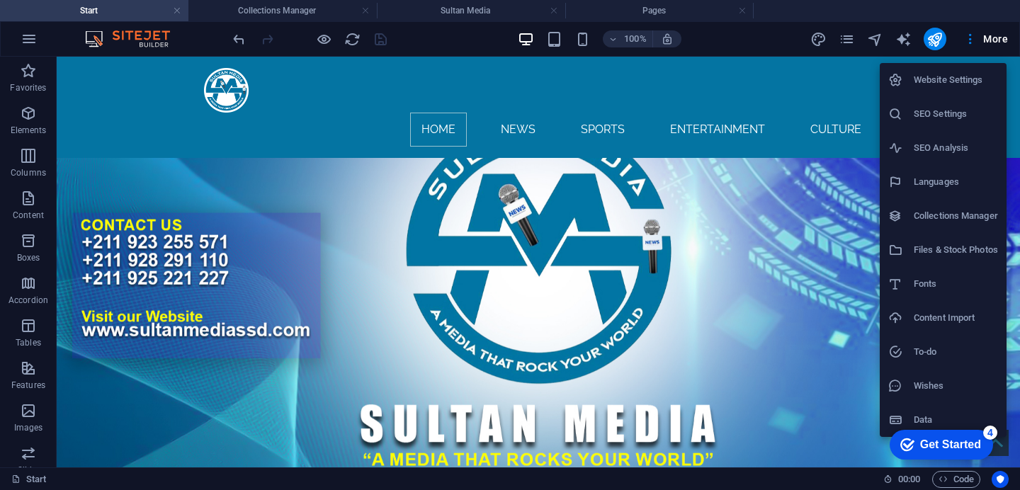
click at [970, 213] on h6 "Collections Manager" at bounding box center [955, 215] width 84 height 17
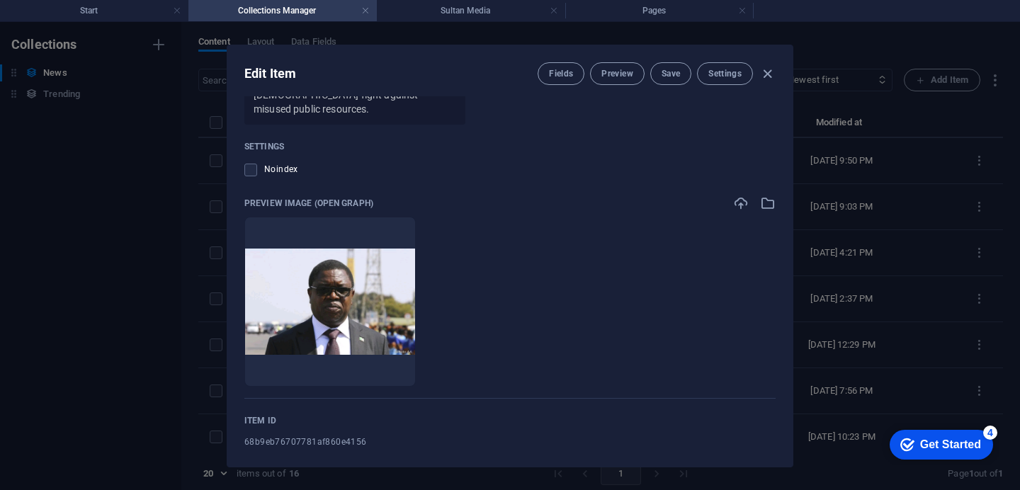
scroll to position [918, 0]
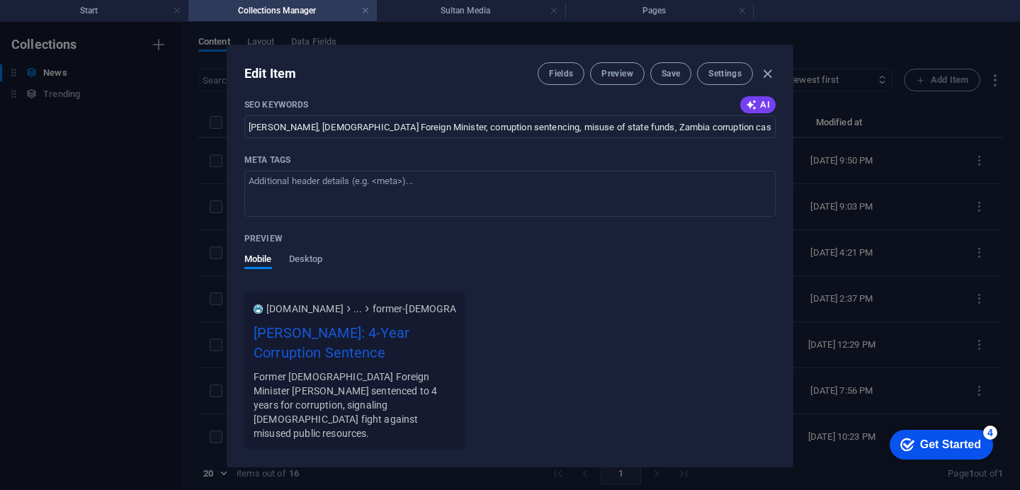
click at [786, 259] on div "Name Former Zambian Foreign Minister Joseph Malanji Sentenced to Four Years for…" at bounding box center [509, 281] width 565 height 370
click at [786, 260] on div "Name Former Zambian Foreign Minister Joseph Malanji Sentenced to Four Years for…" at bounding box center [509, 281] width 565 height 370
click at [784, 197] on div "Name Former Zambian Foreign Minister Joseph Malanji Sentenced to Four Years for…" at bounding box center [509, 281] width 565 height 370
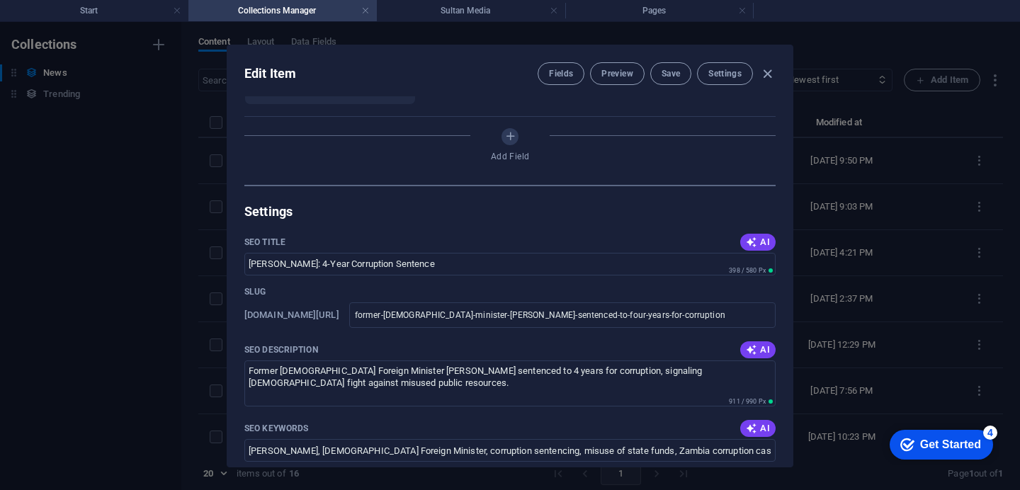
scroll to position [270, 0]
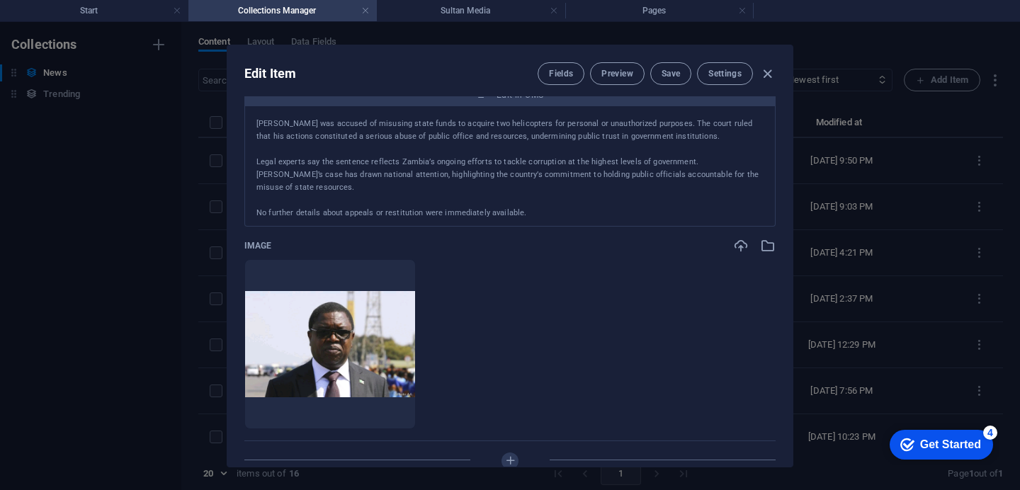
click at [782, 127] on div "Name Former Zambian Foreign Minister Joseph Malanji Sentenced to Four Years for…" at bounding box center [509, 281] width 565 height 370
click at [786, 127] on div "Name Former Zambian Foreign Minister Joseph Malanji Sentenced to Four Years for…" at bounding box center [509, 281] width 565 height 370
click at [787, 98] on div "Name Former Zambian Foreign Minister Joseph Malanji Sentenced to Four Years for…" at bounding box center [509, 281] width 565 height 370
drag, startPoint x: 787, startPoint y: 98, endPoint x: 791, endPoint y: 147, distance: 49.0
click at [791, 147] on div "Edit Item Fields Preview Save Settings Name Former Zambian Foreign Minister Jos…" at bounding box center [510, 256] width 566 height 423
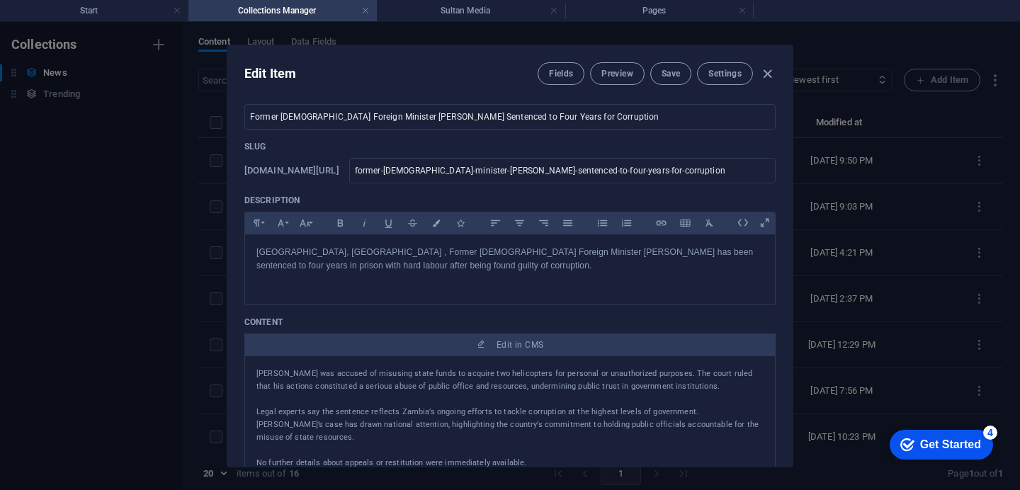
scroll to position [0, 0]
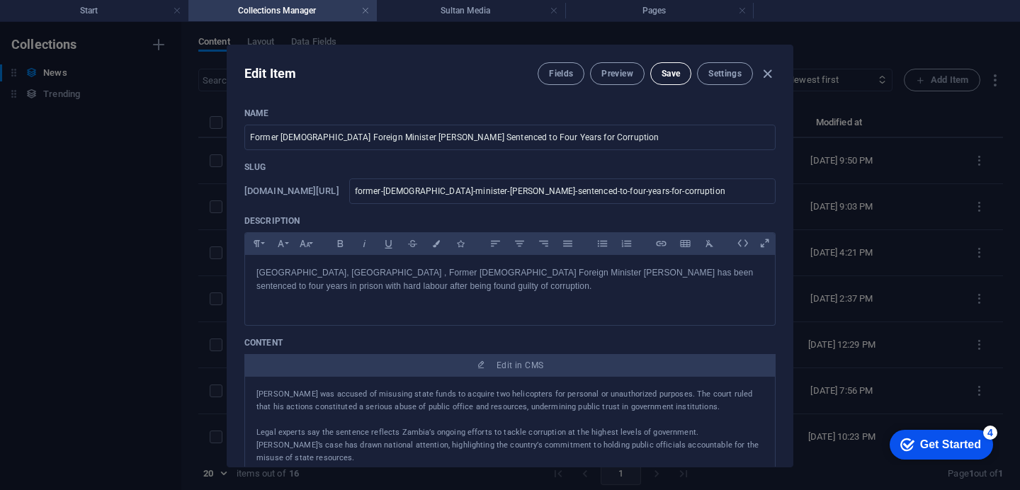
click at [662, 73] on span "Save" at bounding box center [670, 73] width 18 height 11
click at [101, 13] on h4 "Start" at bounding box center [94, 11] width 188 height 16
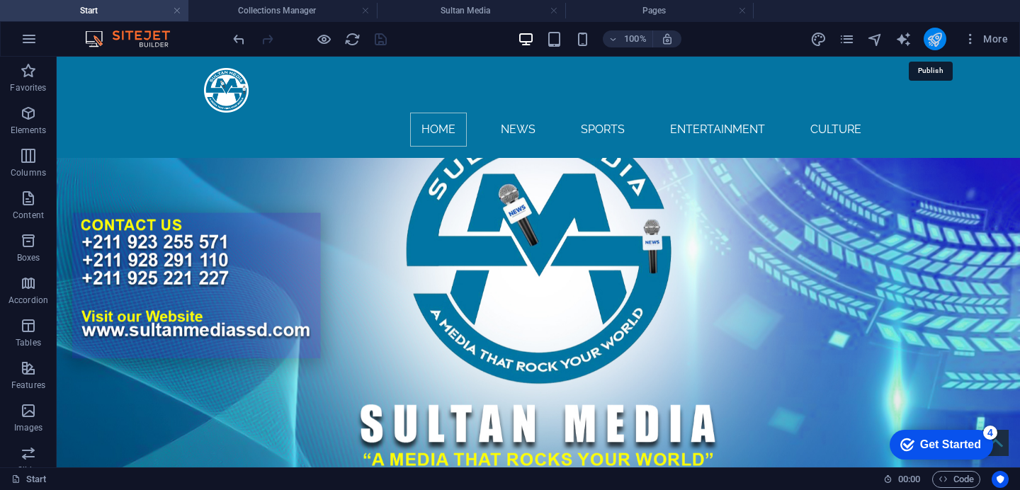
click at [931, 40] on icon "publish" at bounding box center [934, 39] width 16 height 16
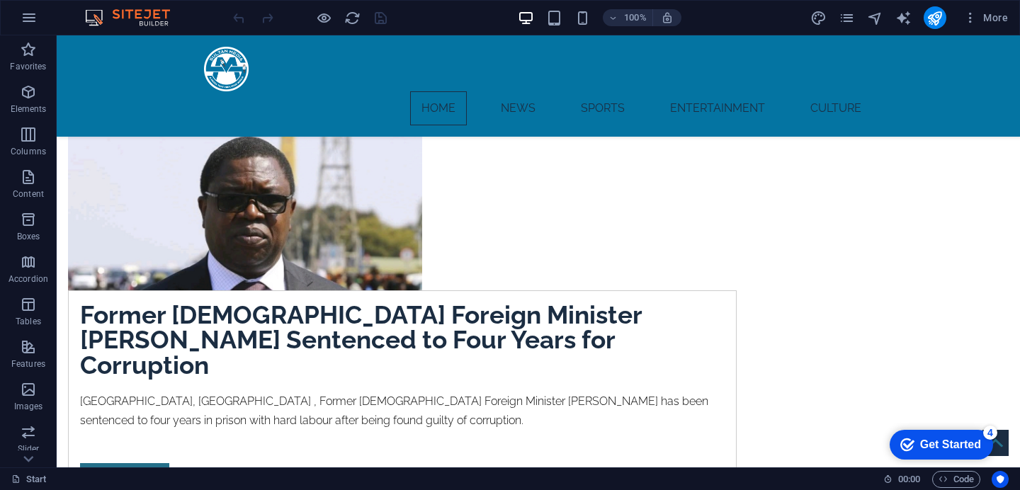
scroll to position [326, 0]
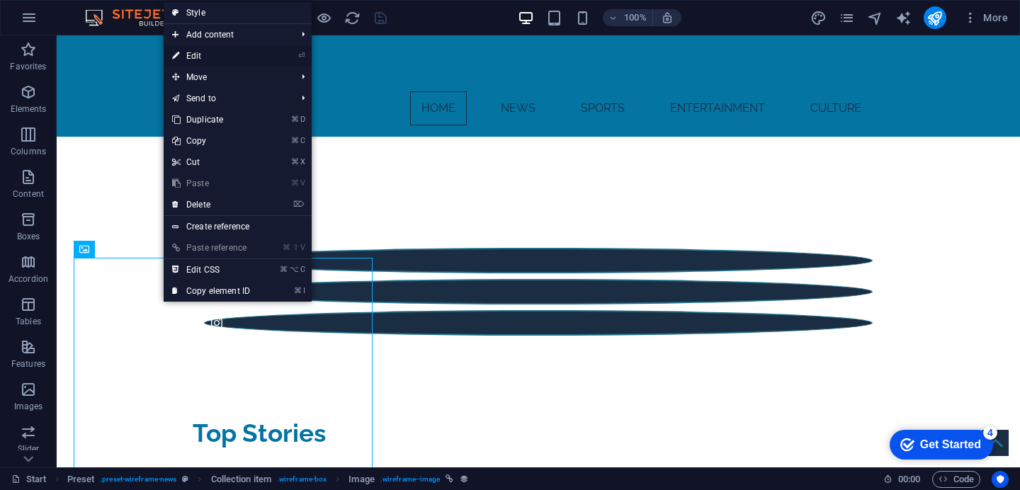
click at [200, 57] on link "⏎ Edit" at bounding box center [211, 55] width 95 height 21
select select "px"
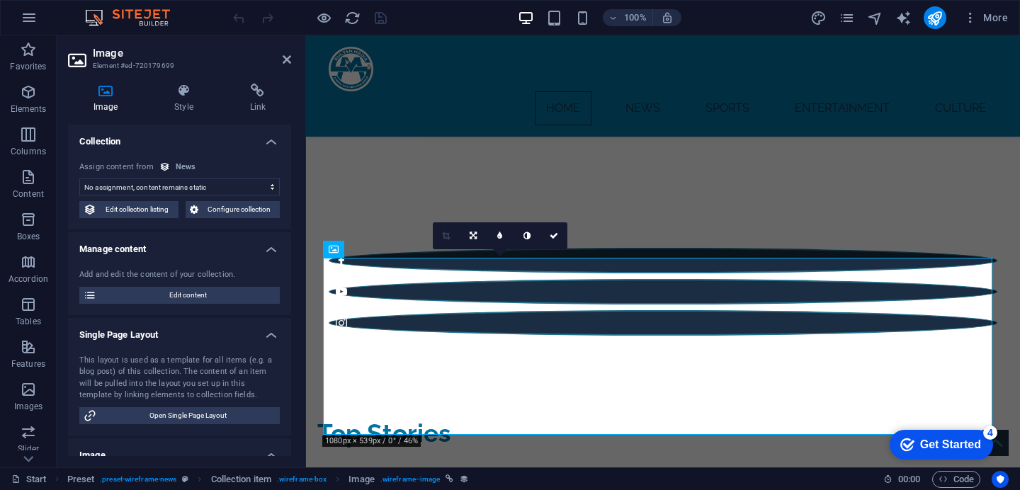
select select "image"
click at [198, 415] on span "Open Single Page Layout" at bounding box center [188, 415] width 175 height 17
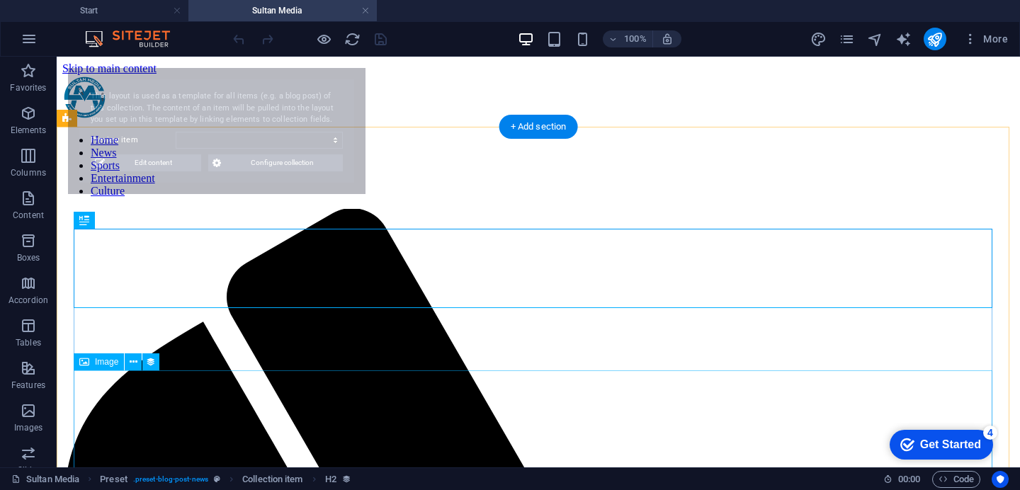
scroll to position [0, 0]
select select "68b9eb76707781af860e4156"
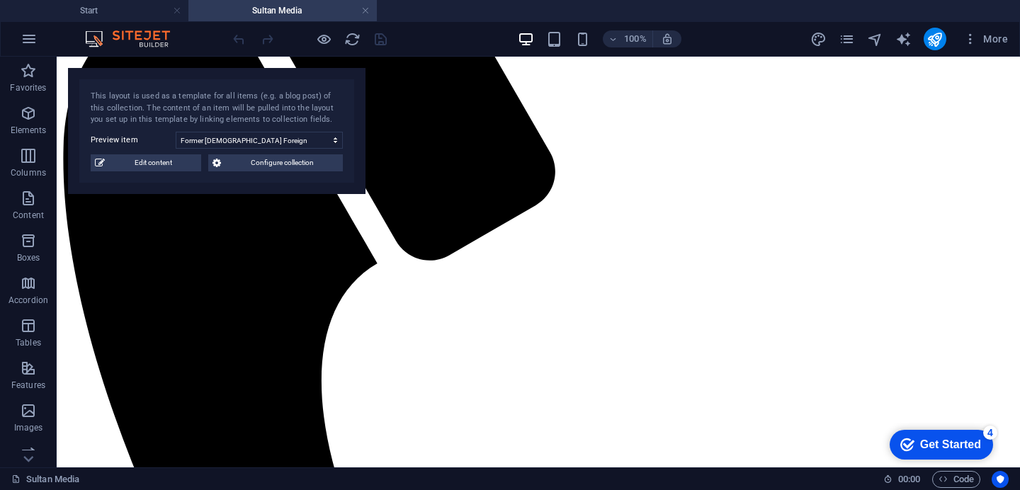
scroll to position [719, 0]
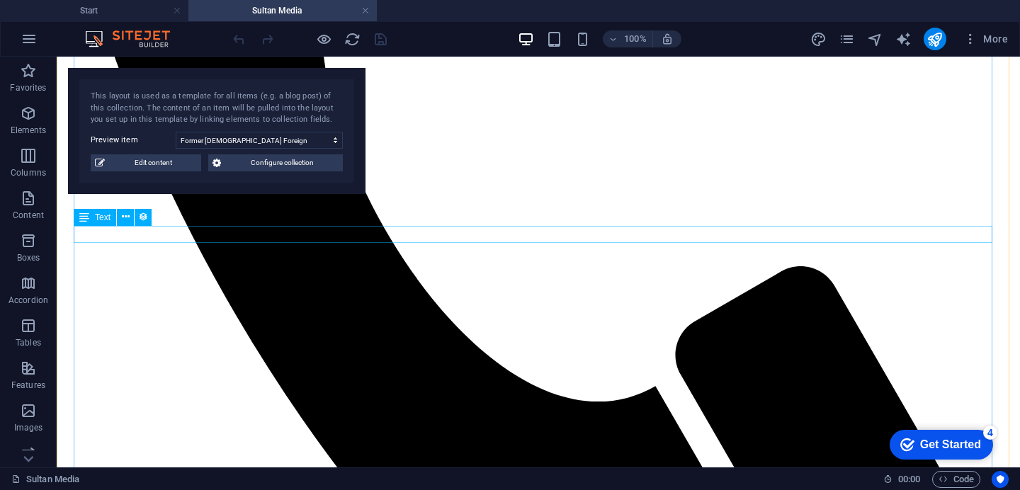
click at [105, 219] on span "Text" at bounding box center [103, 217] width 16 height 8
click at [127, 215] on icon at bounding box center [126, 217] width 8 height 15
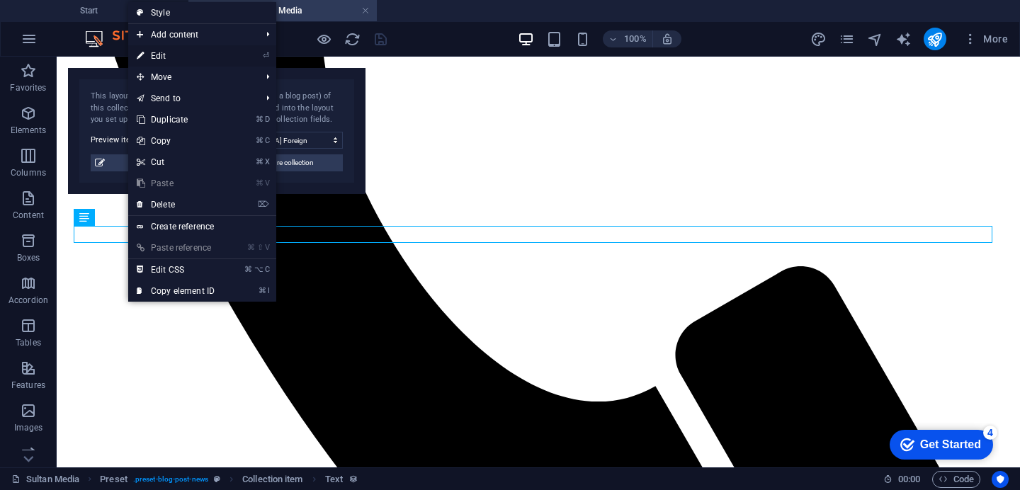
click at [169, 55] on link "⏎ Edit" at bounding box center [175, 55] width 95 height 21
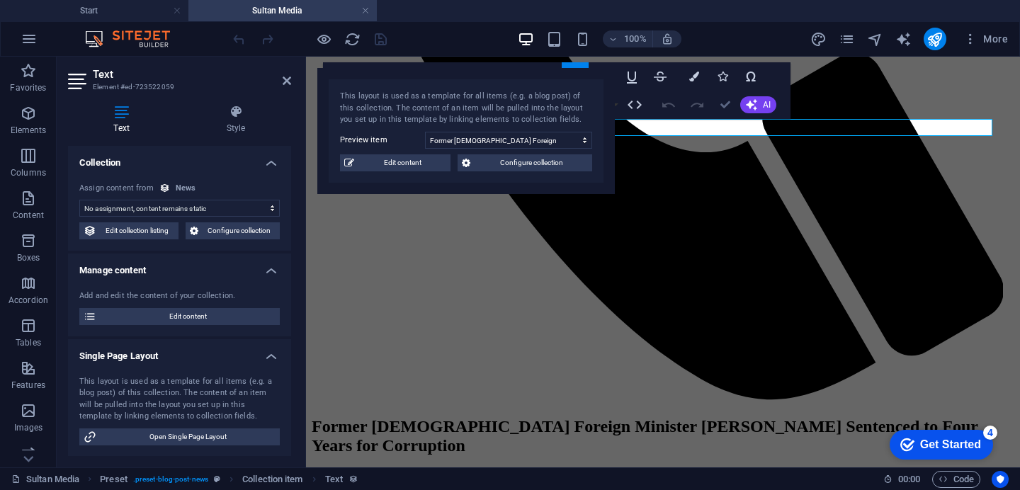
scroll to position [697, 0]
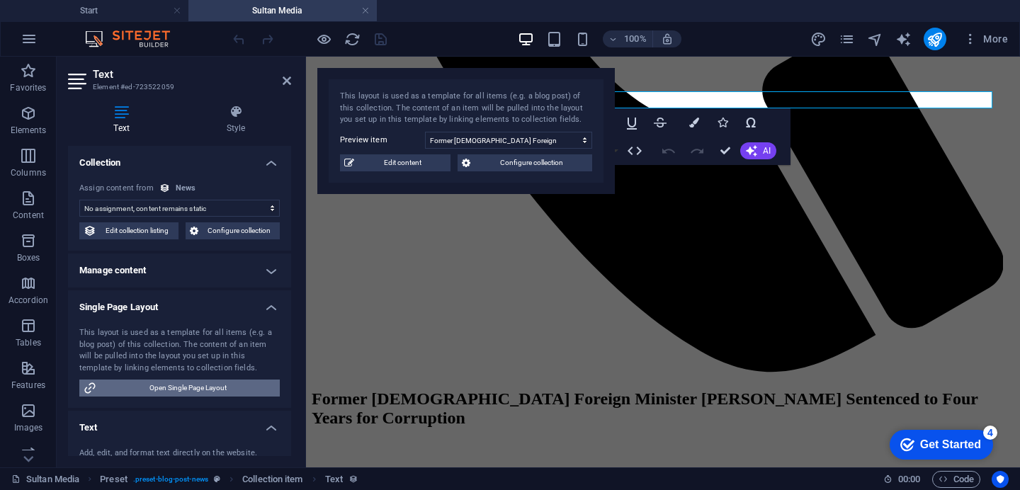
click at [197, 388] on span "Open Single Page Layout" at bounding box center [188, 388] width 175 height 17
click at [265, 305] on h4 "Single Page Layout" at bounding box center [179, 302] width 223 height 25
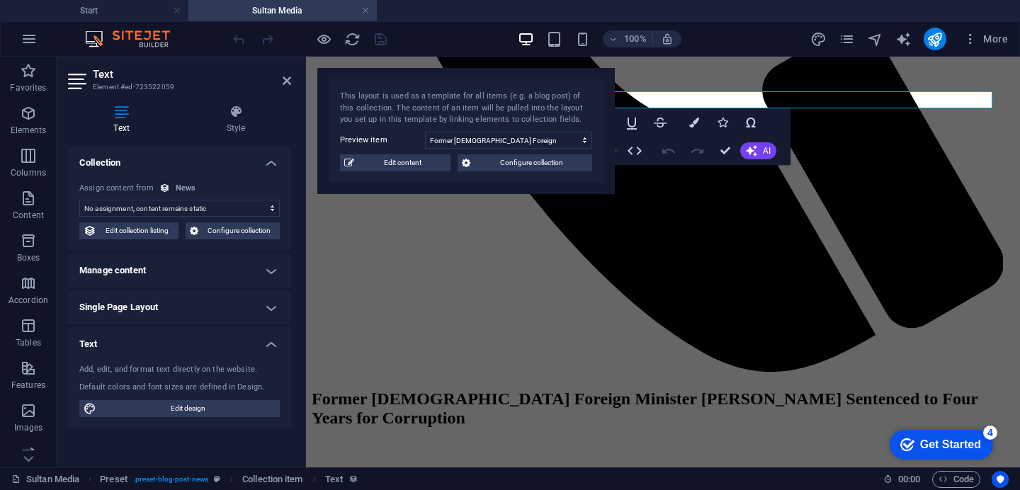
click at [193, 309] on h4 "Single Page Layout" at bounding box center [179, 307] width 223 height 34
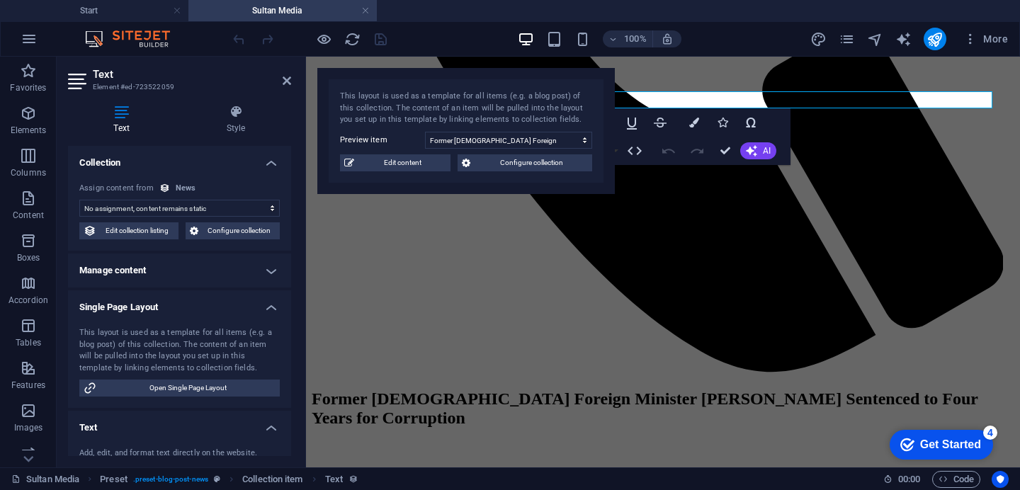
click at [292, 418] on div "Text Style Collection No assignment, content remains static Created at (Date) U…" at bounding box center [180, 280] width 246 height 374
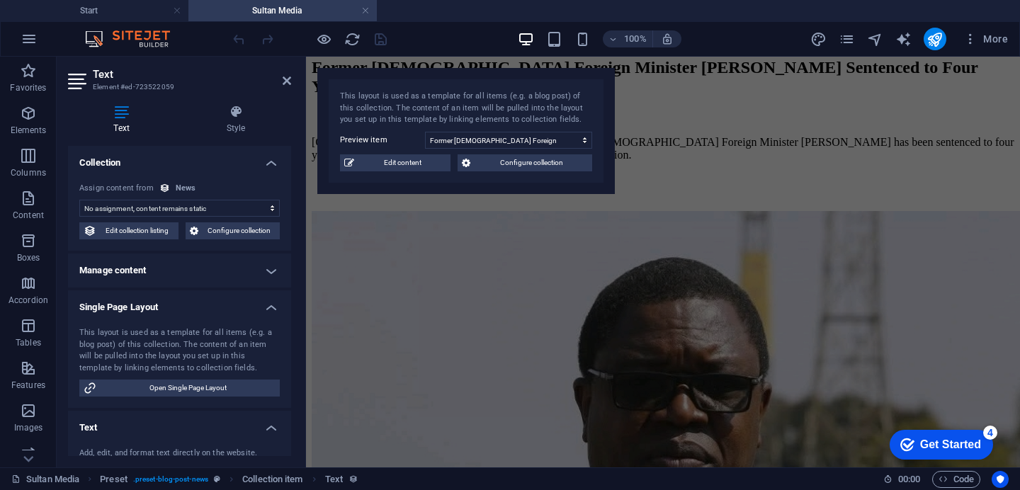
scroll to position [727, 0]
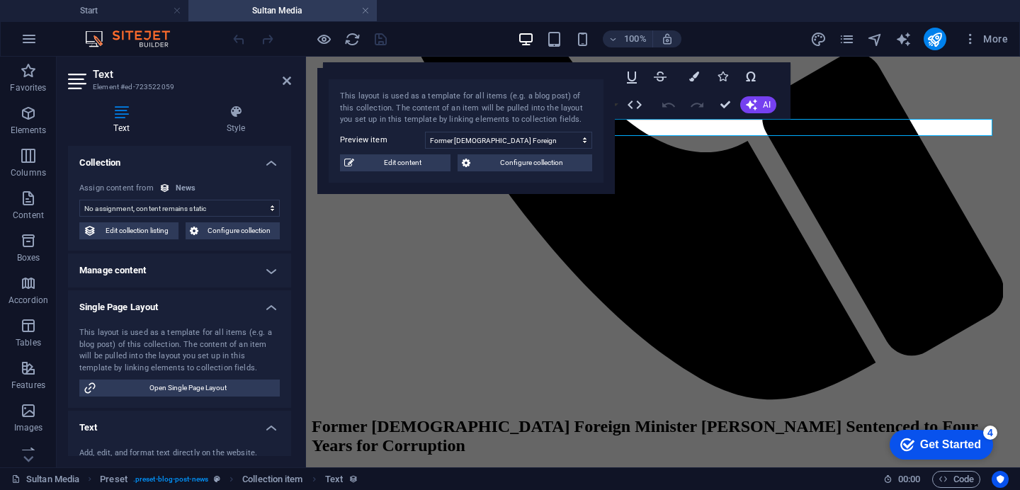
click at [291, 421] on div "Text Style Collection No assignment, content remains static Created at (Date) U…" at bounding box center [180, 280] width 246 height 374
click at [292, 435] on div "Text Style Collection No assignment, content remains static Created at (Date) U…" at bounding box center [180, 280] width 246 height 374
click at [293, 457] on div "Text Style Collection No assignment, content remains static Created at (Date) U…" at bounding box center [180, 280] width 246 height 374
click at [192, 387] on span "Open Single Page Layout" at bounding box center [188, 388] width 175 height 17
click at [193, 387] on span "Open Single Page Layout" at bounding box center [188, 388] width 175 height 17
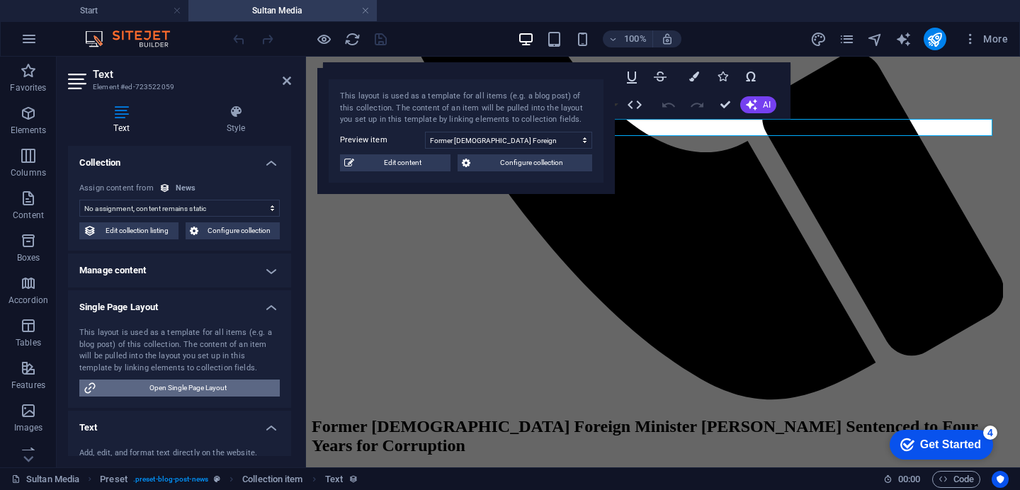
click at [193, 387] on span "Open Single Page Layout" at bounding box center [188, 388] width 175 height 17
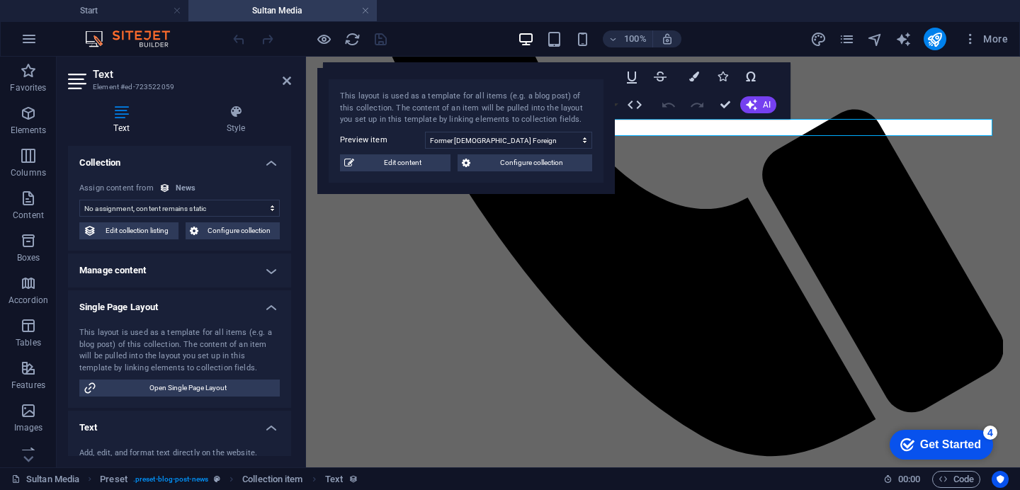
scroll to position [727, 0]
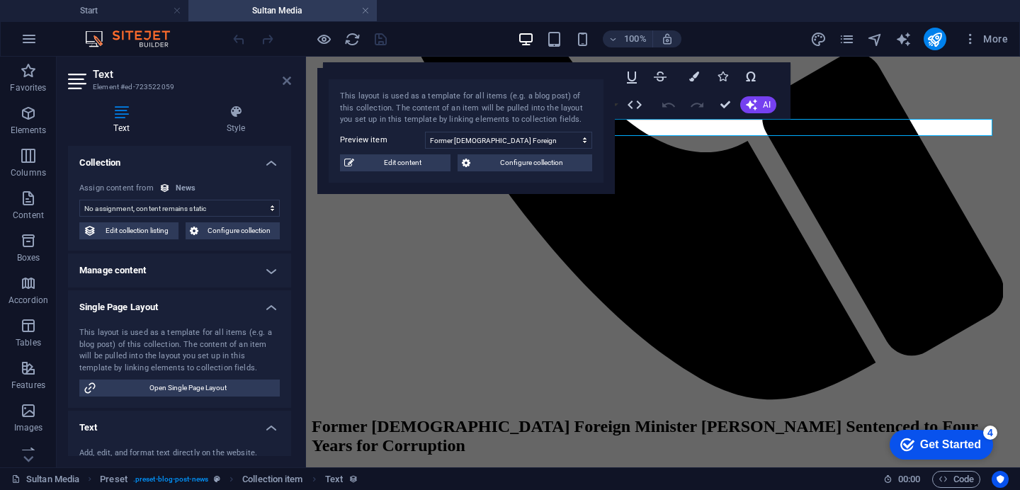
click at [288, 82] on icon at bounding box center [287, 80] width 8 height 11
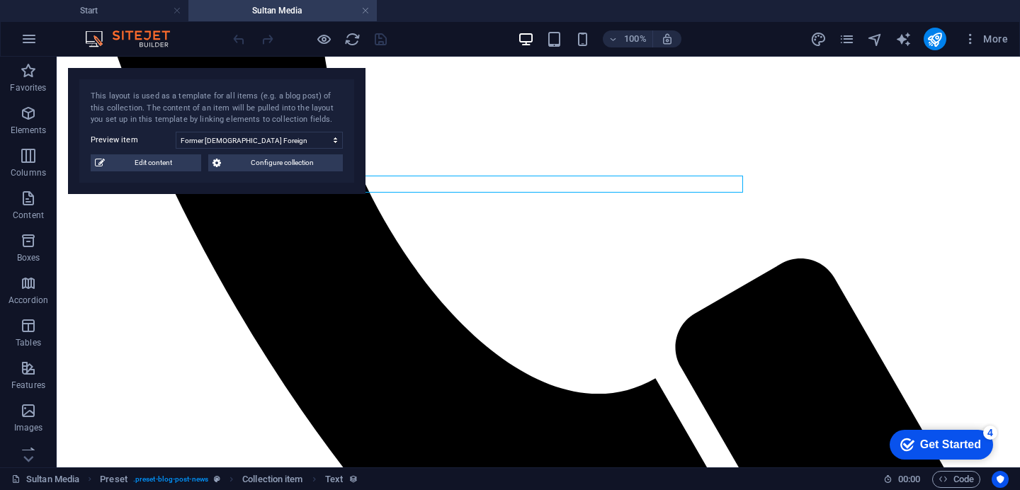
scroll to position [670, 0]
